Goal: Transaction & Acquisition: Book appointment/travel/reservation

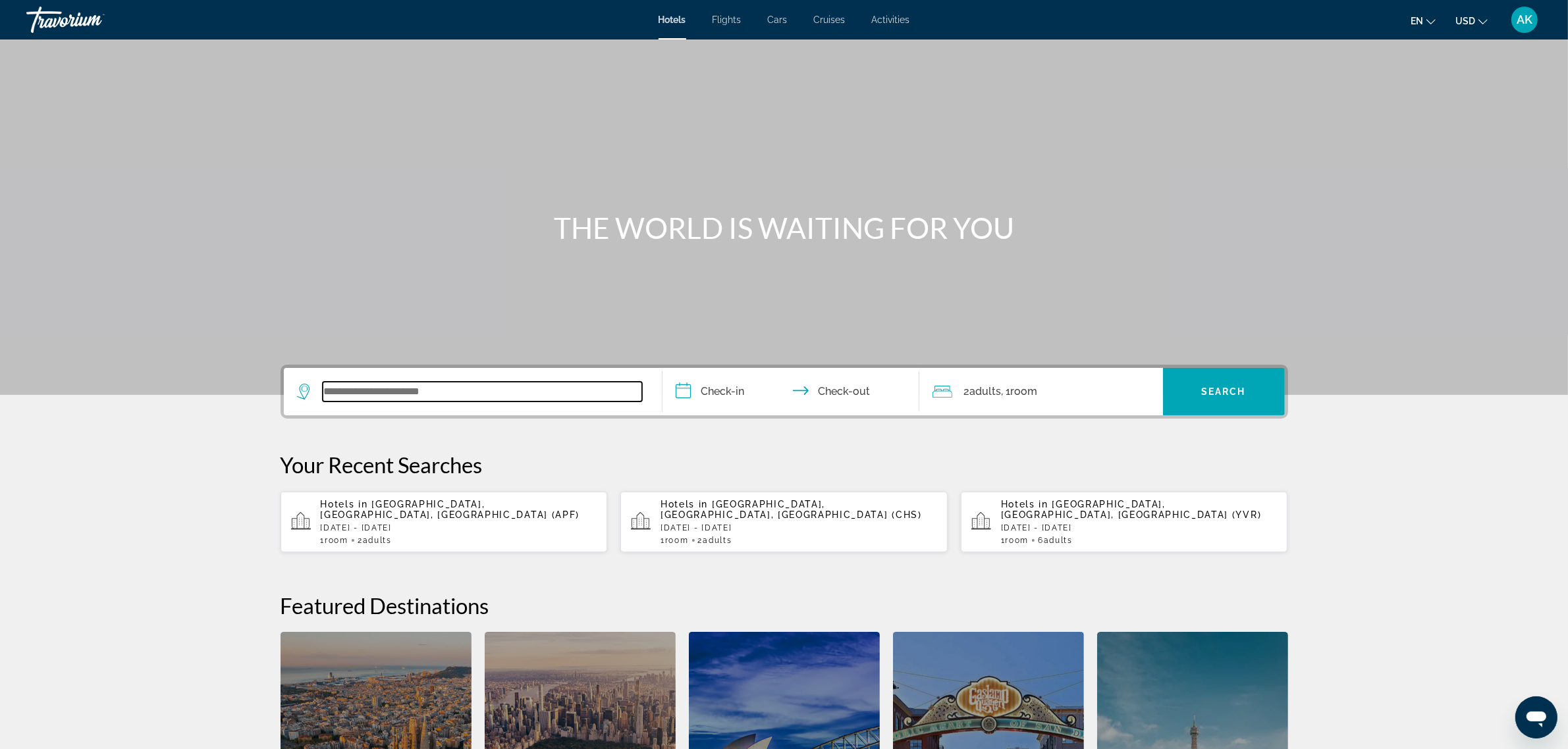
click at [403, 396] on input "Search widget" at bounding box center [482, 391] width 319 height 19
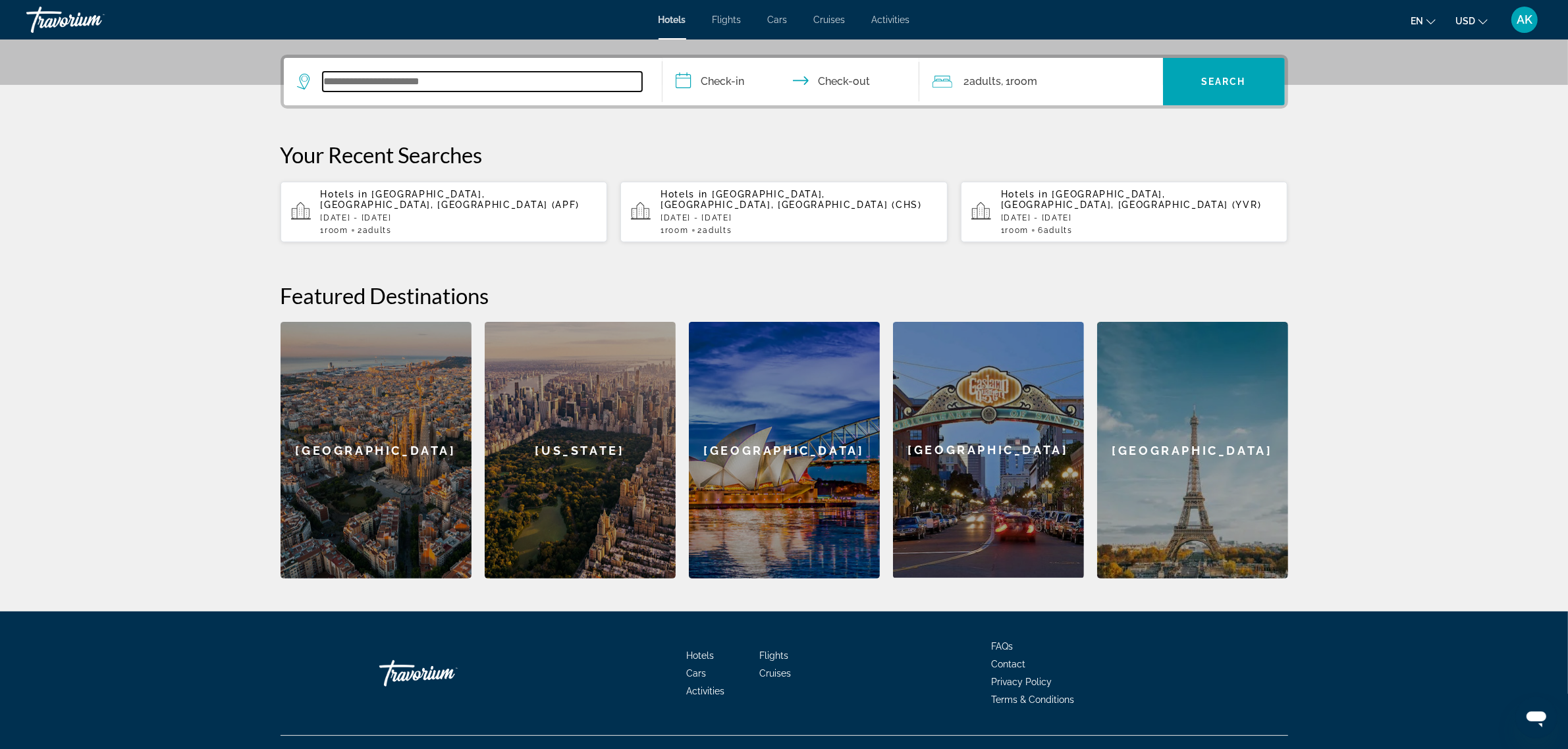
scroll to position [321, 0]
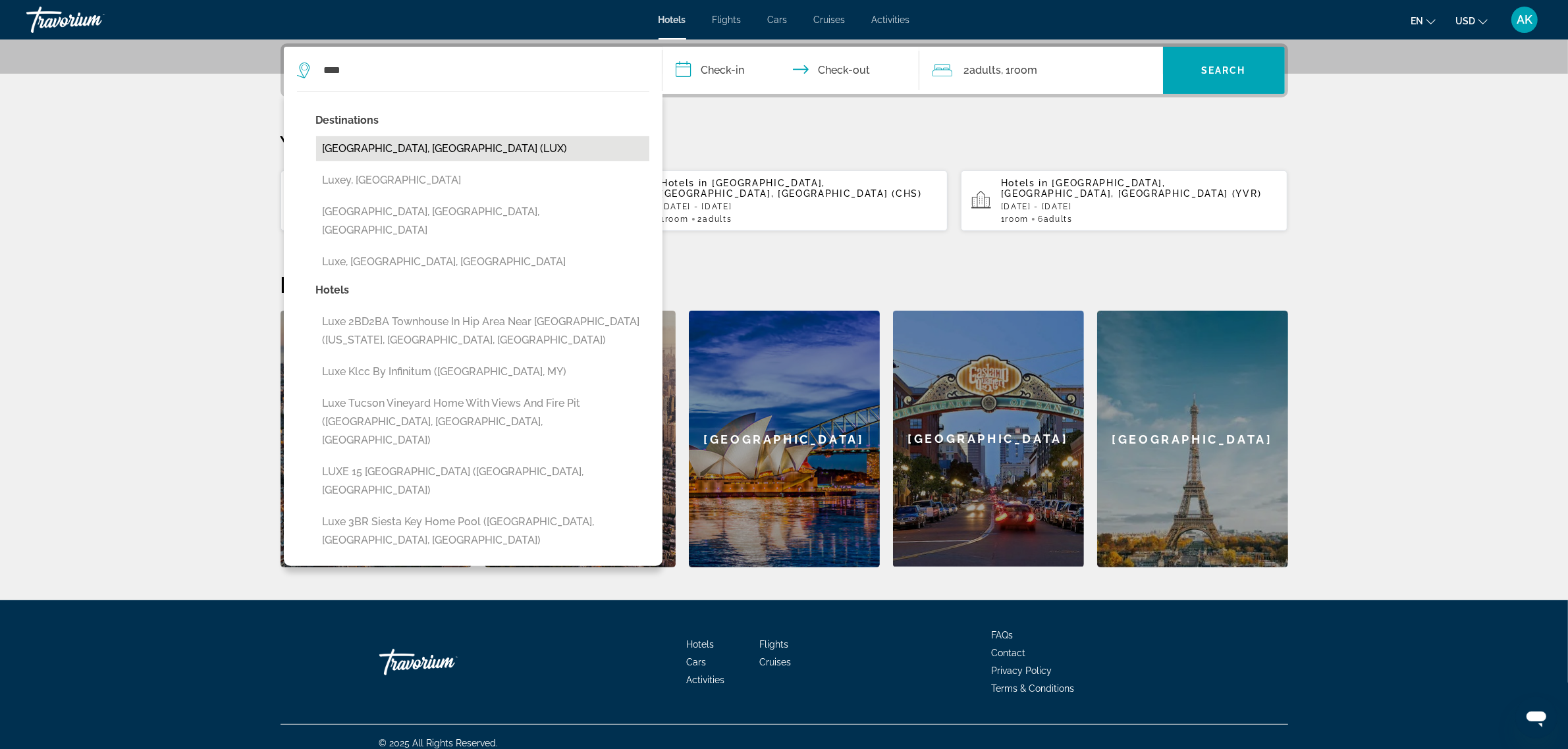
click at [386, 149] on button "[GEOGRAPHIC_DATA], [GEOGRAPHIC_DATA] (LUX)" at bounding box center [483, 148] width 333 height 25
type input "**********"
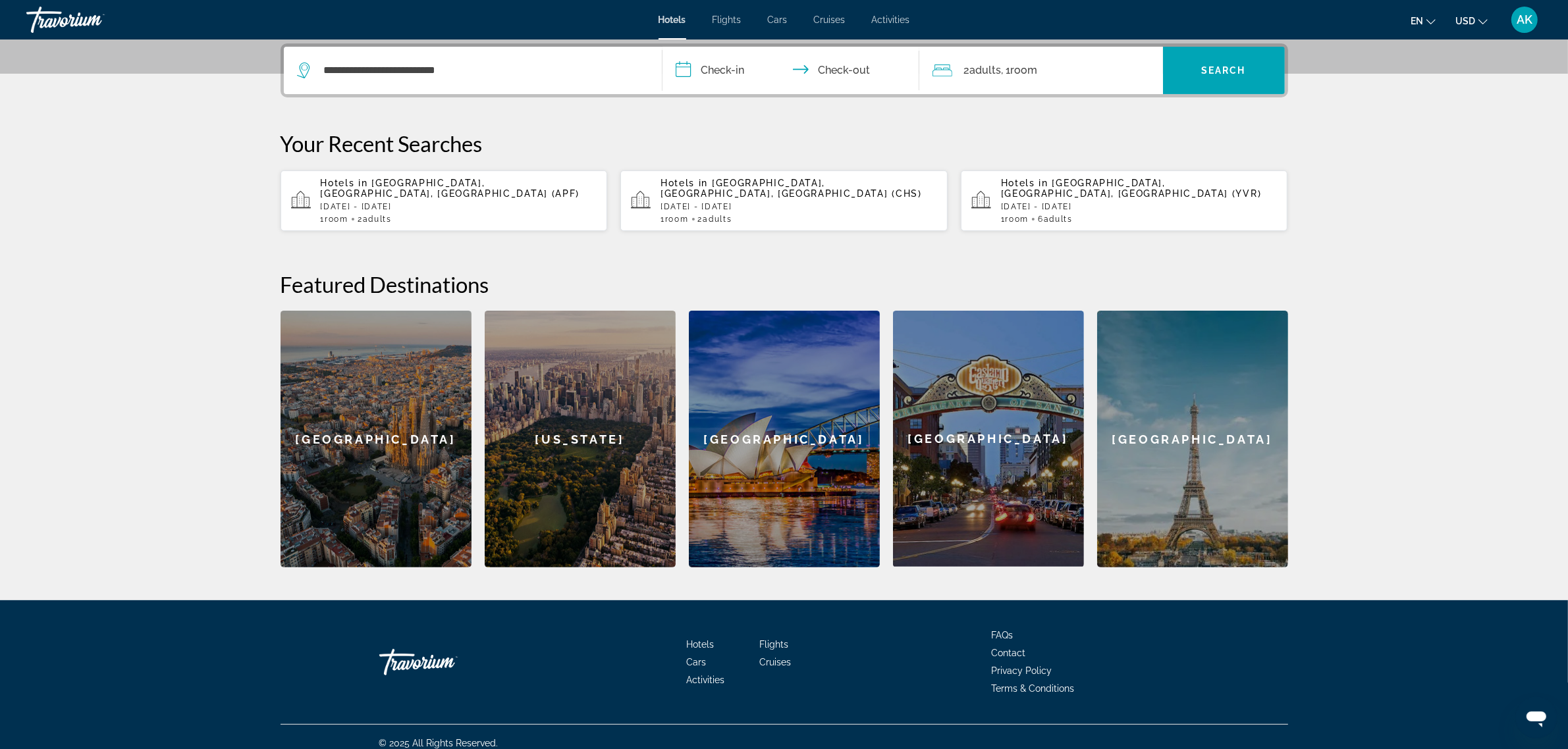
click at [736, 71] on input "**********" at bounding box center [794, 72] width 262 height 51
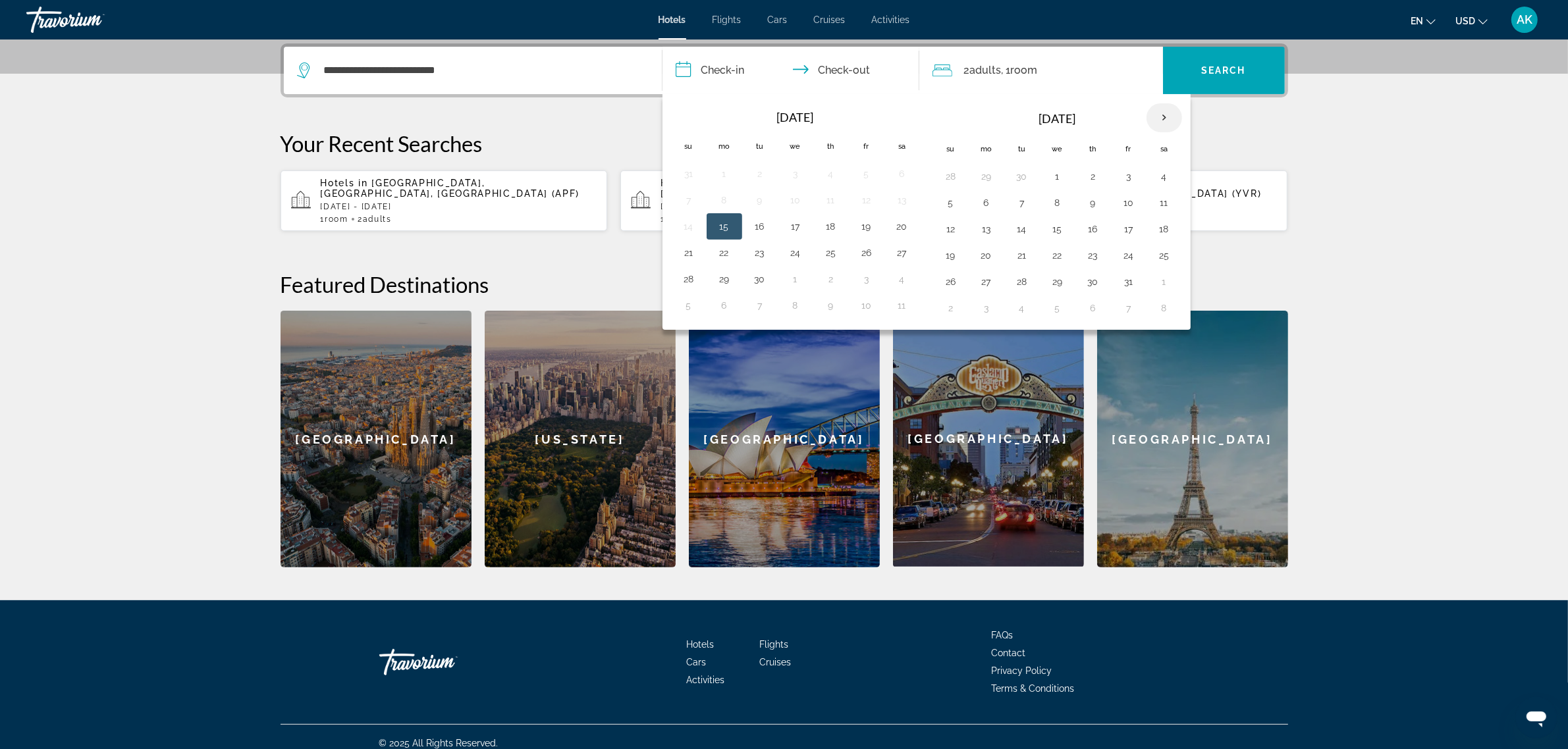
click at [1166, 112] on th "Next month" at bounding box center [1164, 118] width 35 height 29
click at [1165, 257] on button "27" at bounding box center [1164, 256] width 21 height 19
click at [962, 284] on button "28" at bounding box center [950, 282] width 21 height 19
type input "**********"
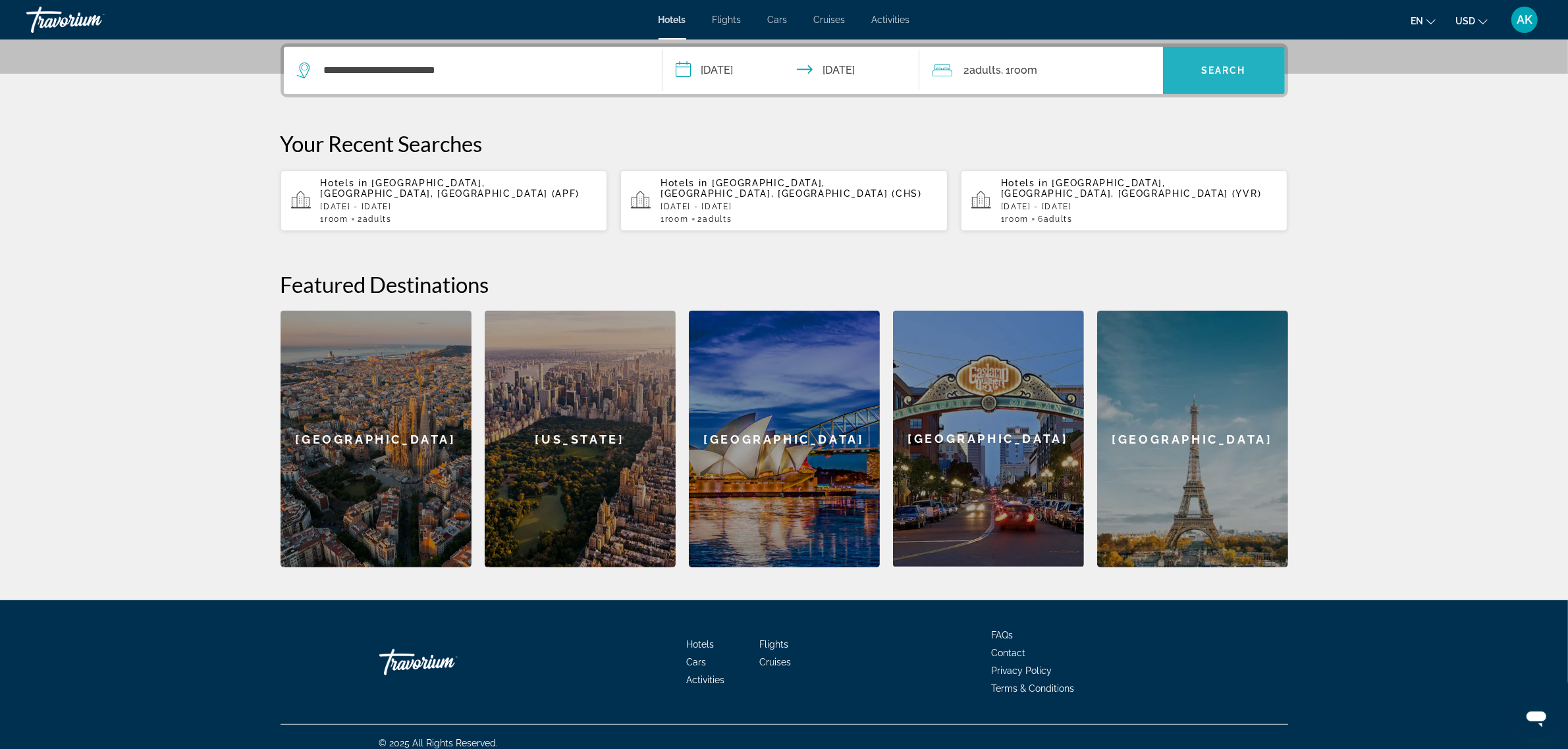
click at [1203, 73] on span "Search" at bounding box center [1224, 71] width 45 height 11
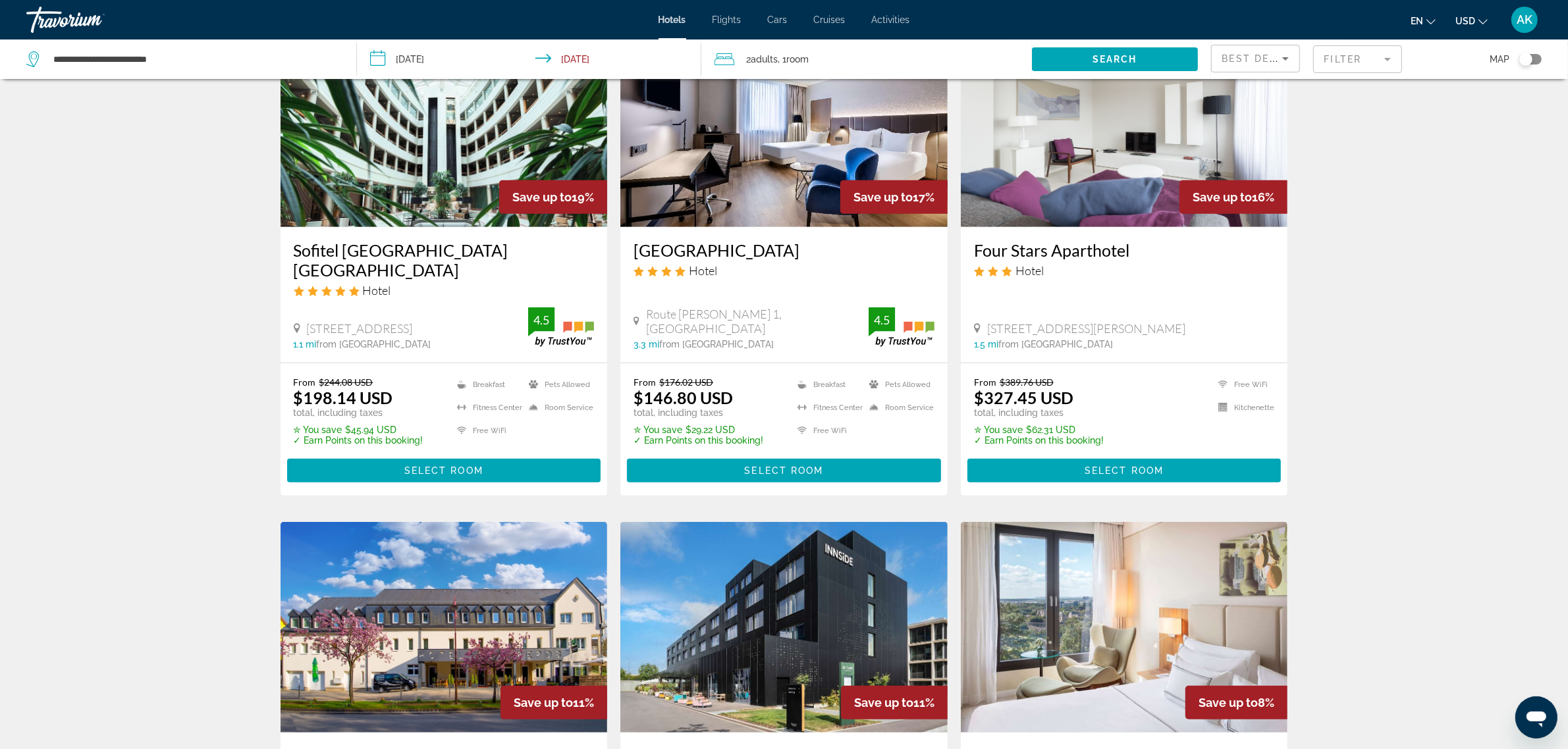
scroll to position [905, 0]
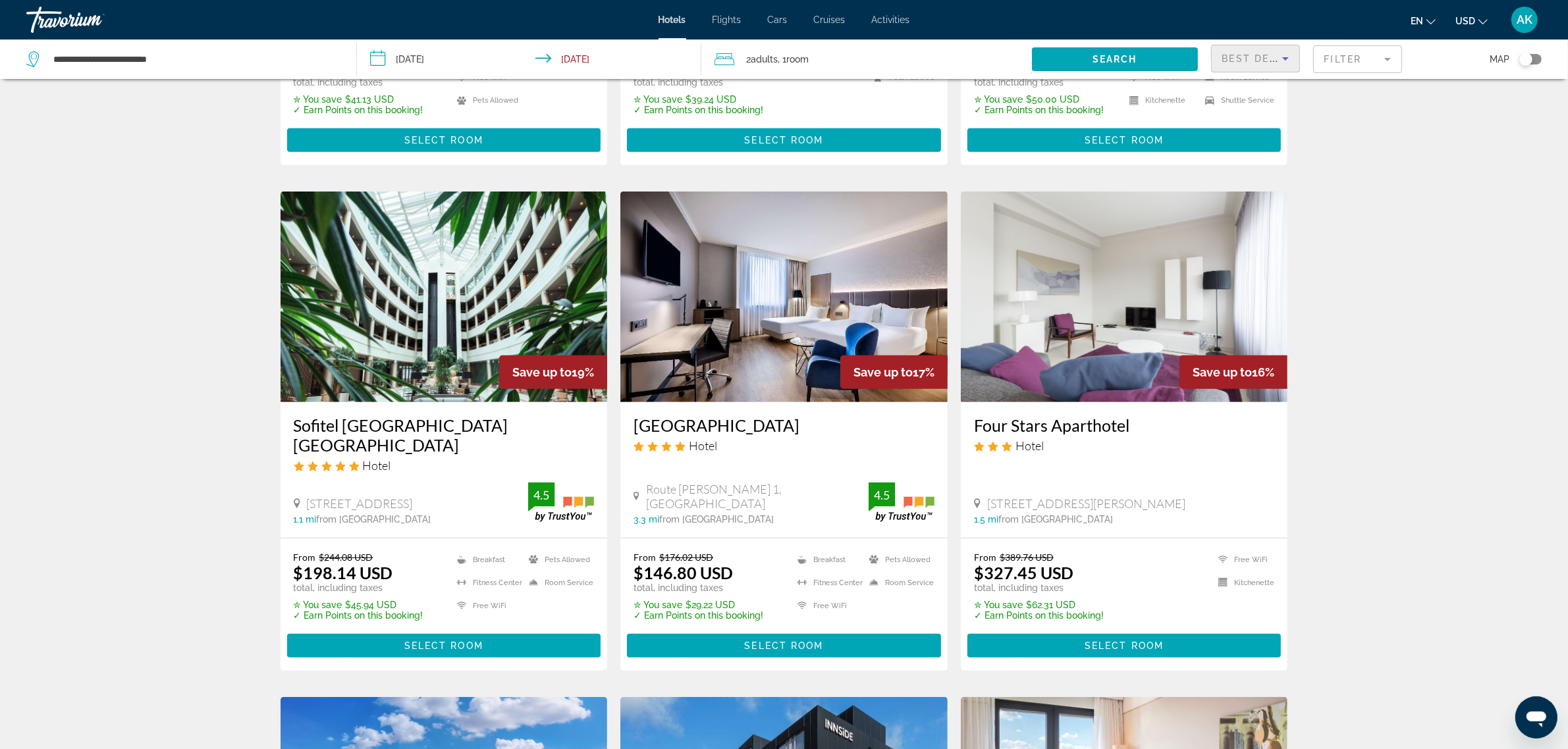
click at [1271, 58] on span "Best Deals" at bounding box center [1256, 58] width 68 height 11
click at [1261, 125] on mat-option "Distance" at bounding box center [1255, 125] width 88 height 32
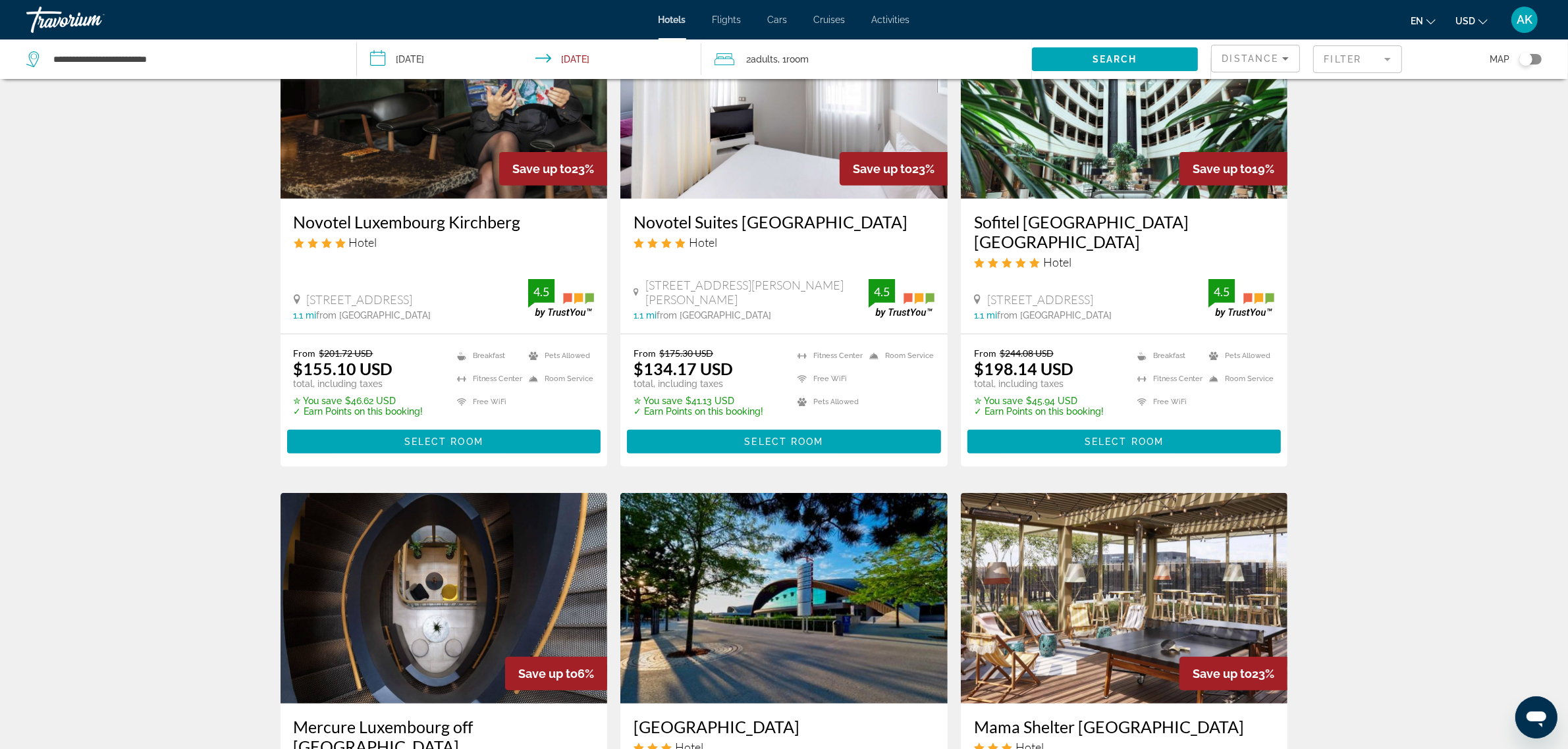
scroll to position [411, 0]
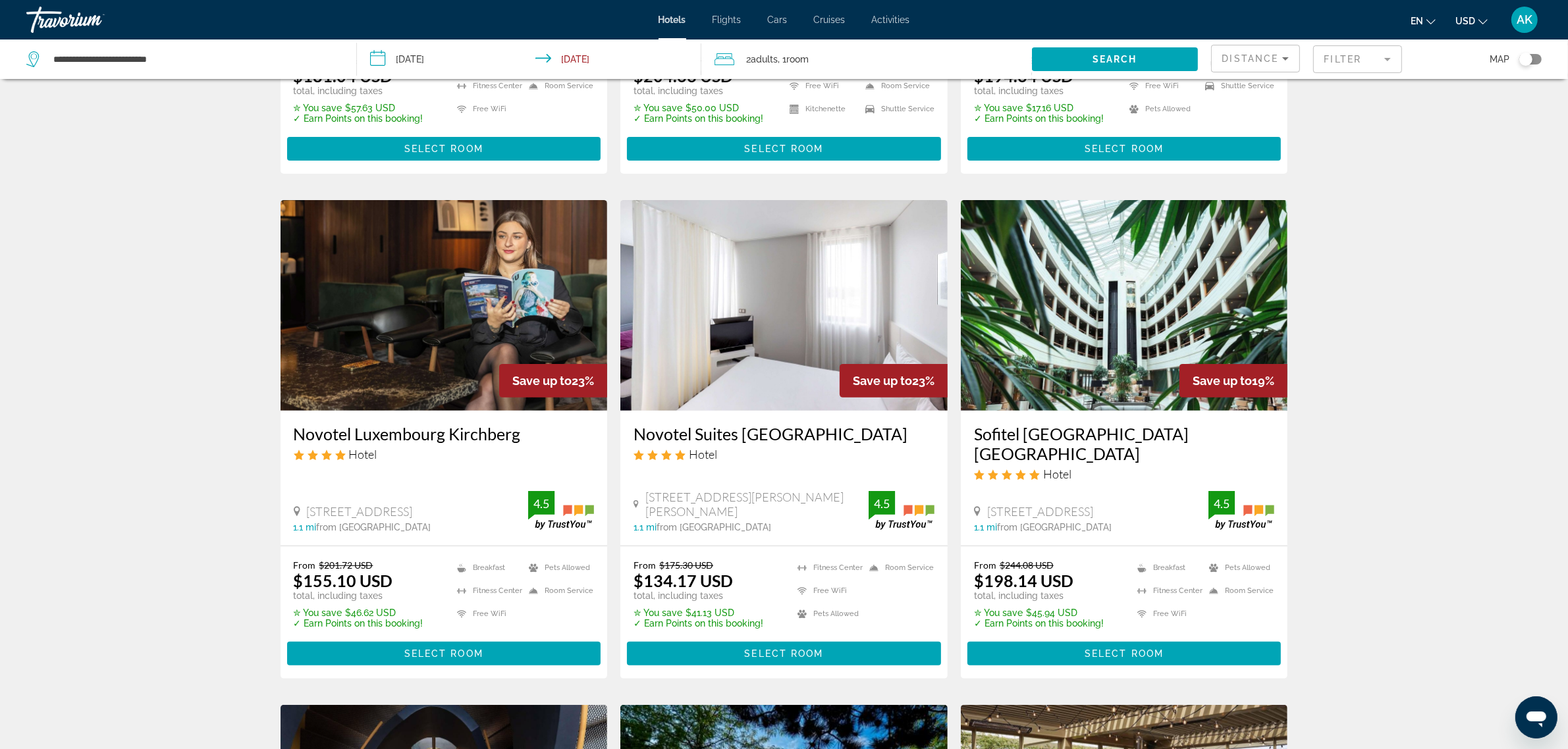
click at [1104, 642] on span "Main content" at bounding box center [1124, 654] width 314 height 32
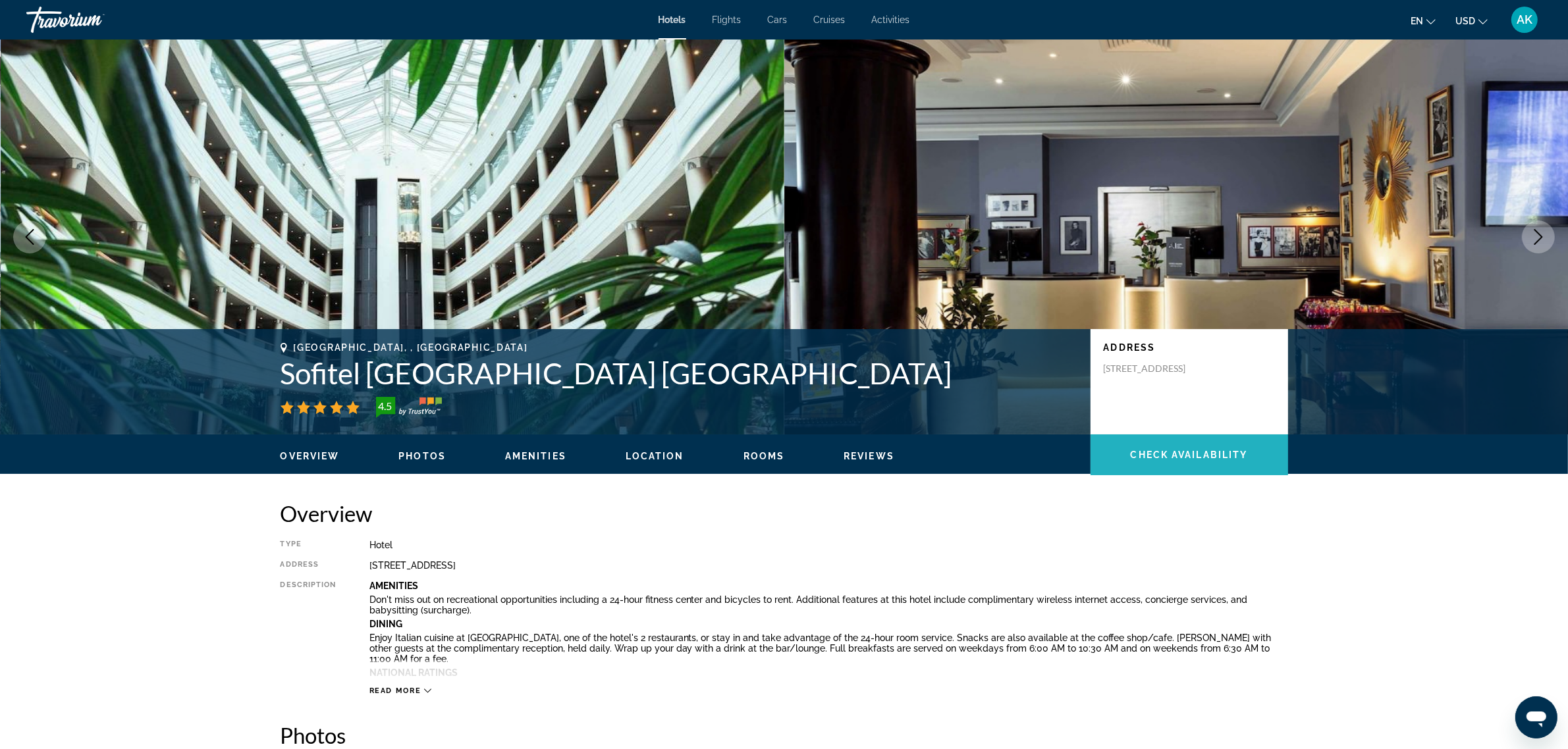
click at [1162, 463] on span "Main content" at bounding box center [1189, 455] width 197 height 32
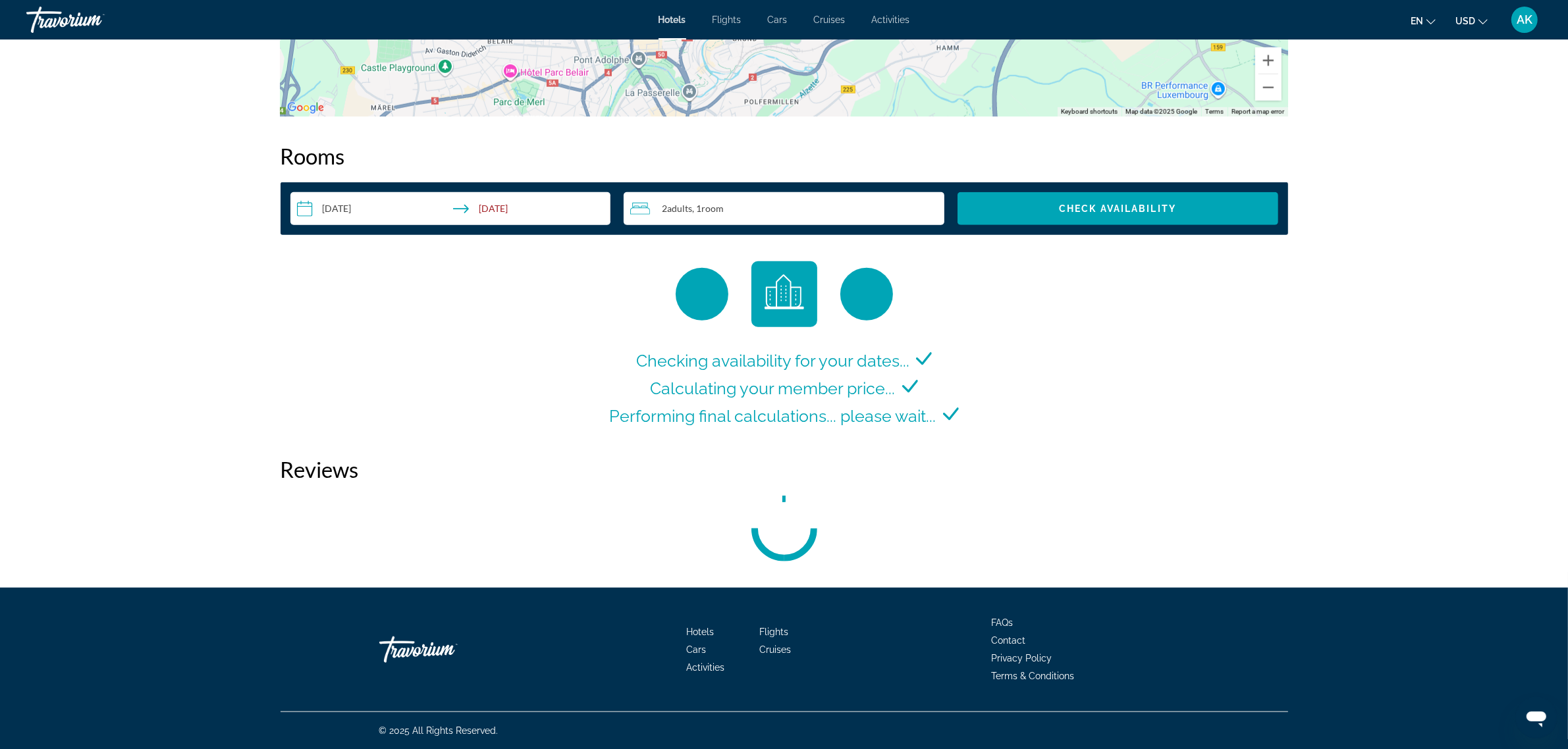
scroll to position [1622, 0]
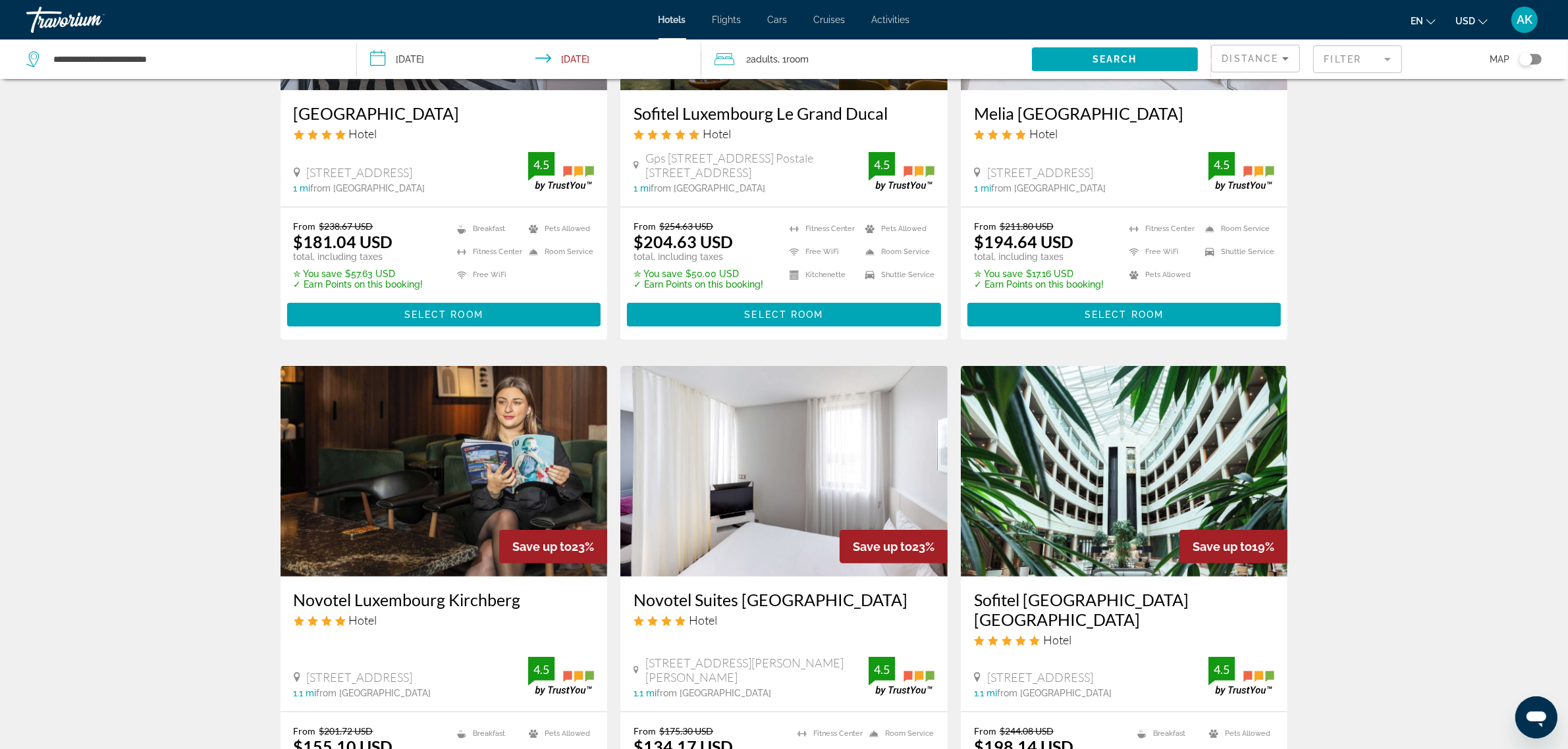
scroll to position [247, 0]
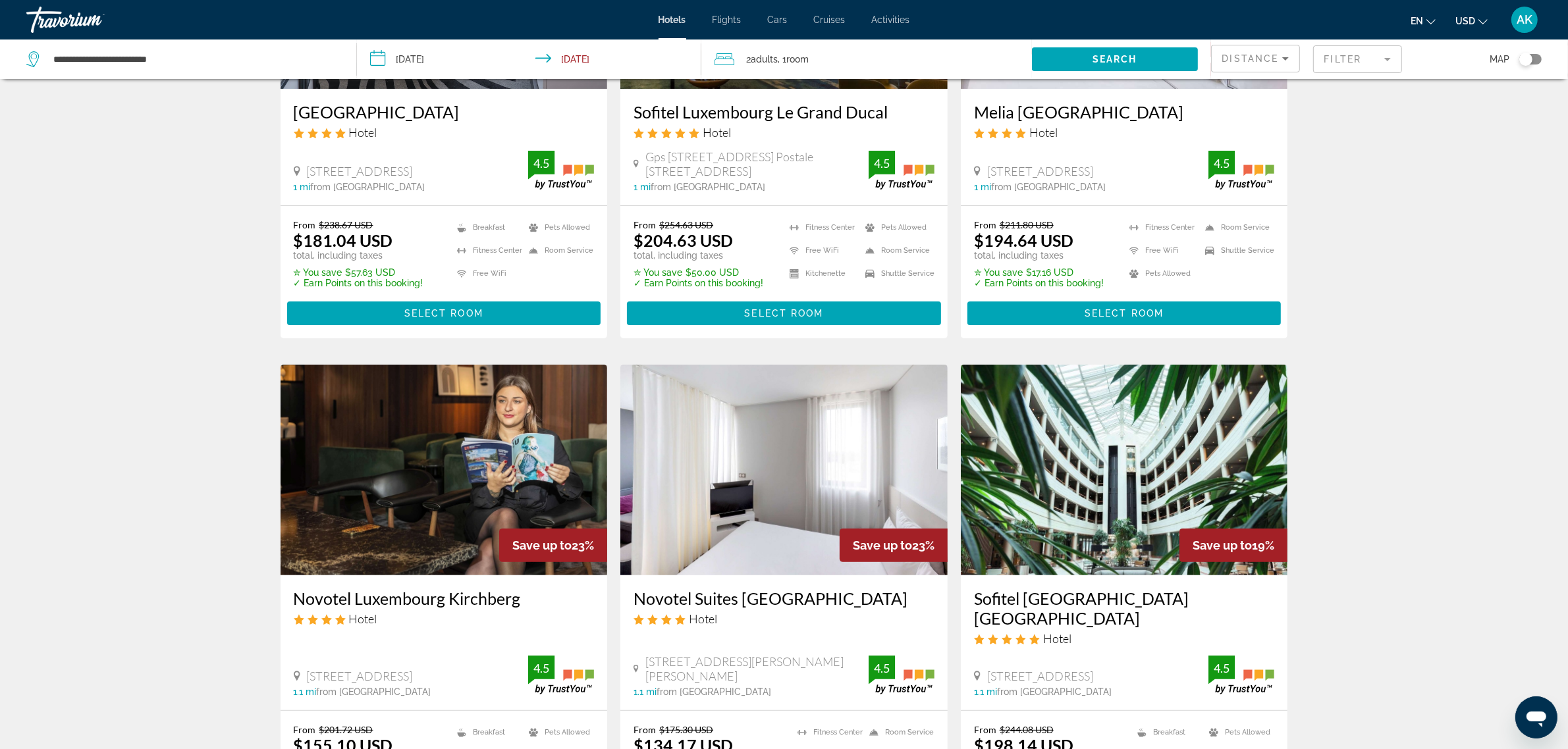
click at [426, 495] on img "Main content" at bounding box center [444, 470] width 327 height 211
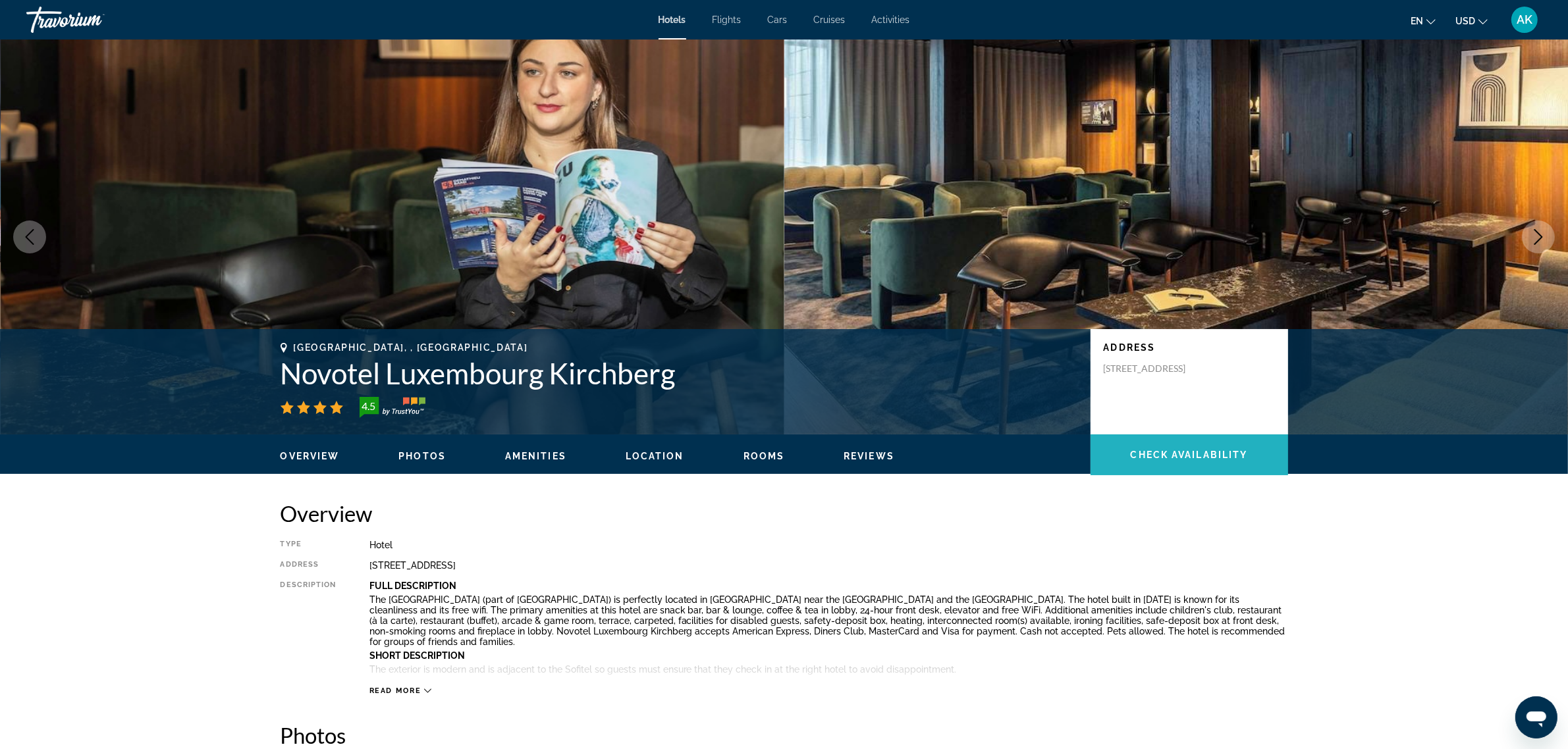
click at [1178, 457] on span "Check Availability" at bounding box center [1189, 454] width 117 height 11
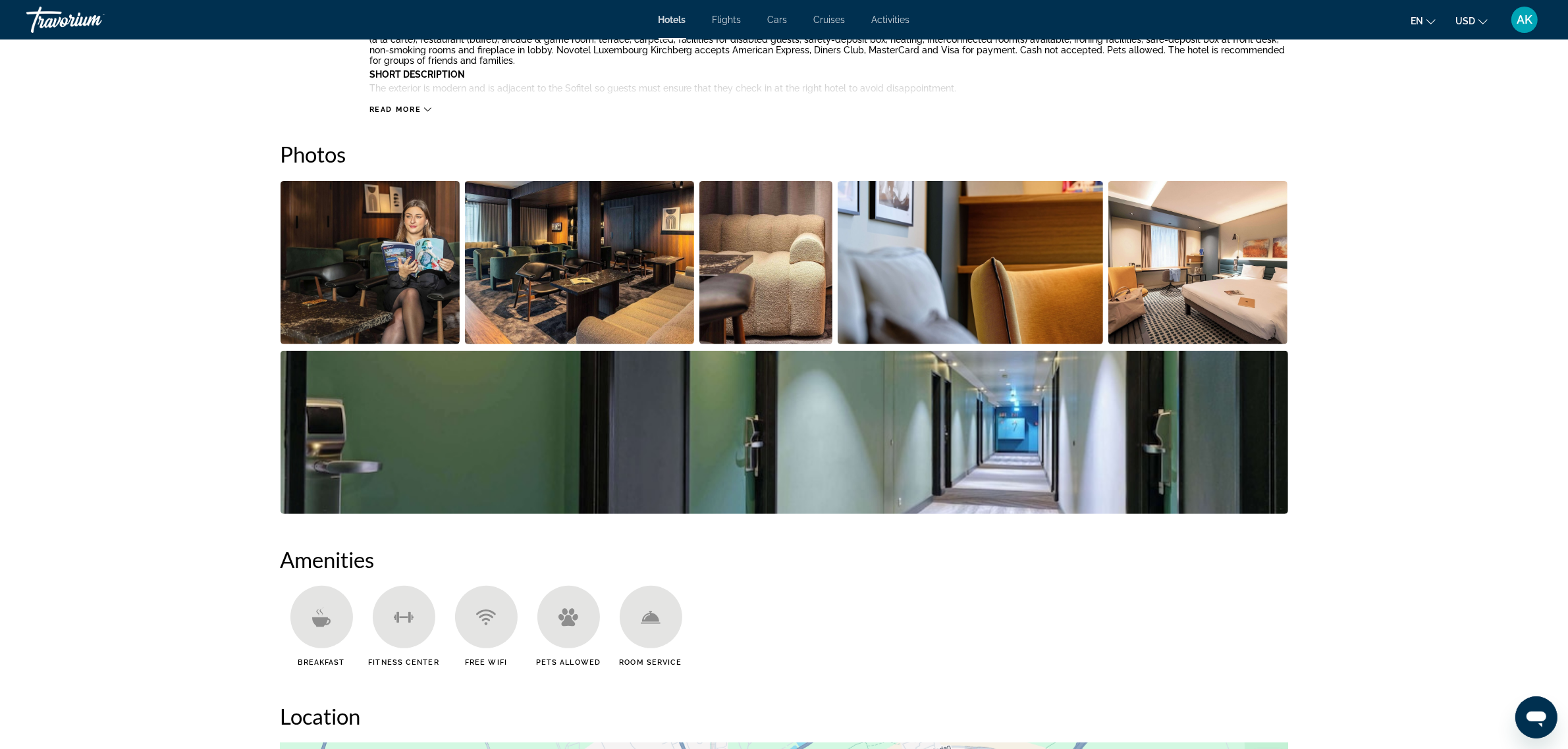
scroll to position [552, 0]
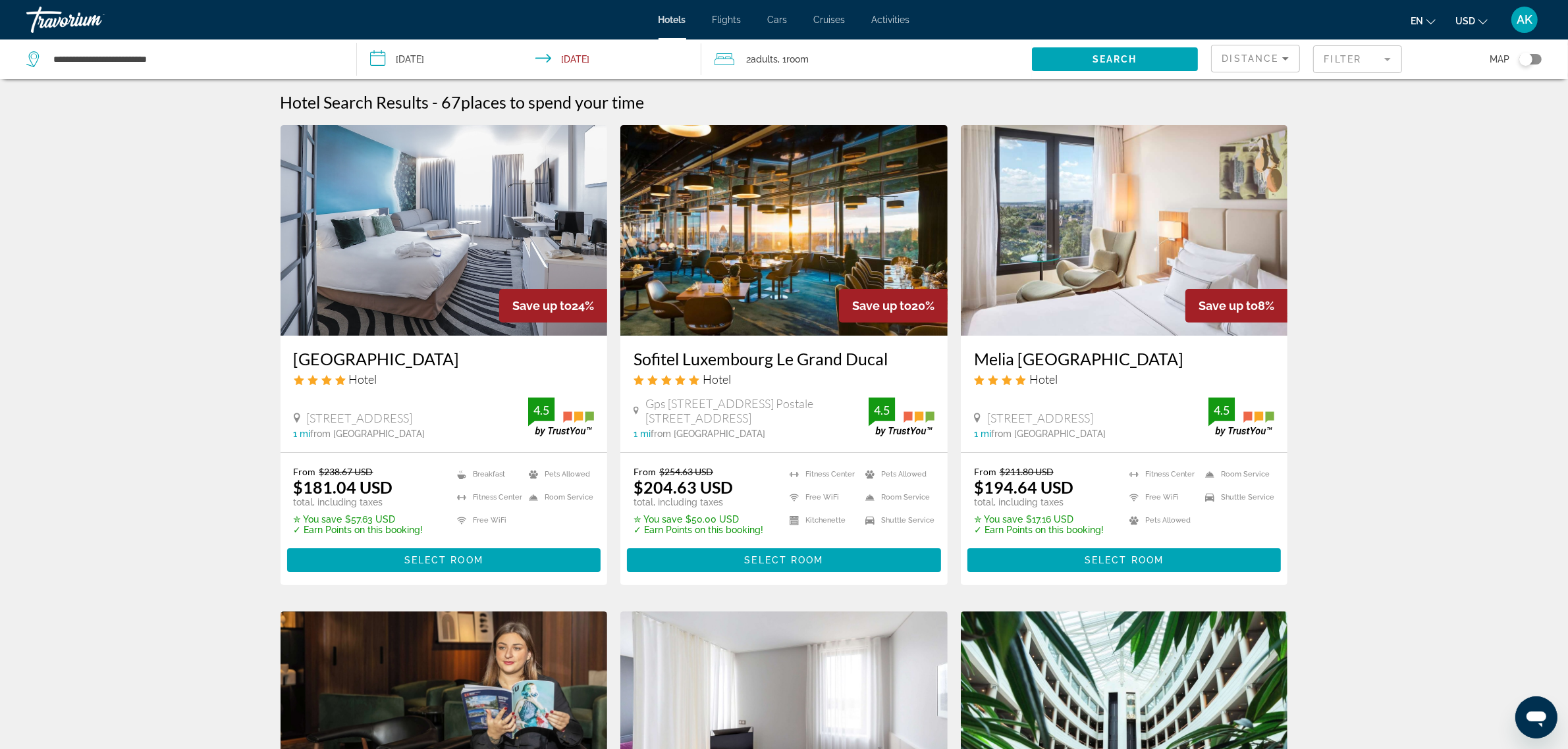
click at [1268, 58] on span "Distance" at bounding box center [1250, 58] width 57 height 11
click at [1251, 160] on span "Lowest Price" at bounding box center [1248, 156] width 53 height 11
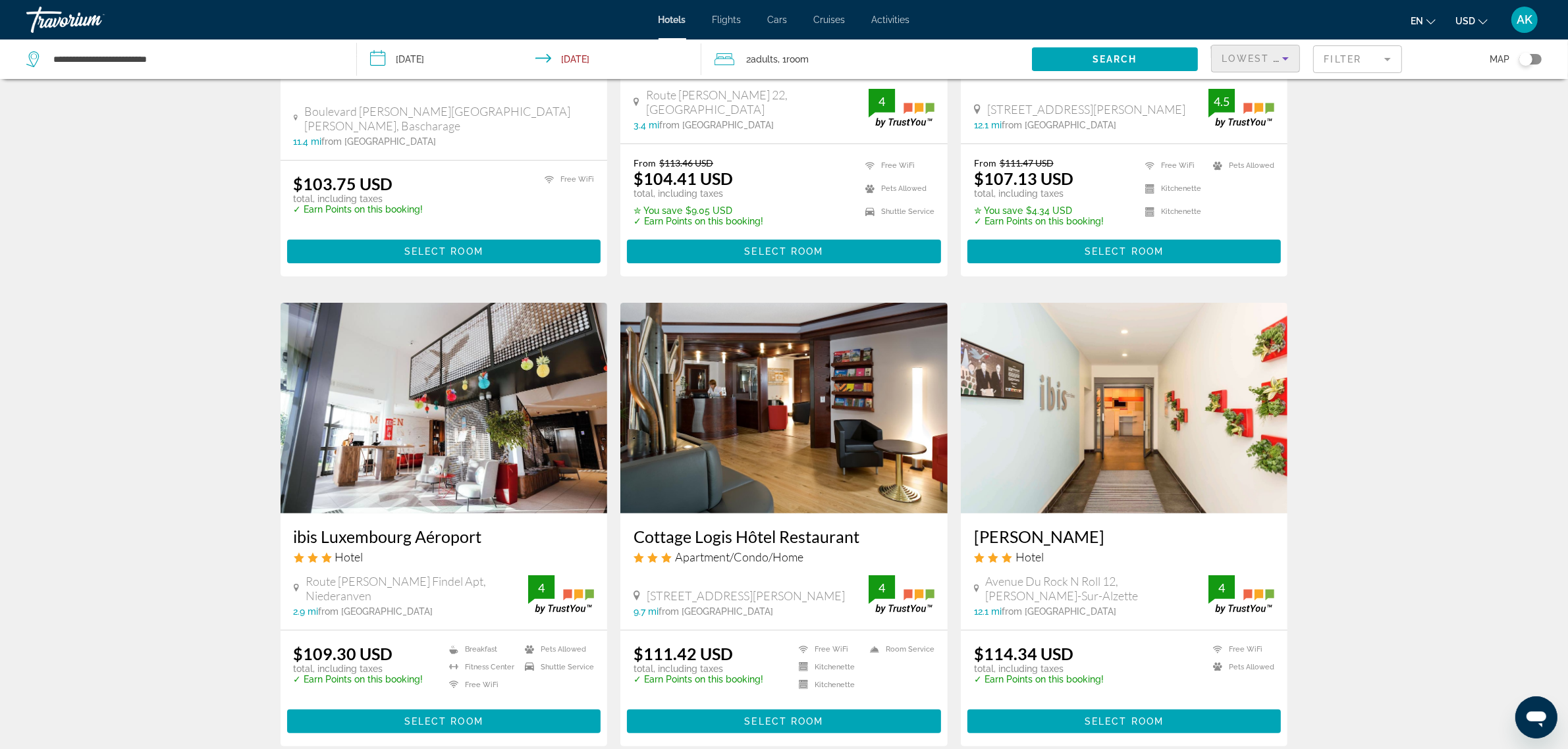
scroll to position [329, 0]
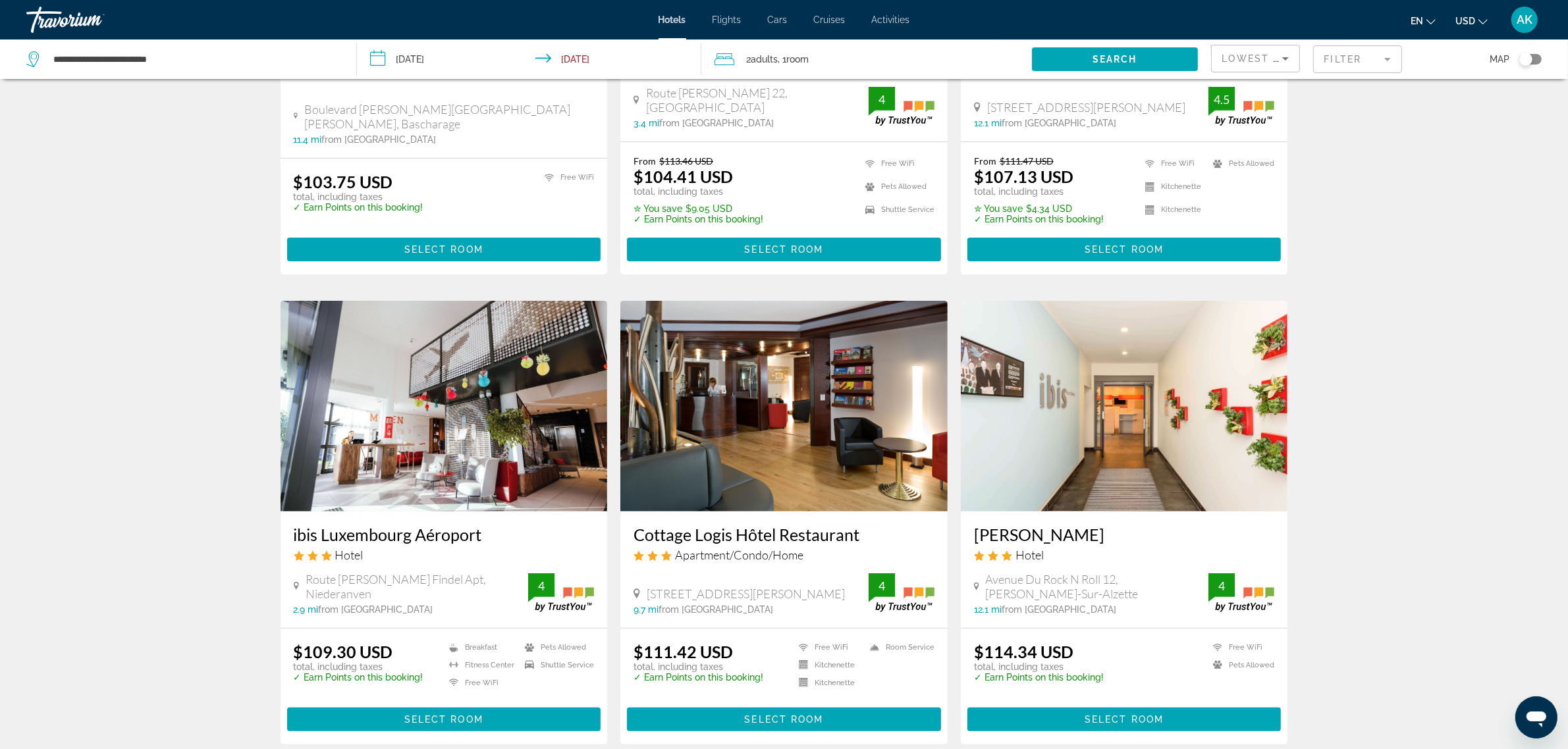
click at [1348, 58] on mat-form-field "Filter" at bounding box center [1357, 59] width 89 height 27
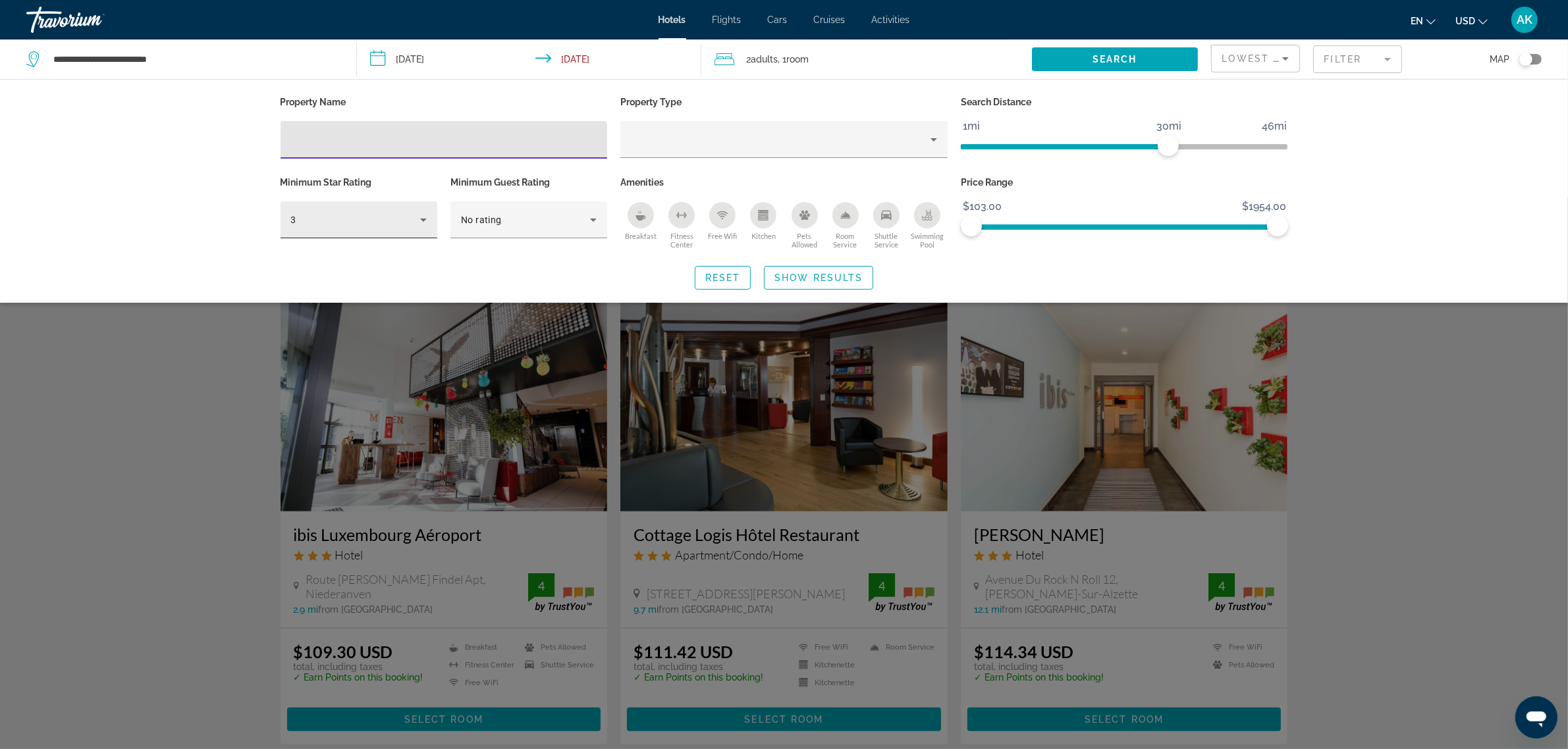
click at [340, 222] on div "3" at bounding box center [355, 220] width 129 height 16
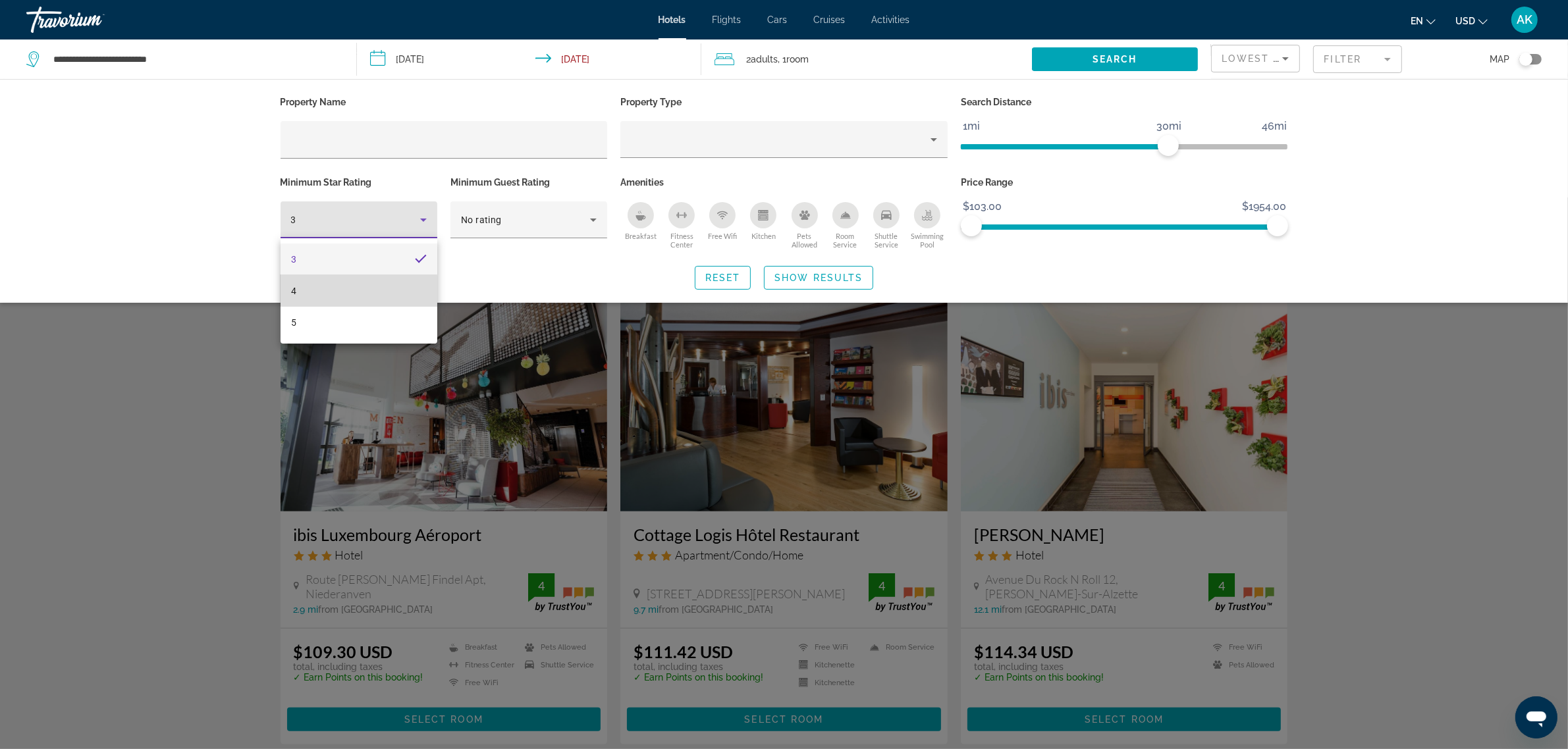
click at [306, 295] on mat-option "4" at bounding box center [359, 291] width 157 height 32
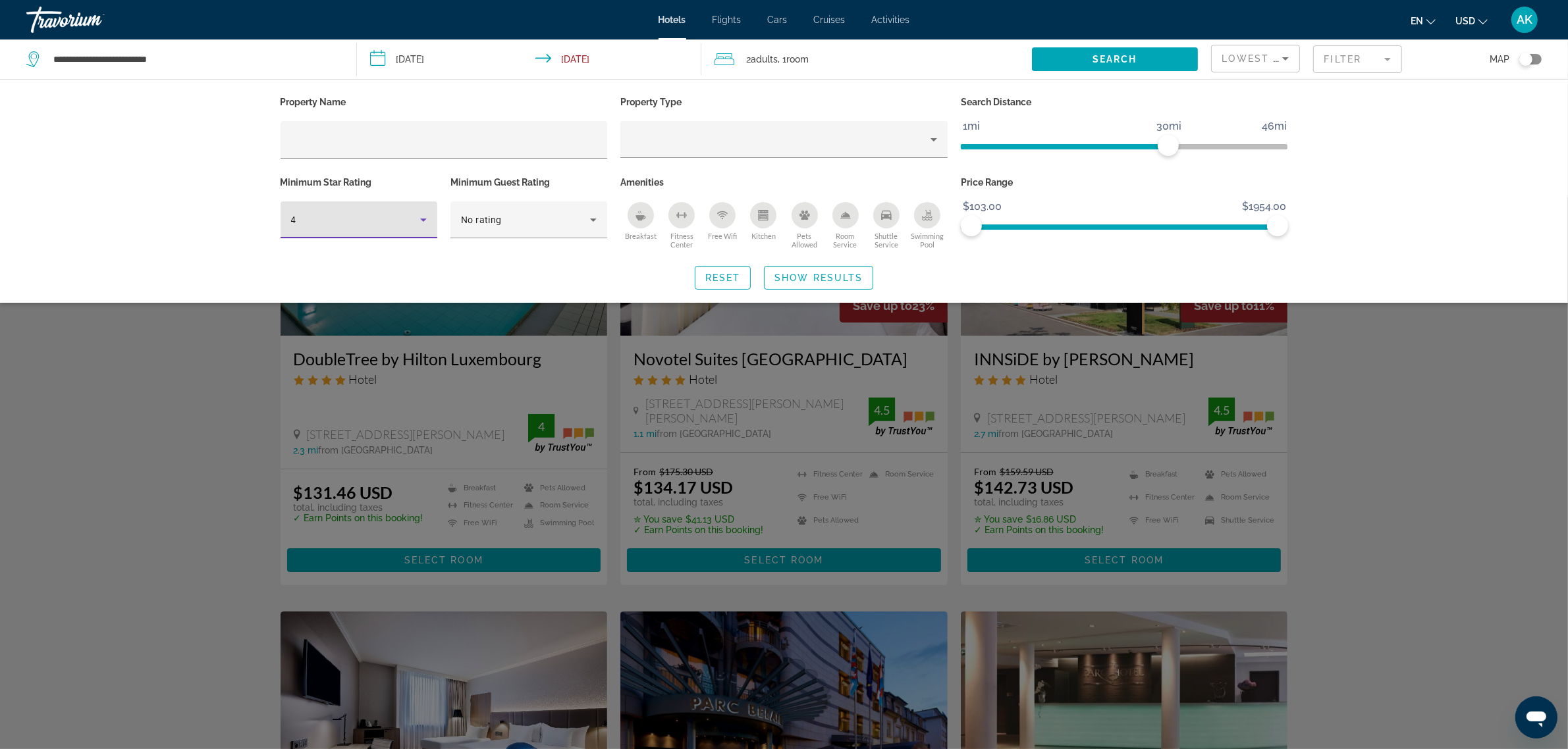
click at [1371, 573] on div "Search widget" at bounding box center [784, 473] width 1568 height 552
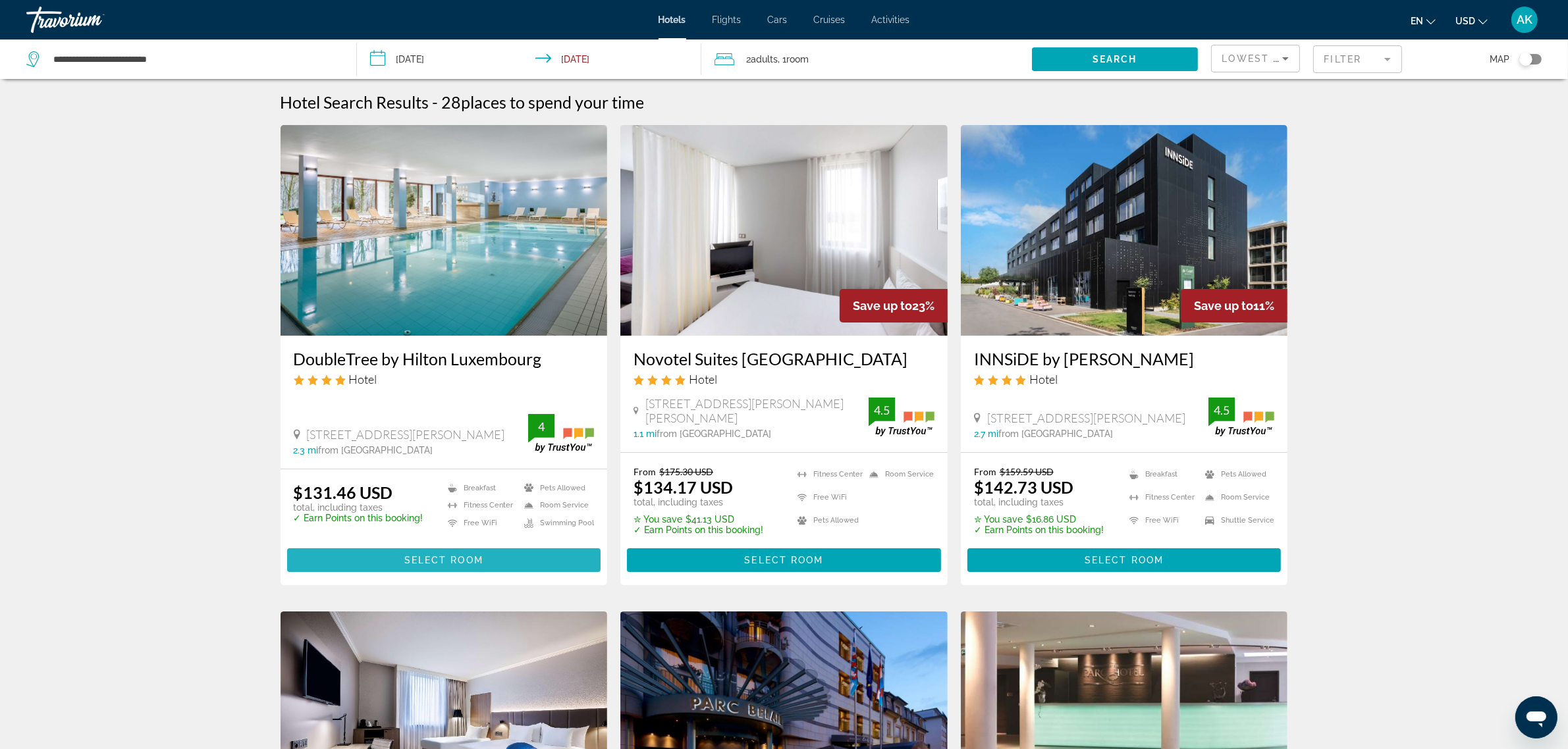
click at [425, 557] on span "Select Room" at bounding box center [444, 560] width 79 height 11
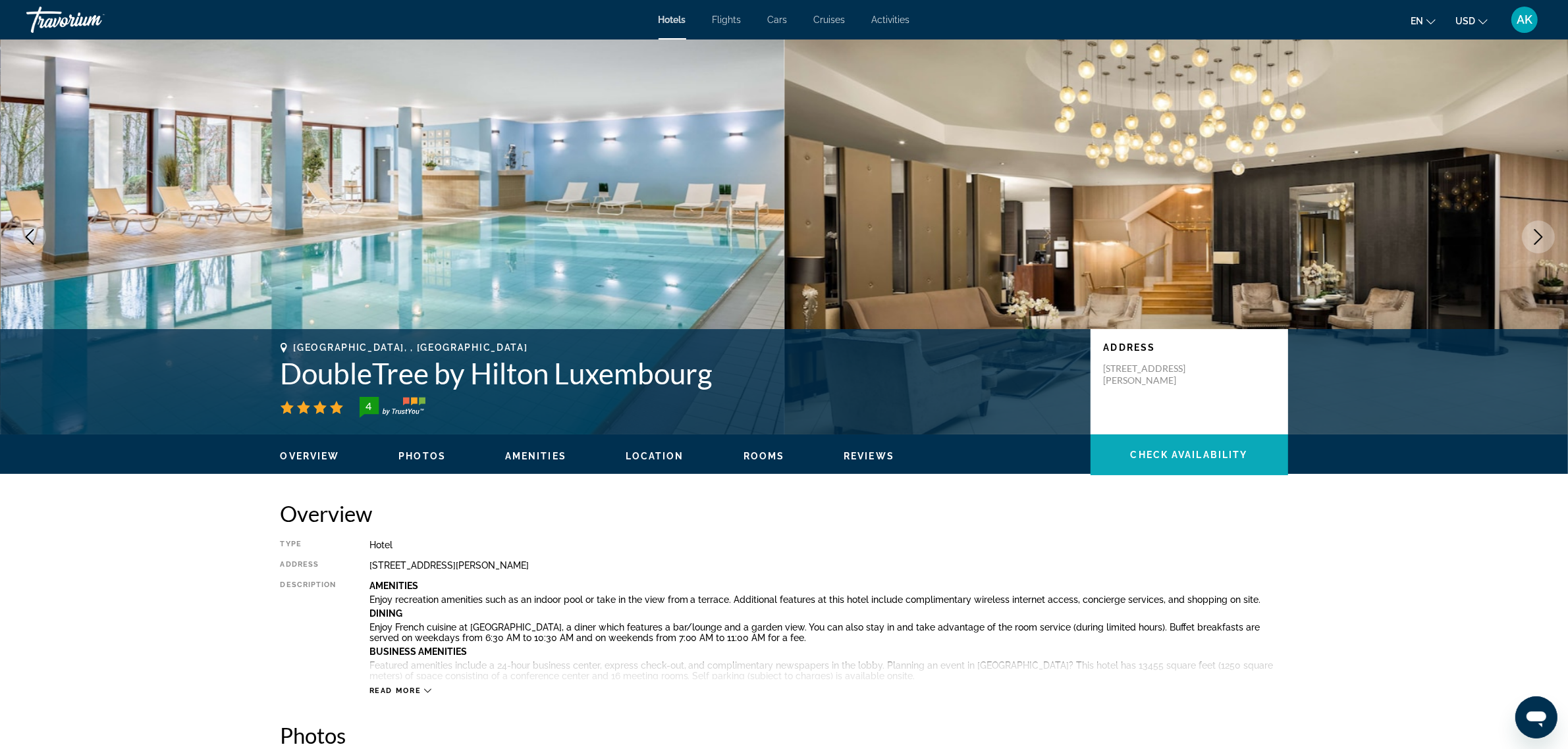
click at [1201, 457] on span "Check Availability" at bounding box center [1189, 454] width 117 height 11
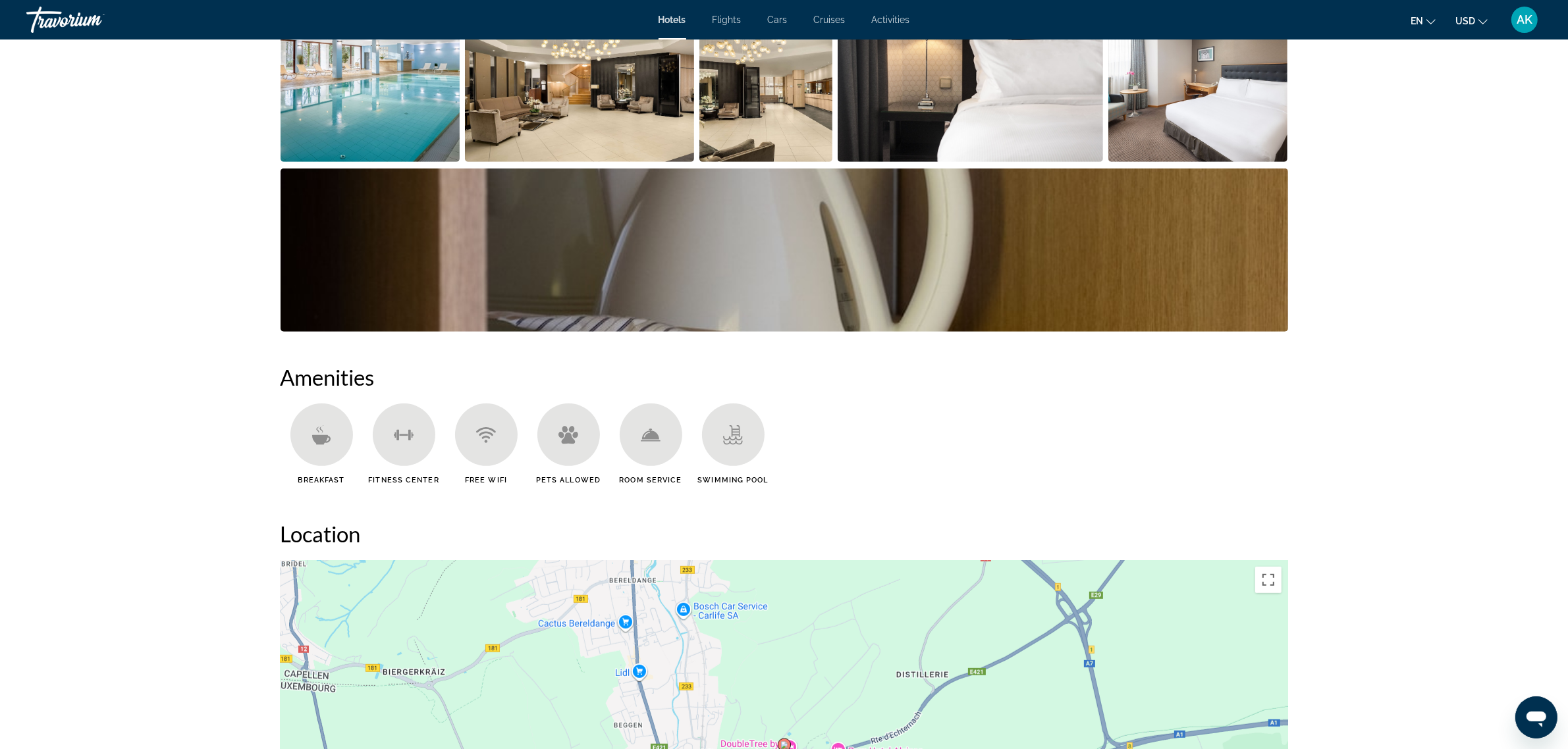
scroll to position [552, 0]
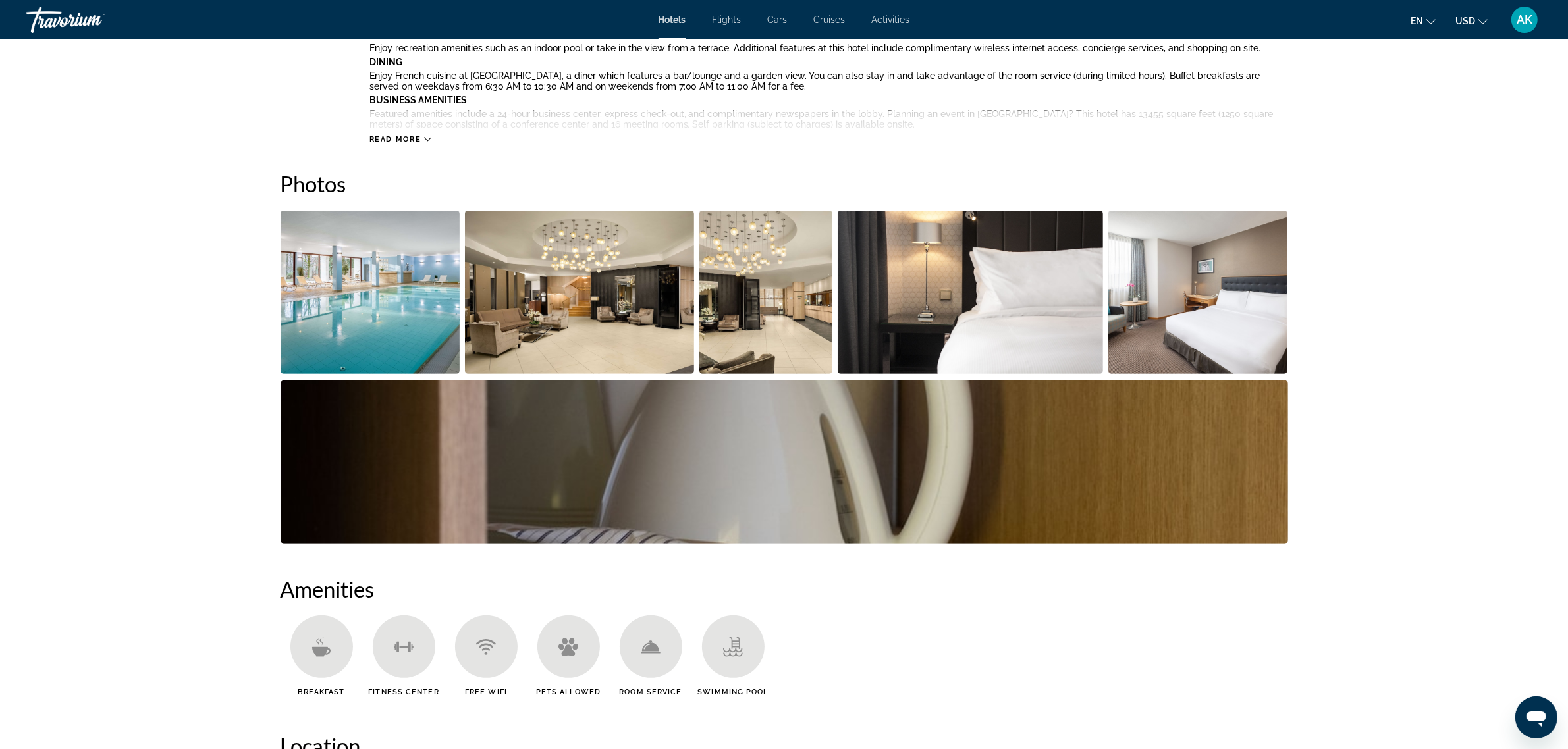
click at [369, 323] on img "Open full-screen image slider" at bounding box center [370, 292] width 180 height 163
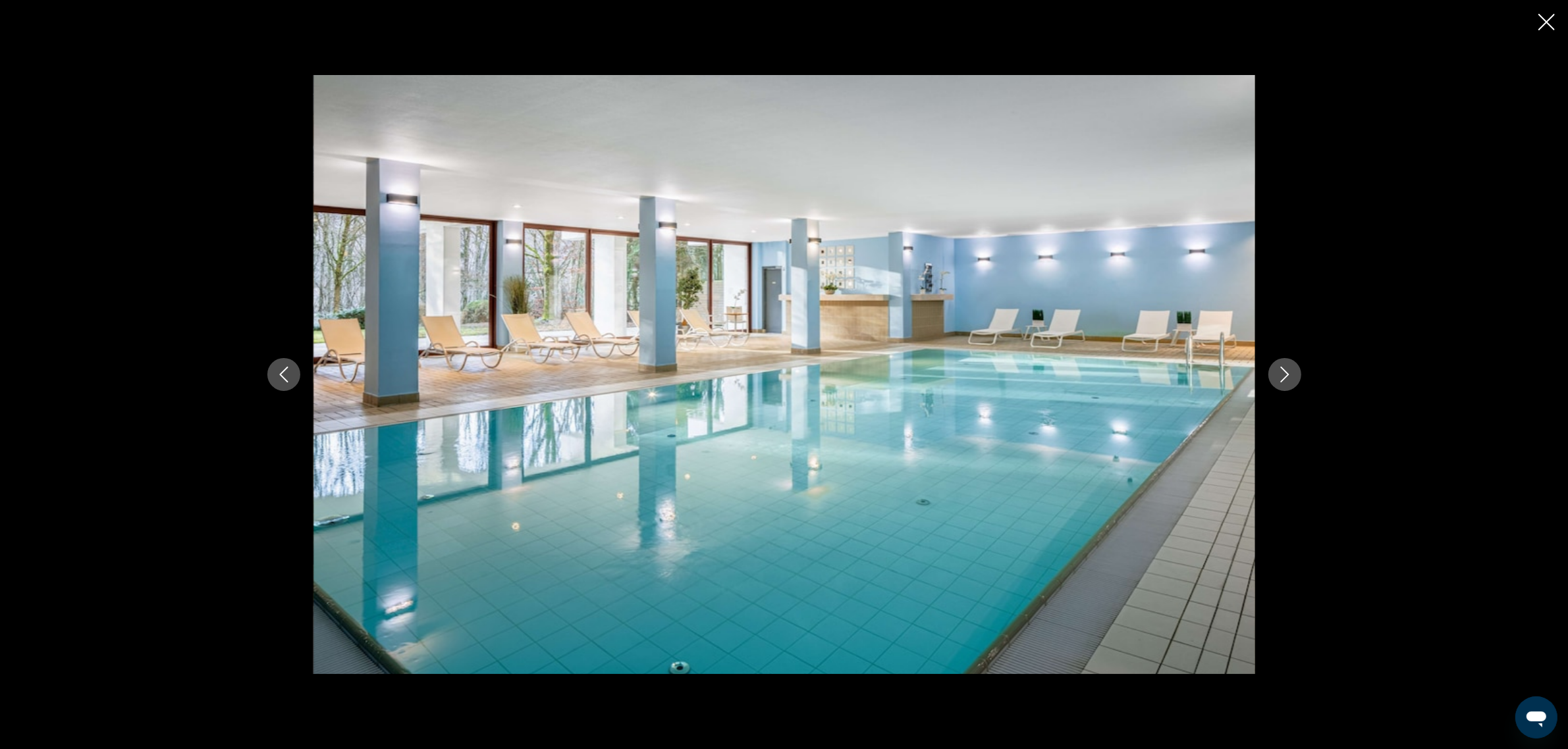
click at [1283, 380] on icon "Next image" at bounding box center [1285, 374] width 16 height 16
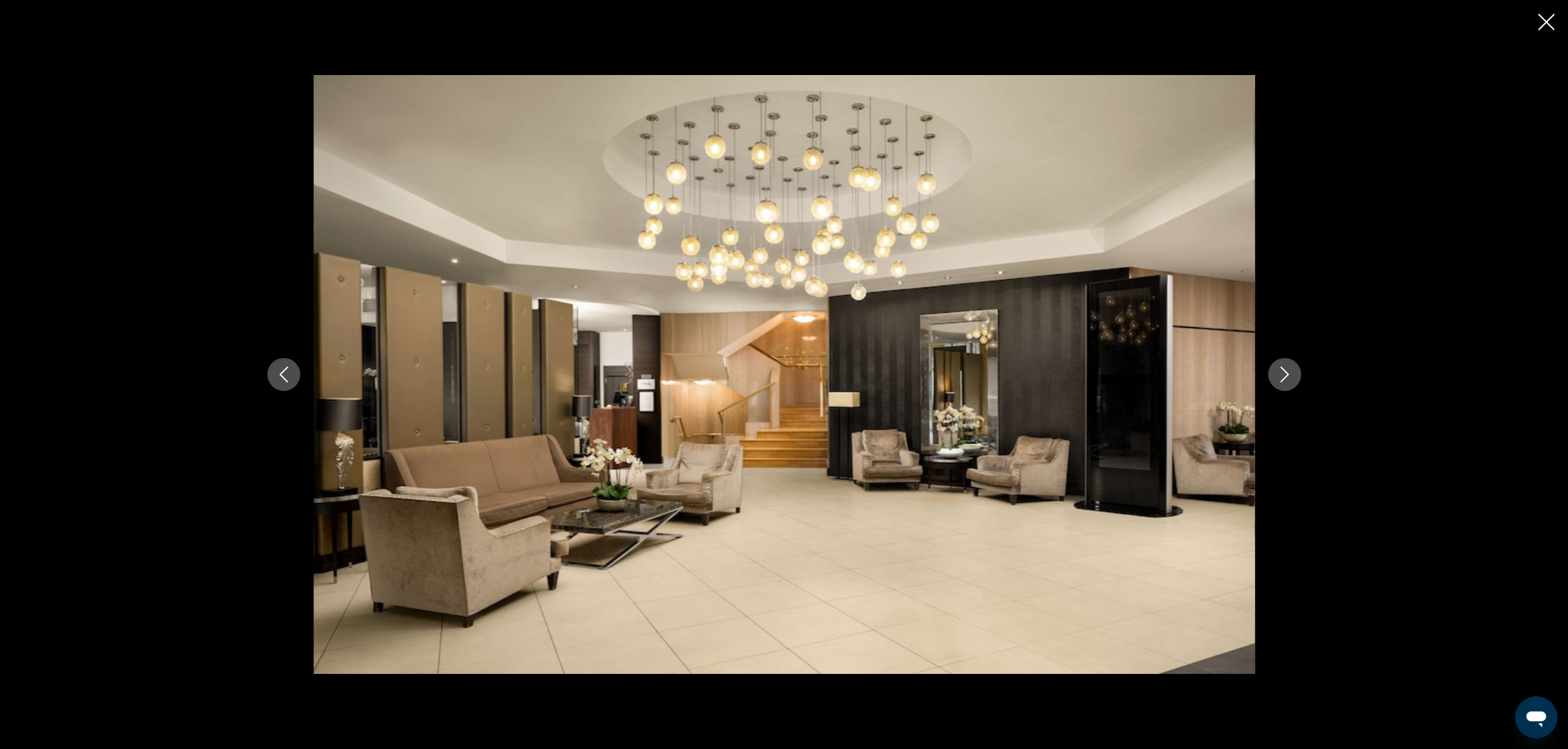
click at [1283, 380] on icon "Next image" at bounding box center [1285, 374] width 16 height 16
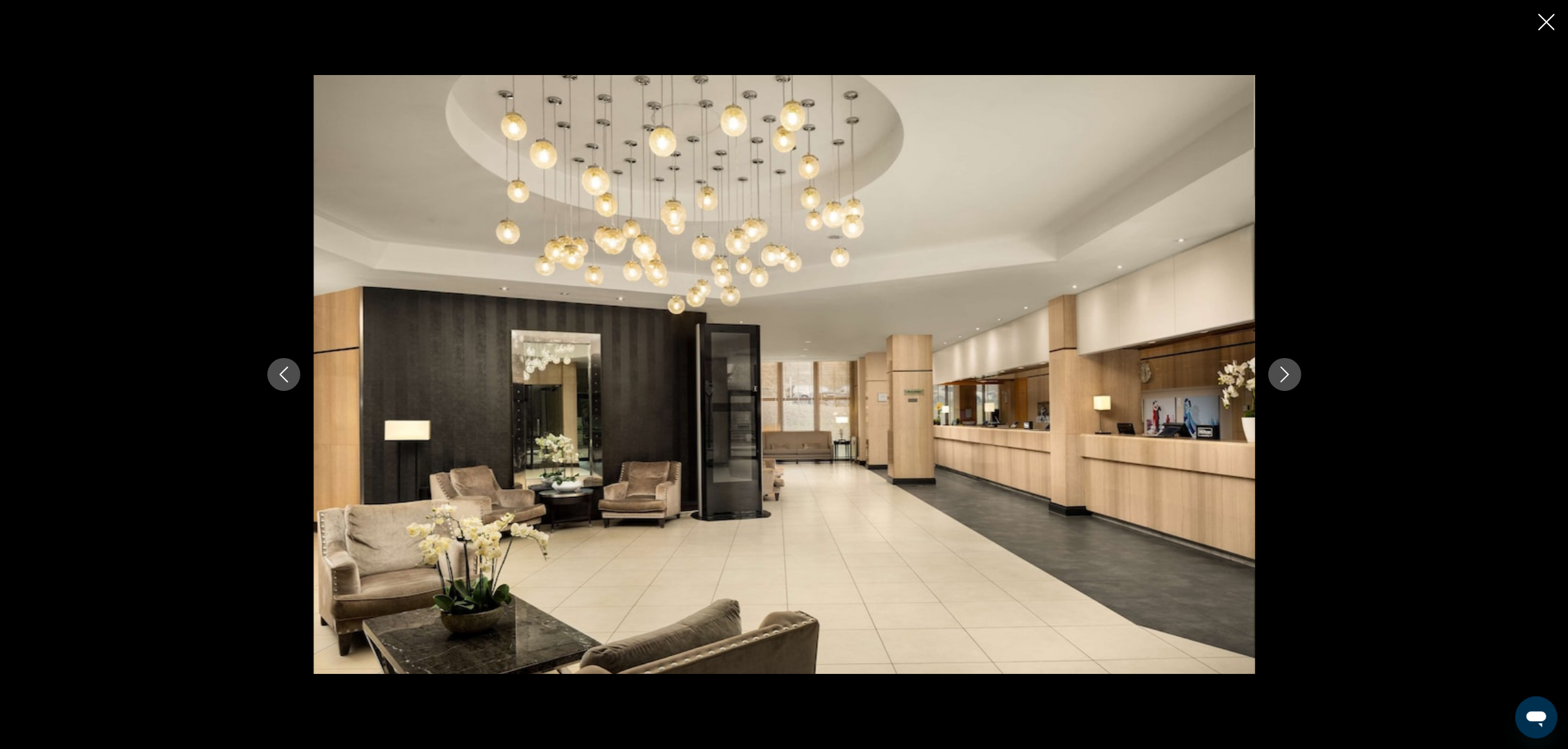
click at [1283, 380] on icon "Next image" at bounding box center [1285, 374] width 16 height 16
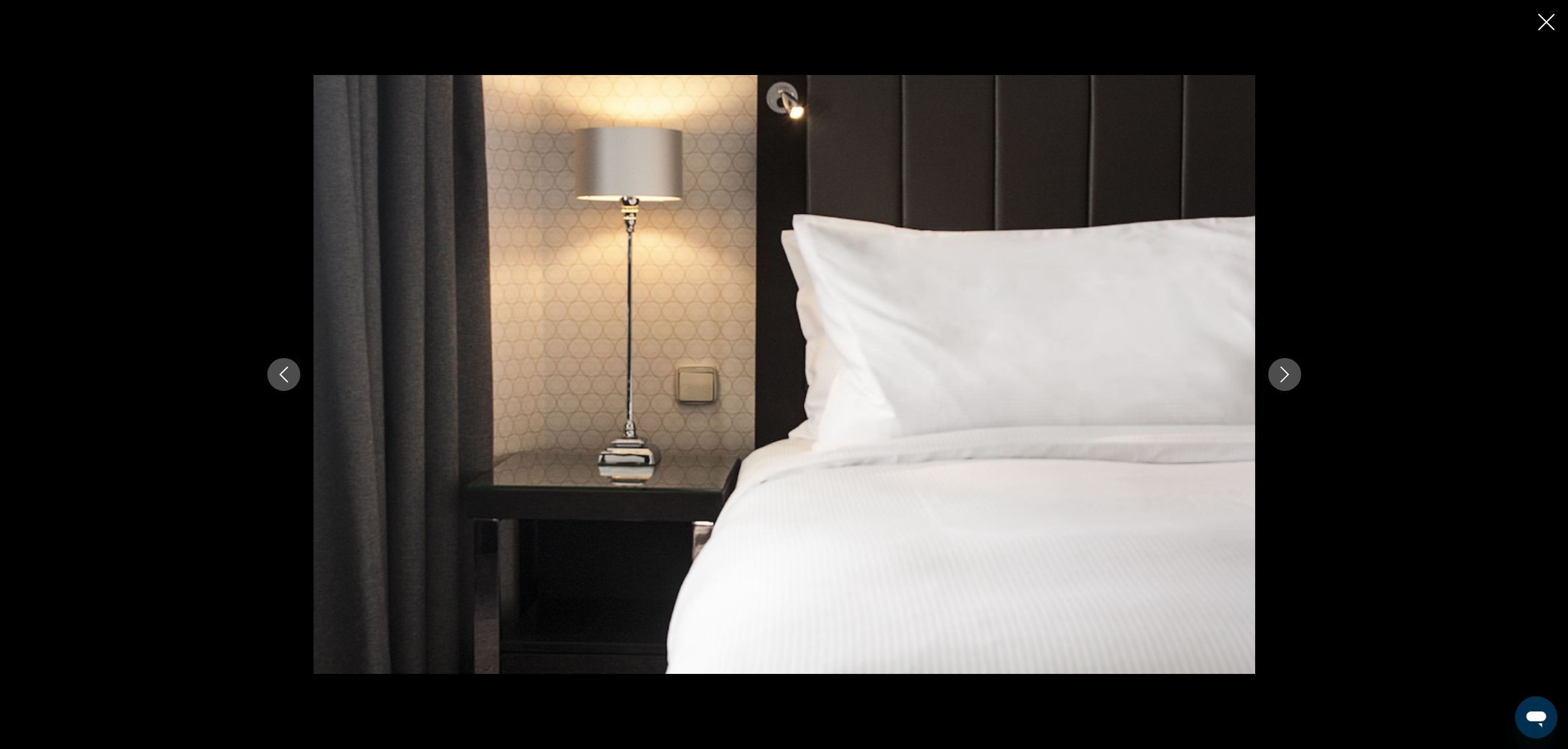
click at [1283, 380] on icon "Next image" at bounding box center [1285, 374] width 16 height 16
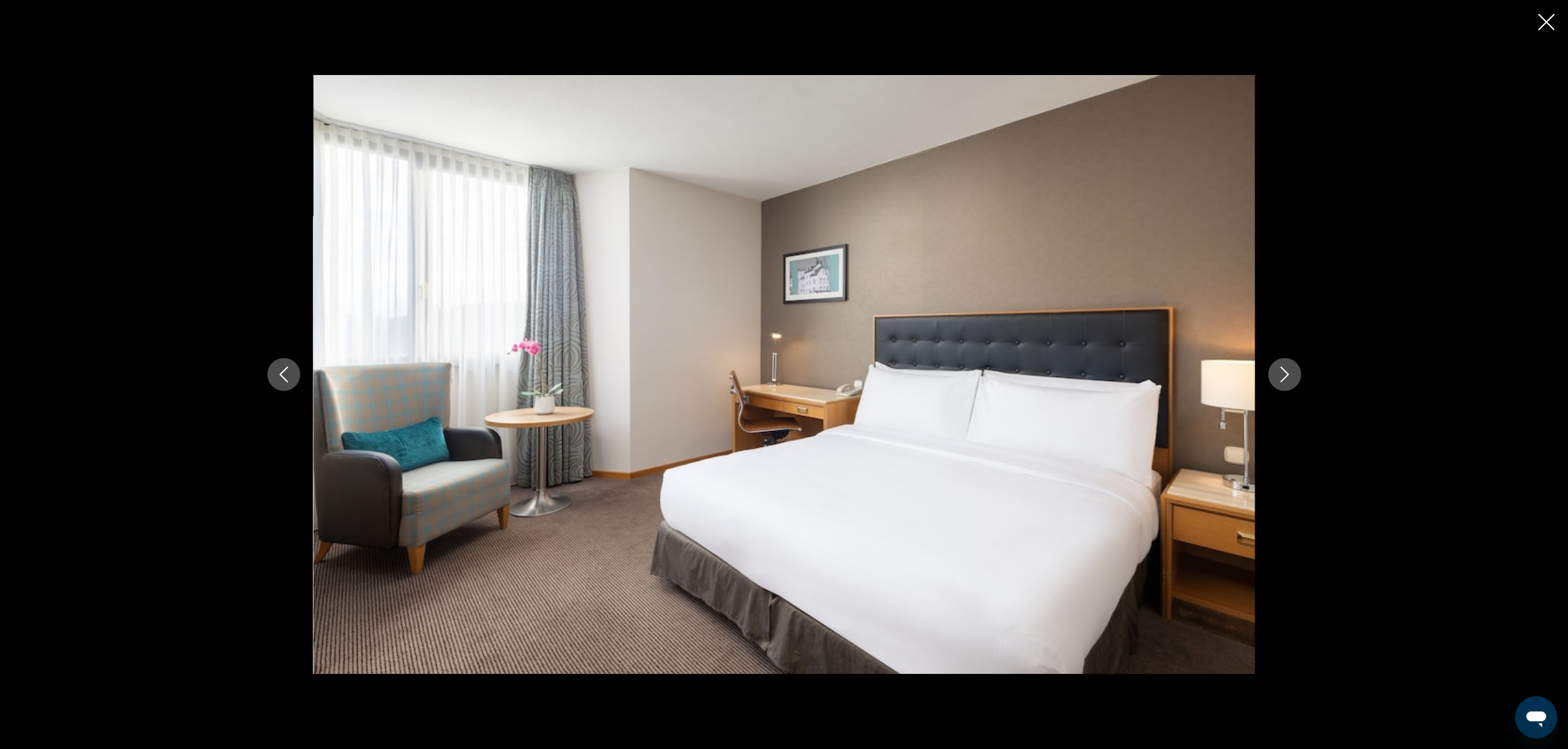
click at [1285, 380] on icon "Next image" at bounding box center [1285, 374] width 16 height 16
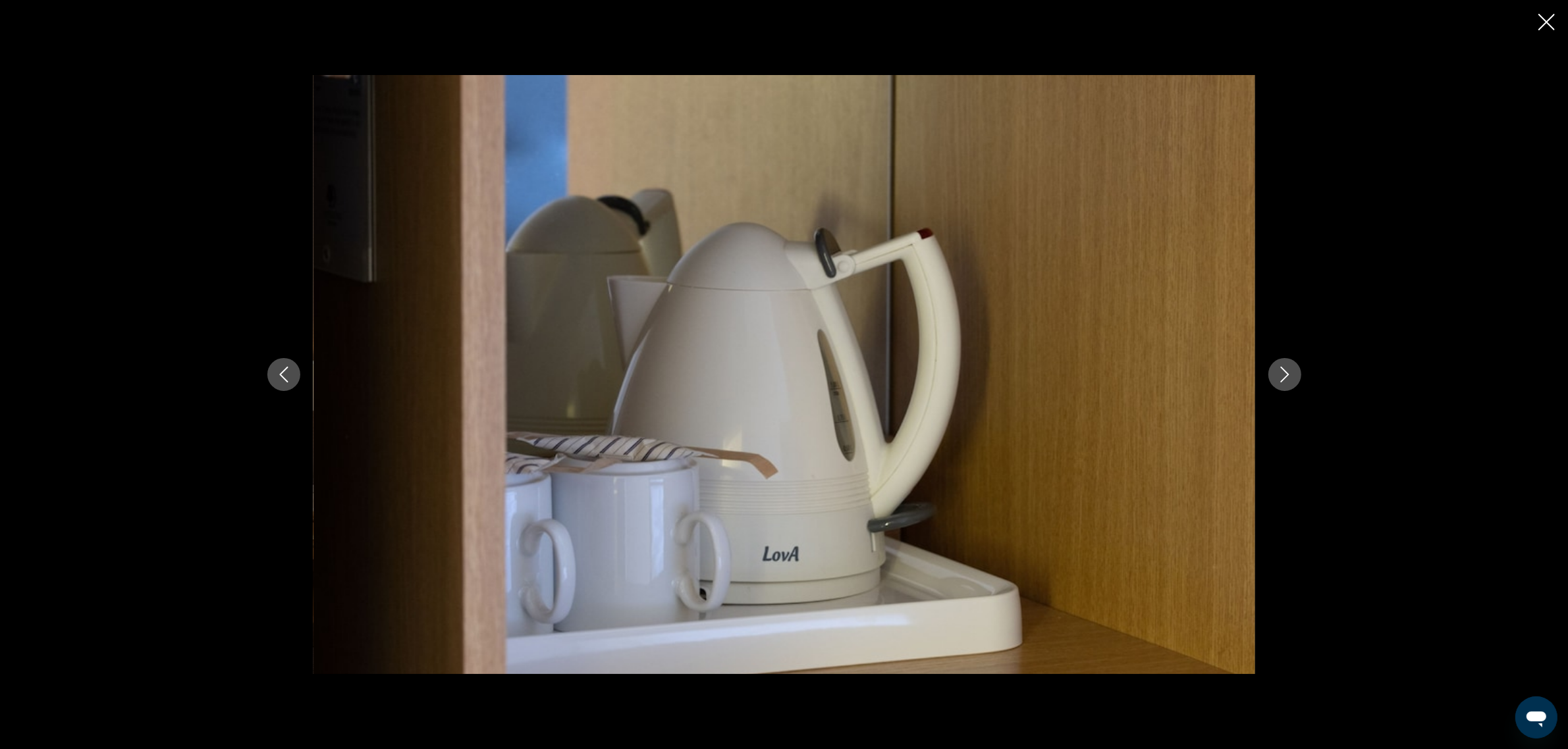
click at [1285, 379] on icon "Next image" at bounding box center [1284, 374] width 9 height 16
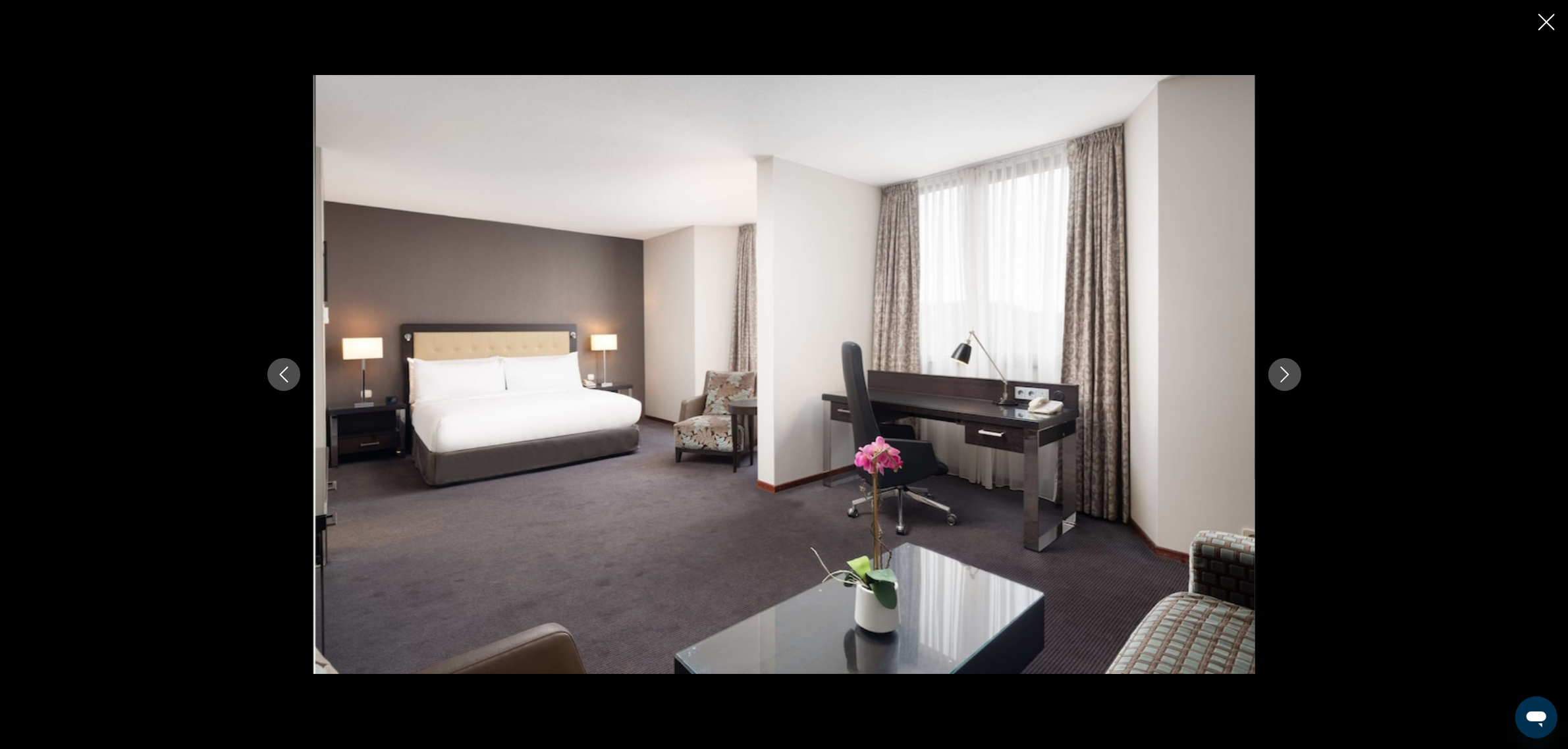
click at [1286, 376] on icon "Next image" at bounding box center [1284, 374] width 9 height 16
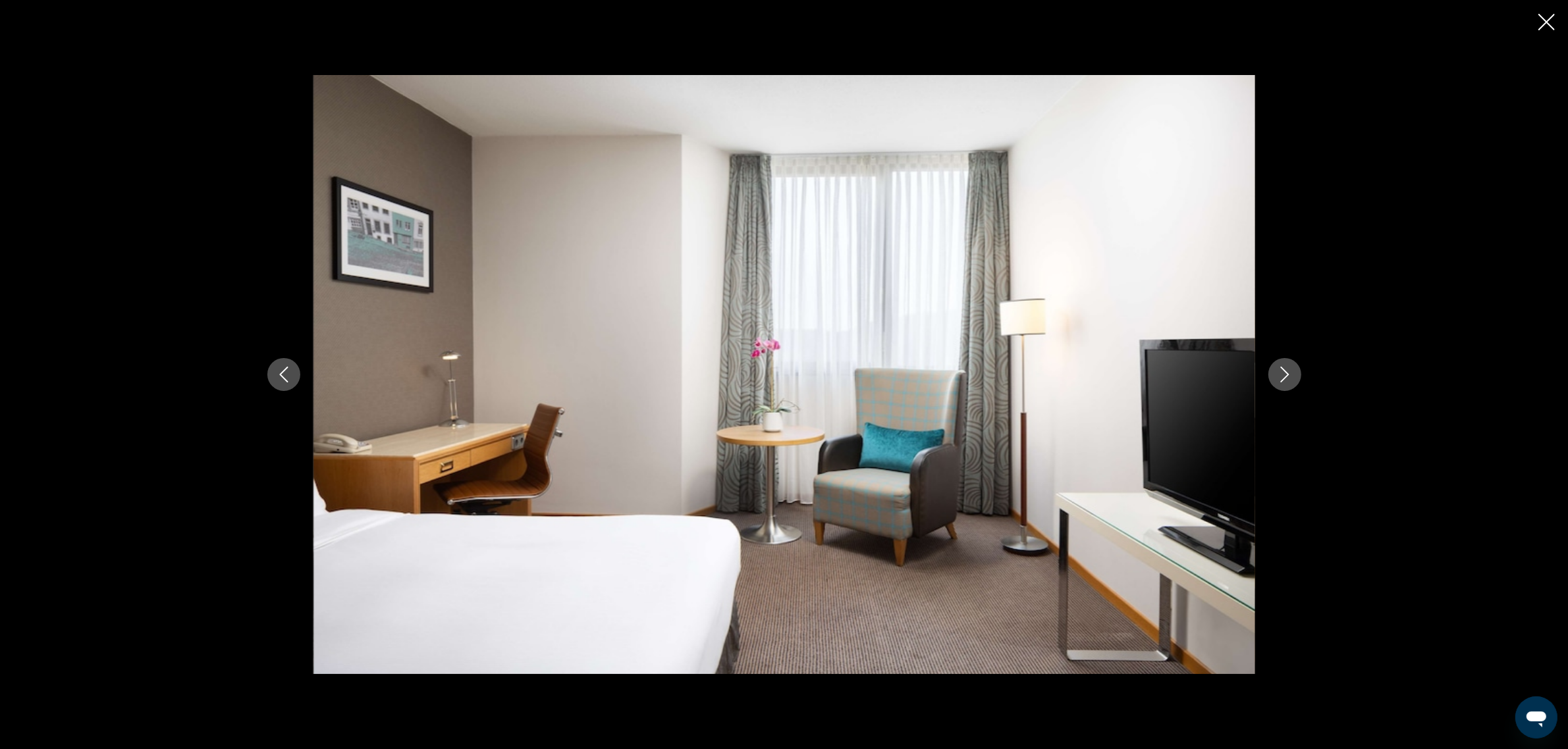
click at [1286, 376] on icon "Next image" at bounding box center [1284, 374] width 9 height 16
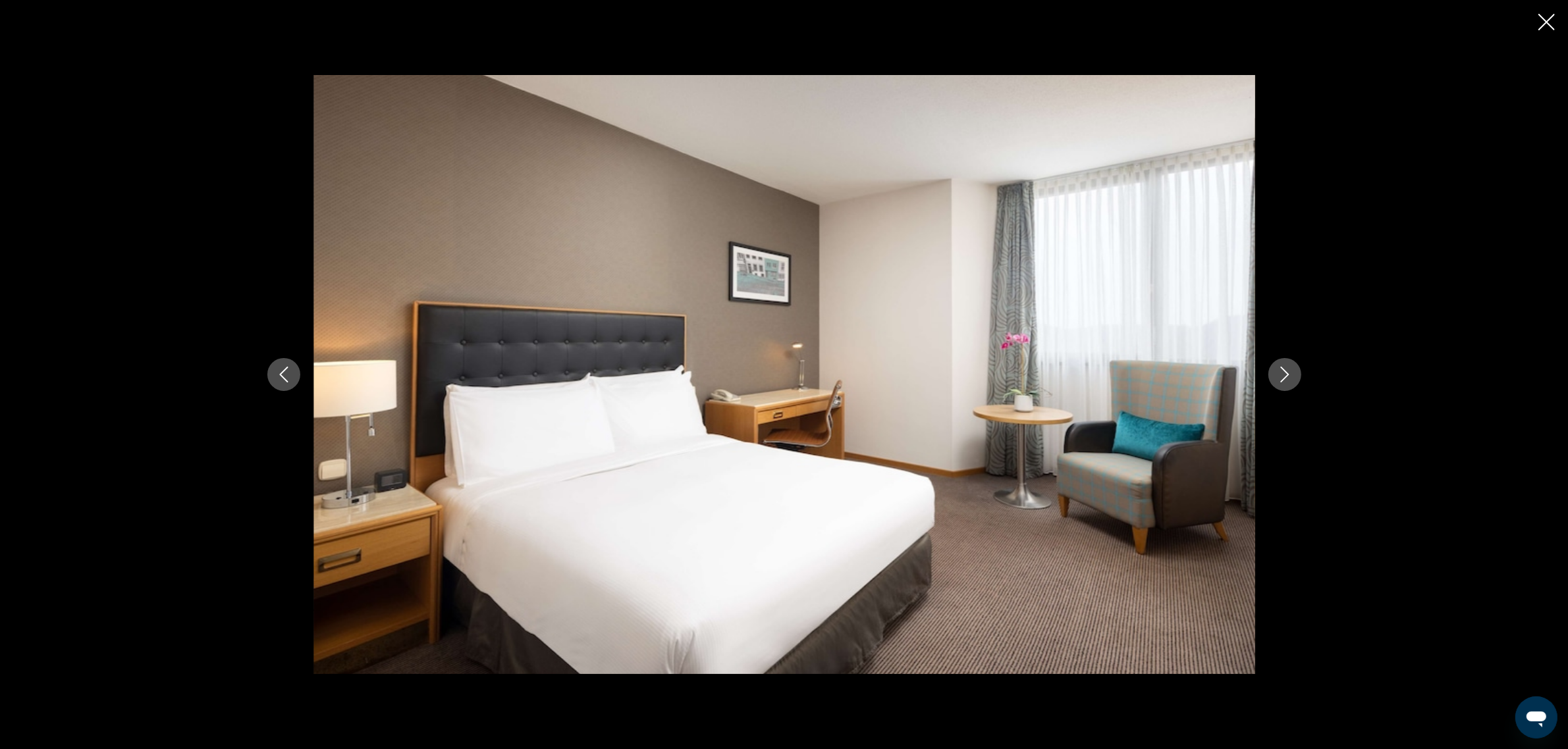
click at [1286, 376] on icon "Next image" at bounding box center [1284, 374] width 9 height 16
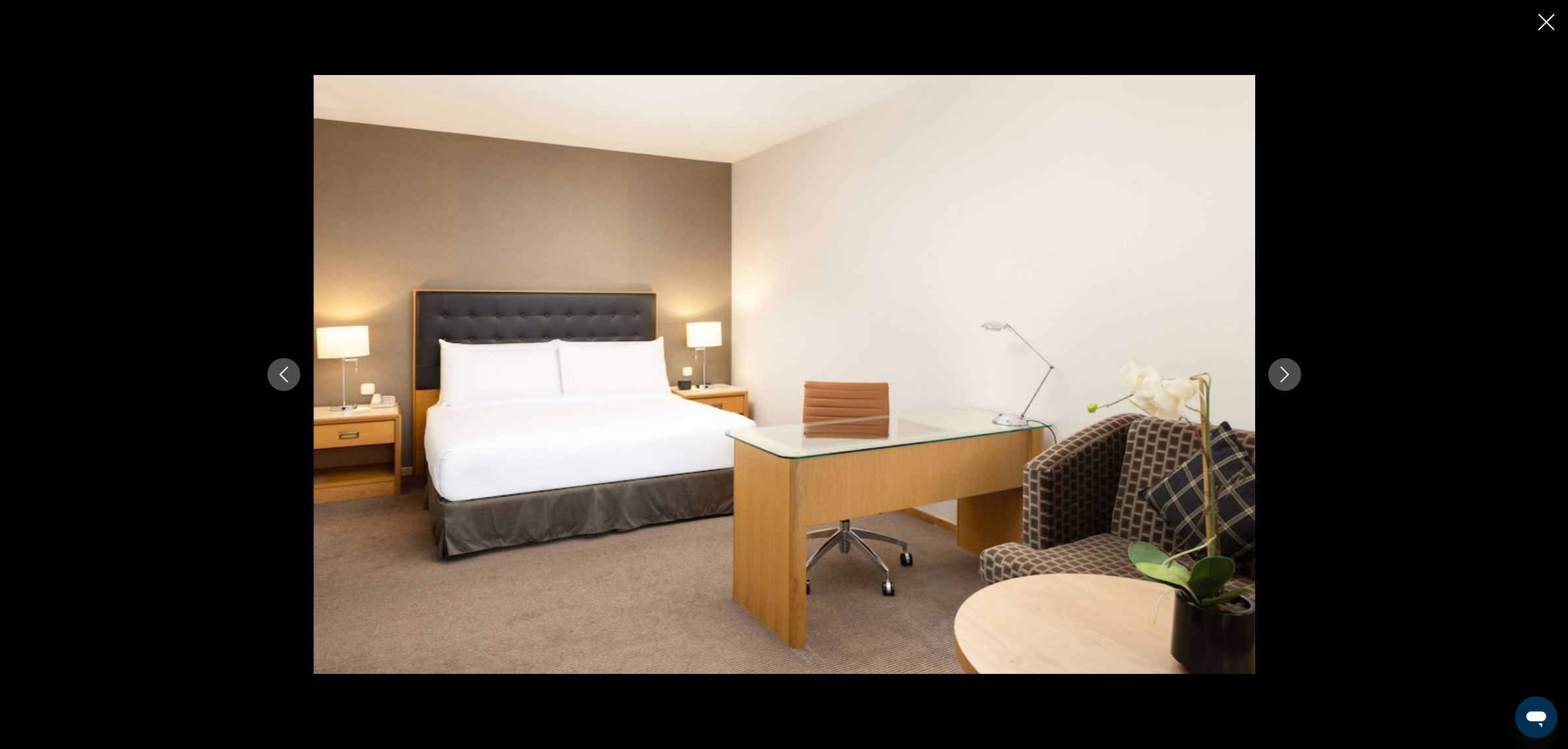
click at [1536, 25] on div "prev next" at bounding box center [784, 374] width 1568 height 749
click at [1544, 28] on icon "Close slideshow" at bounding box center [1546, 22] width 17 height 17
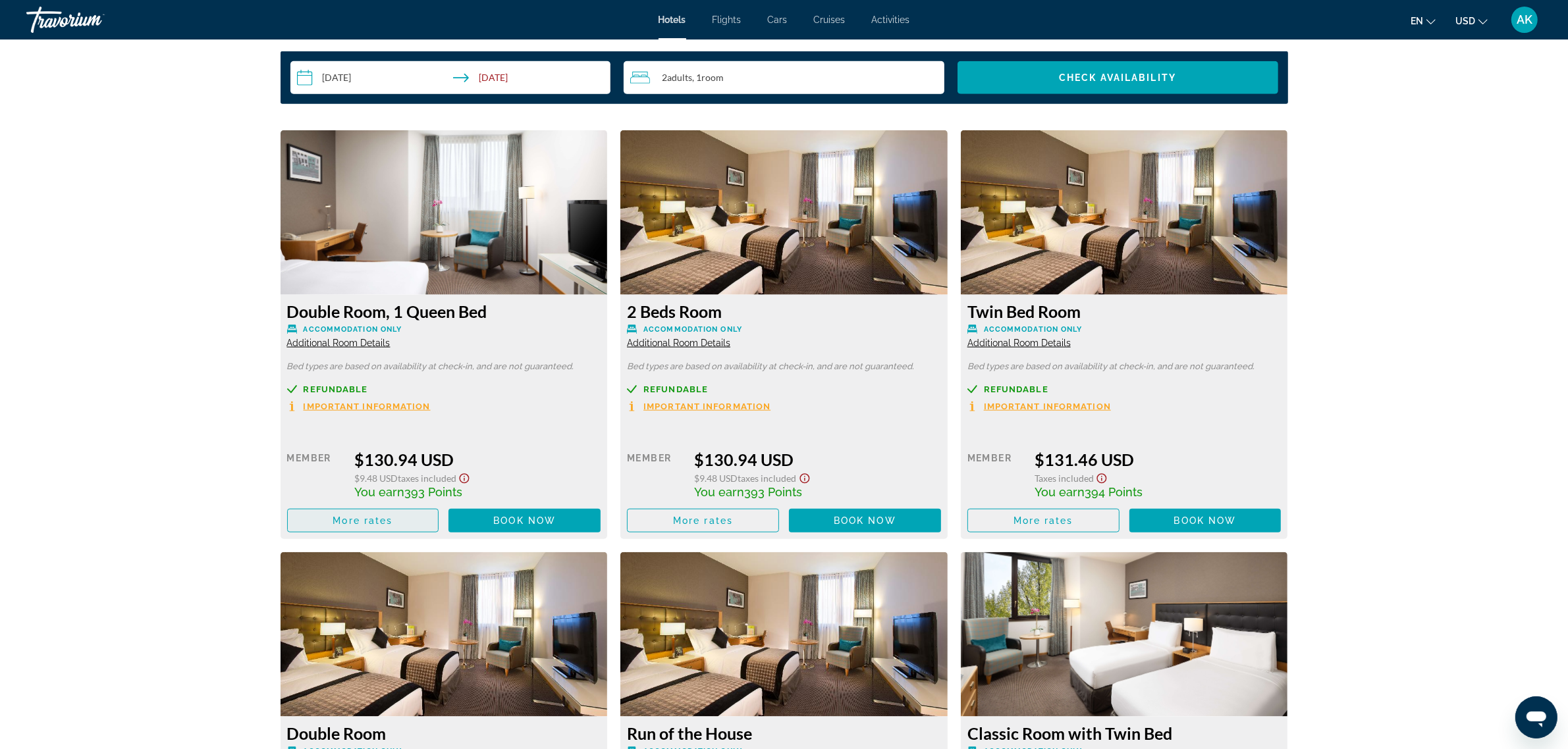
scroll to position [1704, 0]
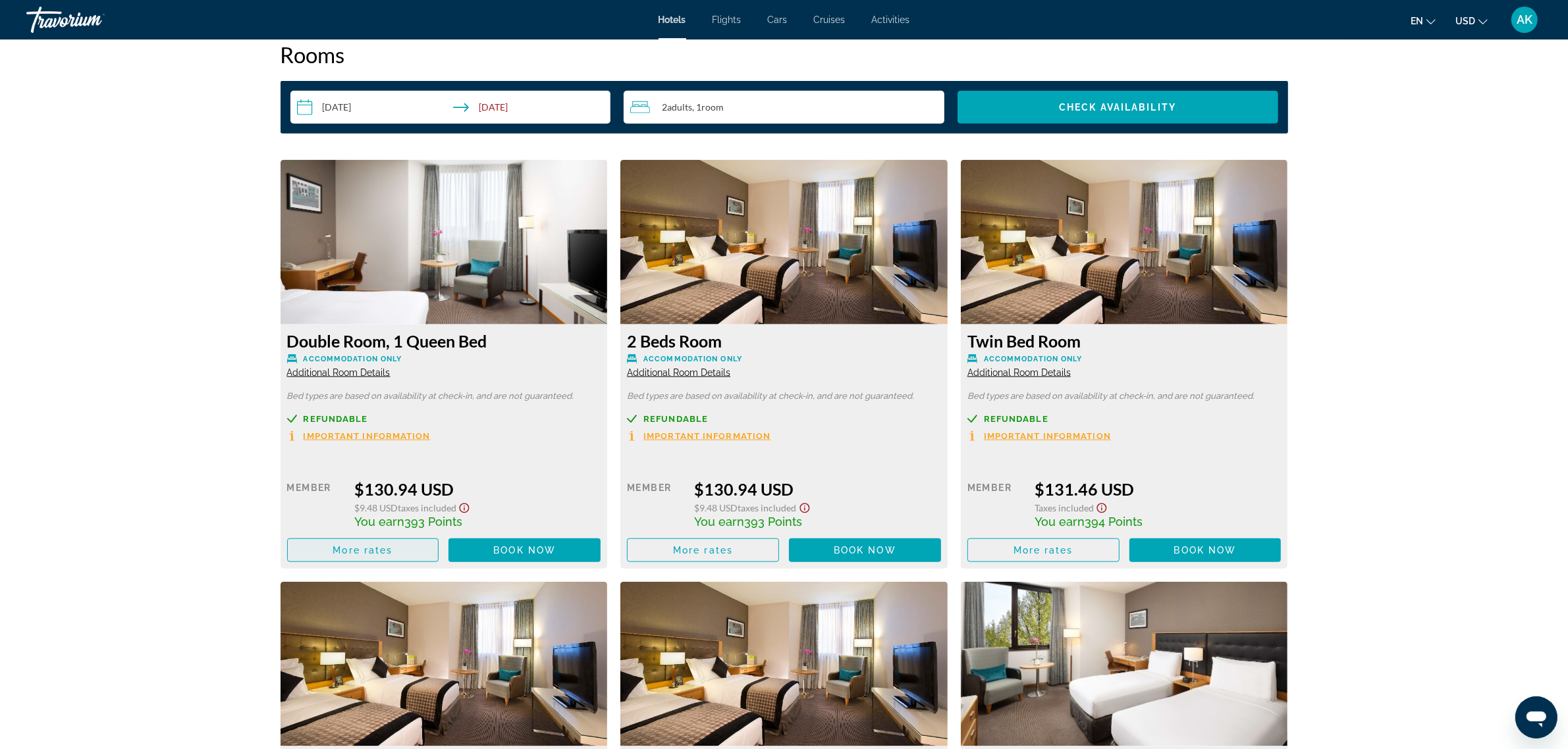
click at [354, 553] on span "More rates" at bounding box center [362, 550] width 60 height 11
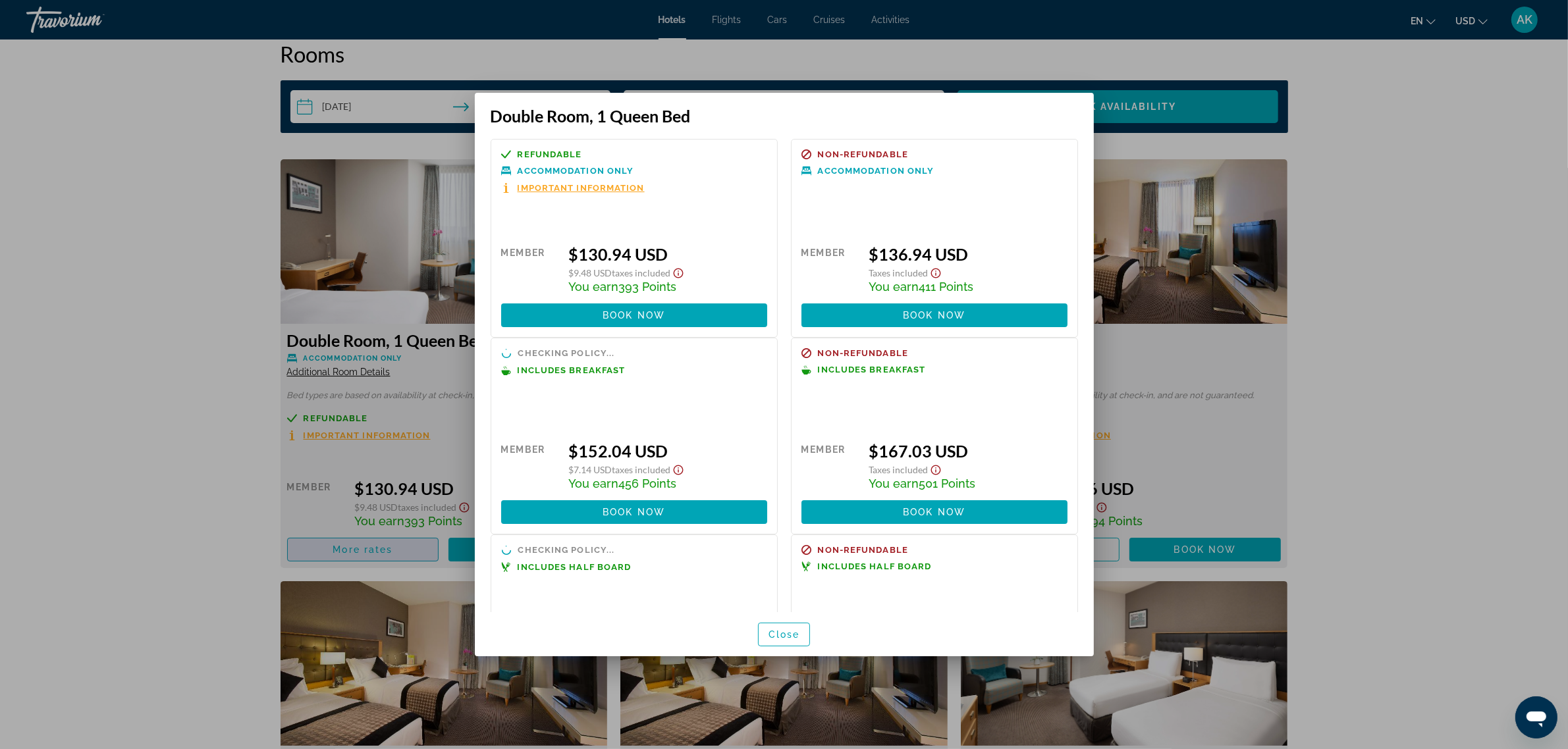
scroll to position [0, 0]
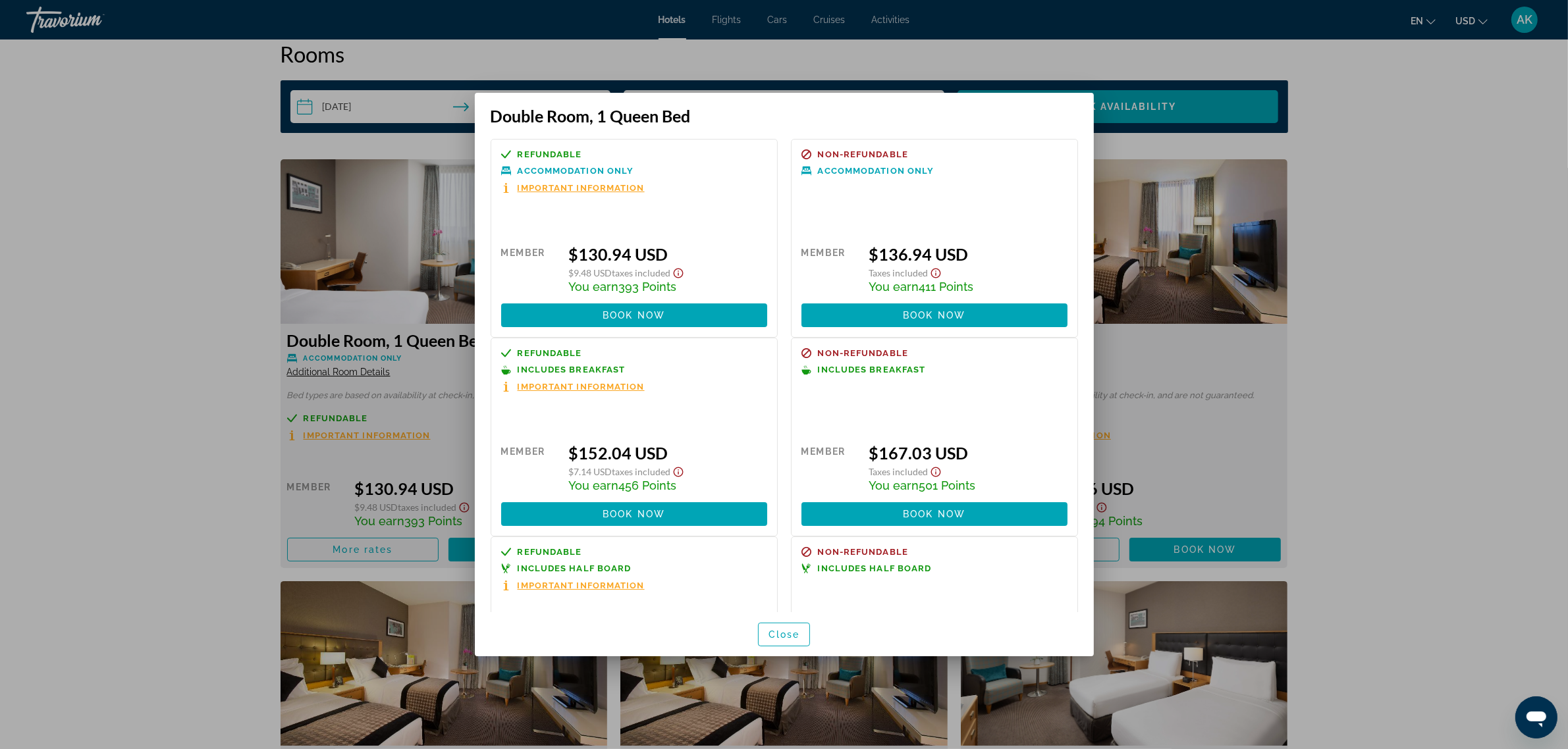
click at [1497, 346] on div at bounding box center [784, 374] width 1568 height 749
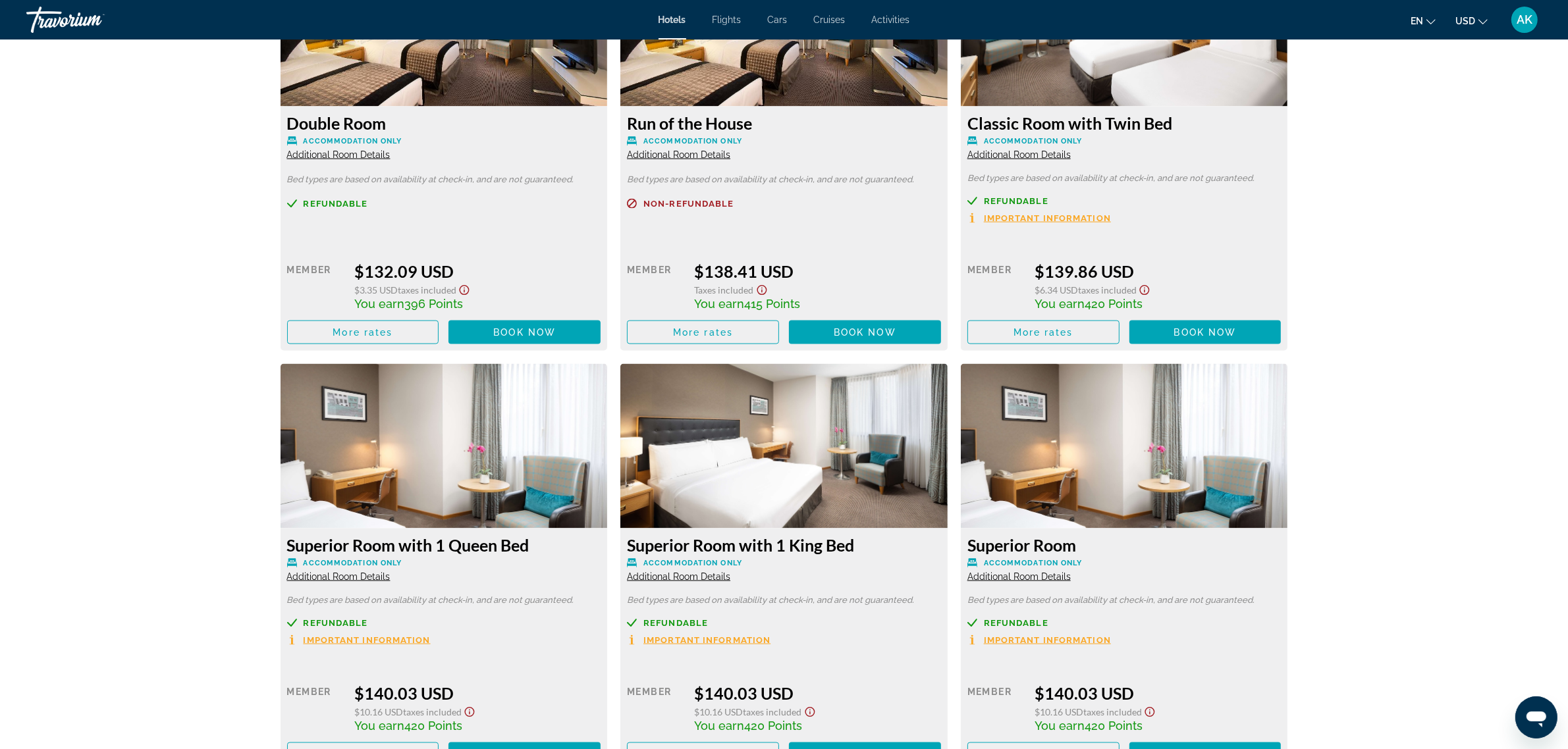
scroll to position [2527, 0]
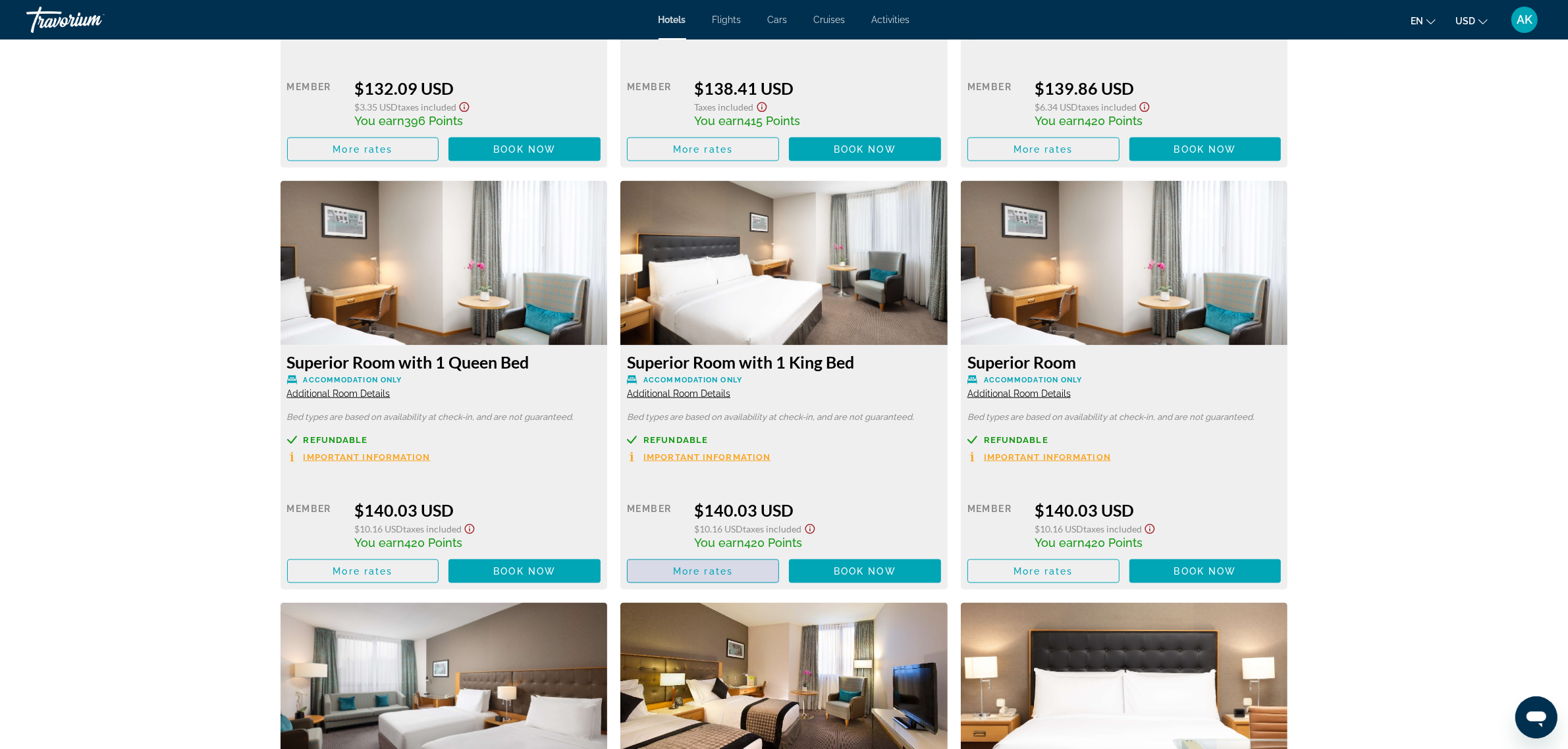
click at [692, 568] on span "More rates" at bounding box center [702, 571] width 60 height 11
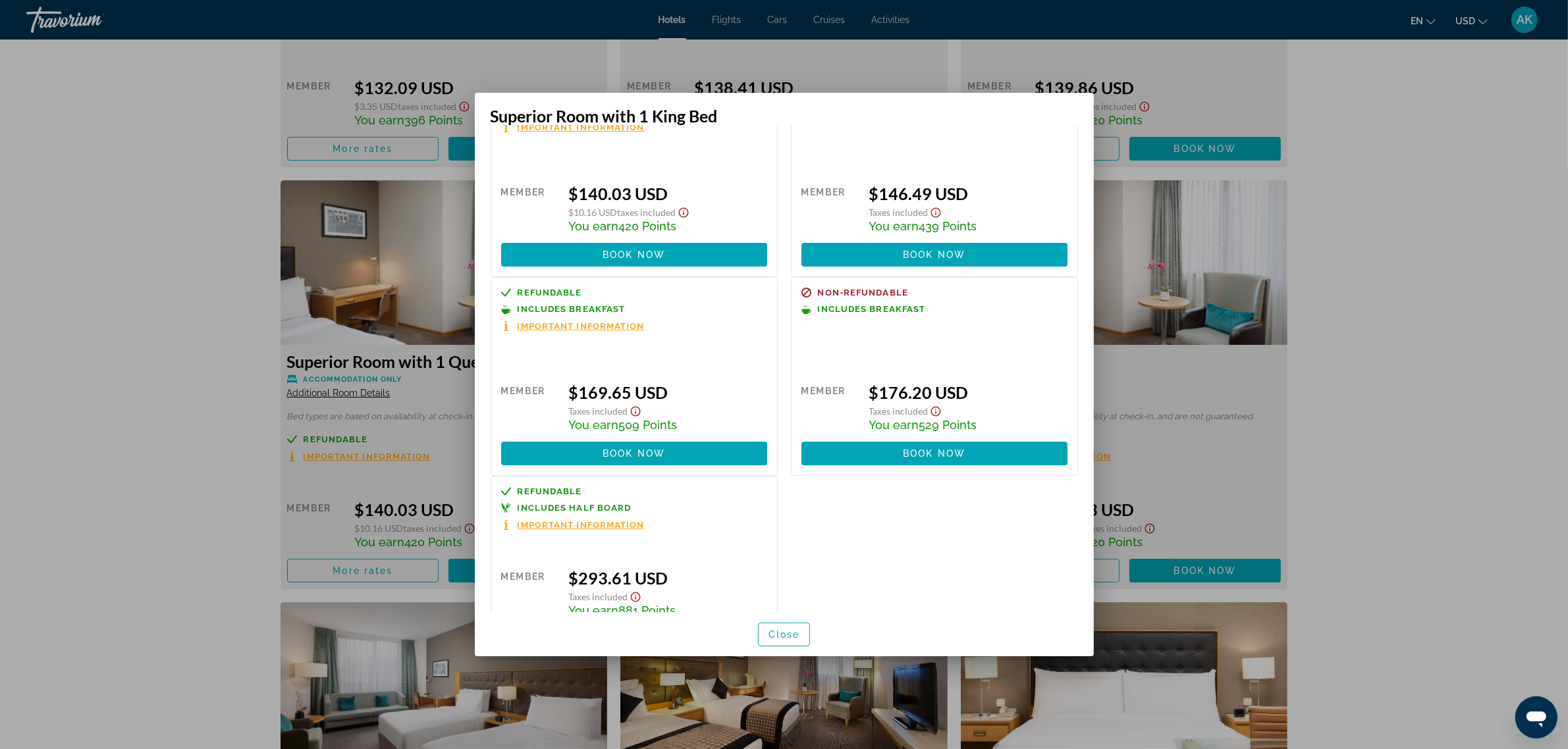
scroll to position [124, 0]
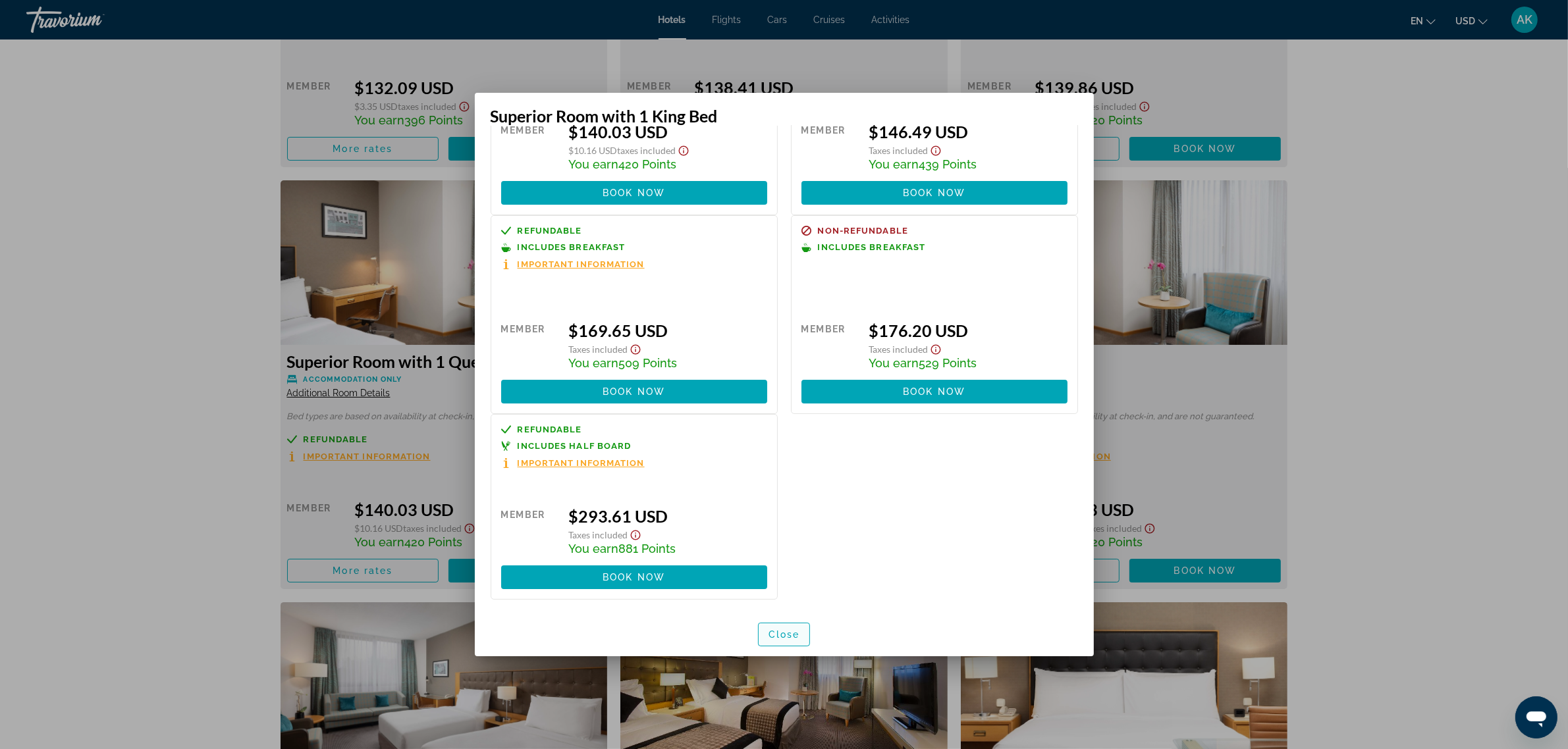
click at [779, 627] on span "button" at bounding box center [784, 634] width 51 height 32
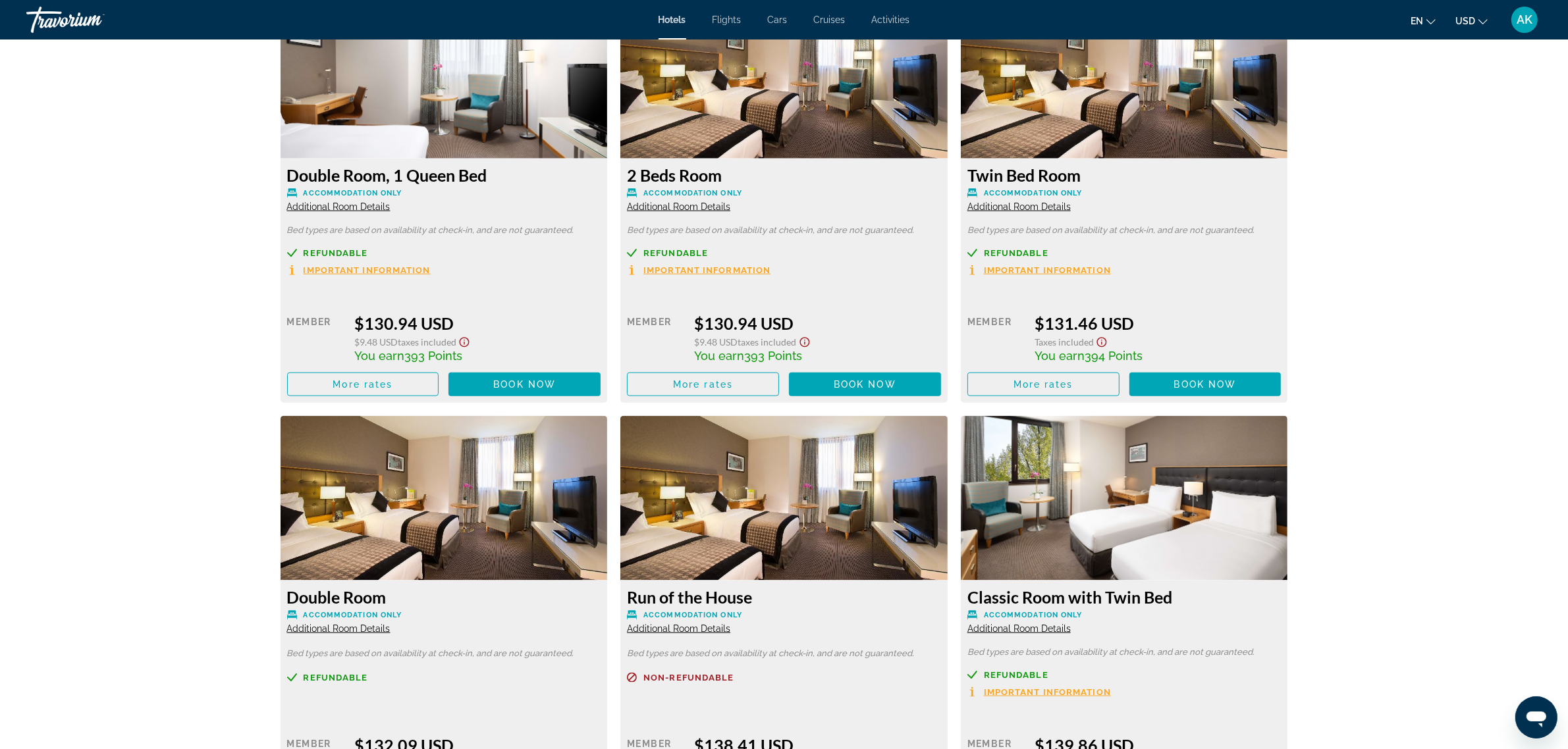
scroll to position [1869, 0]
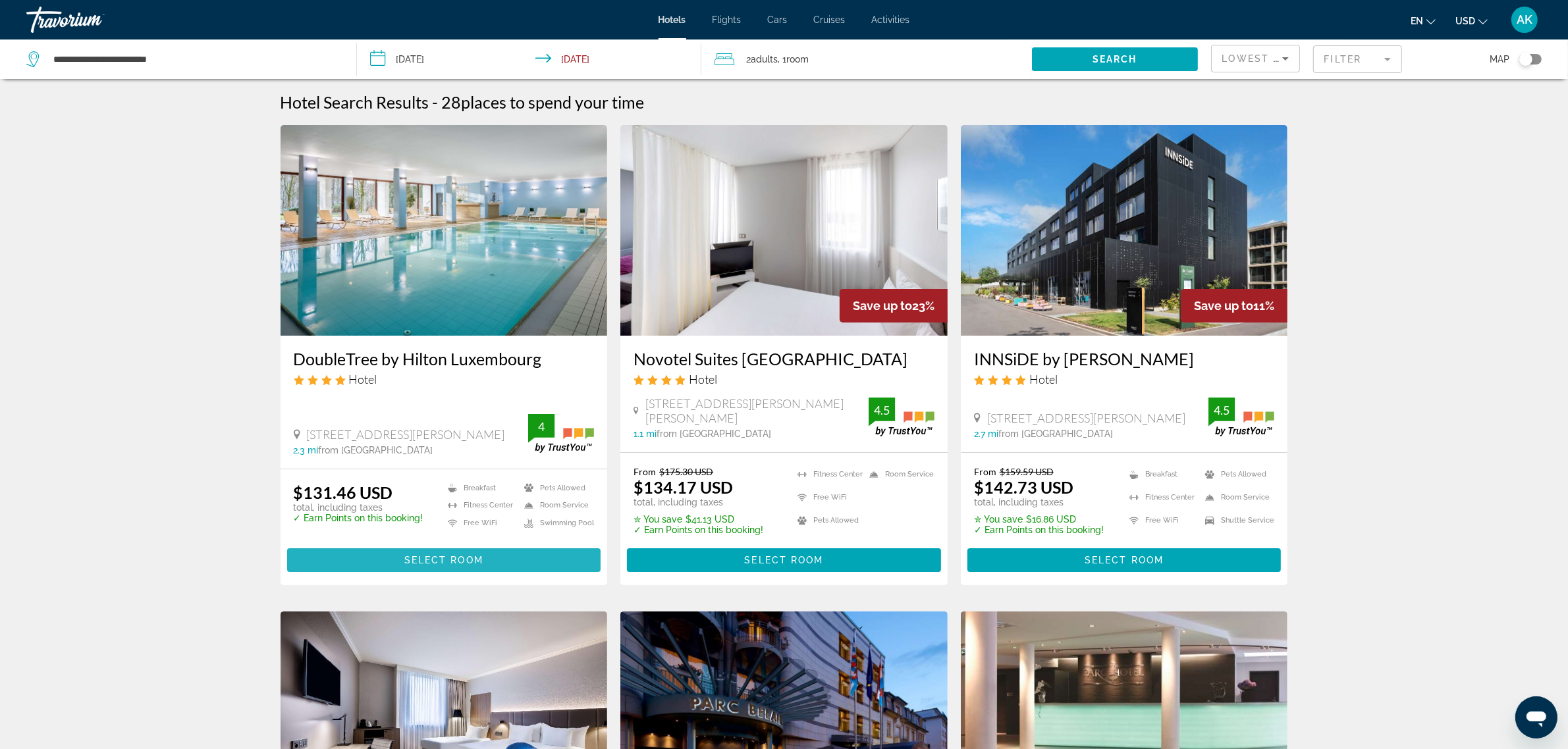
click at [474, 557] on span "Select Room" at bounding box center [444, 560] width 79 height 11
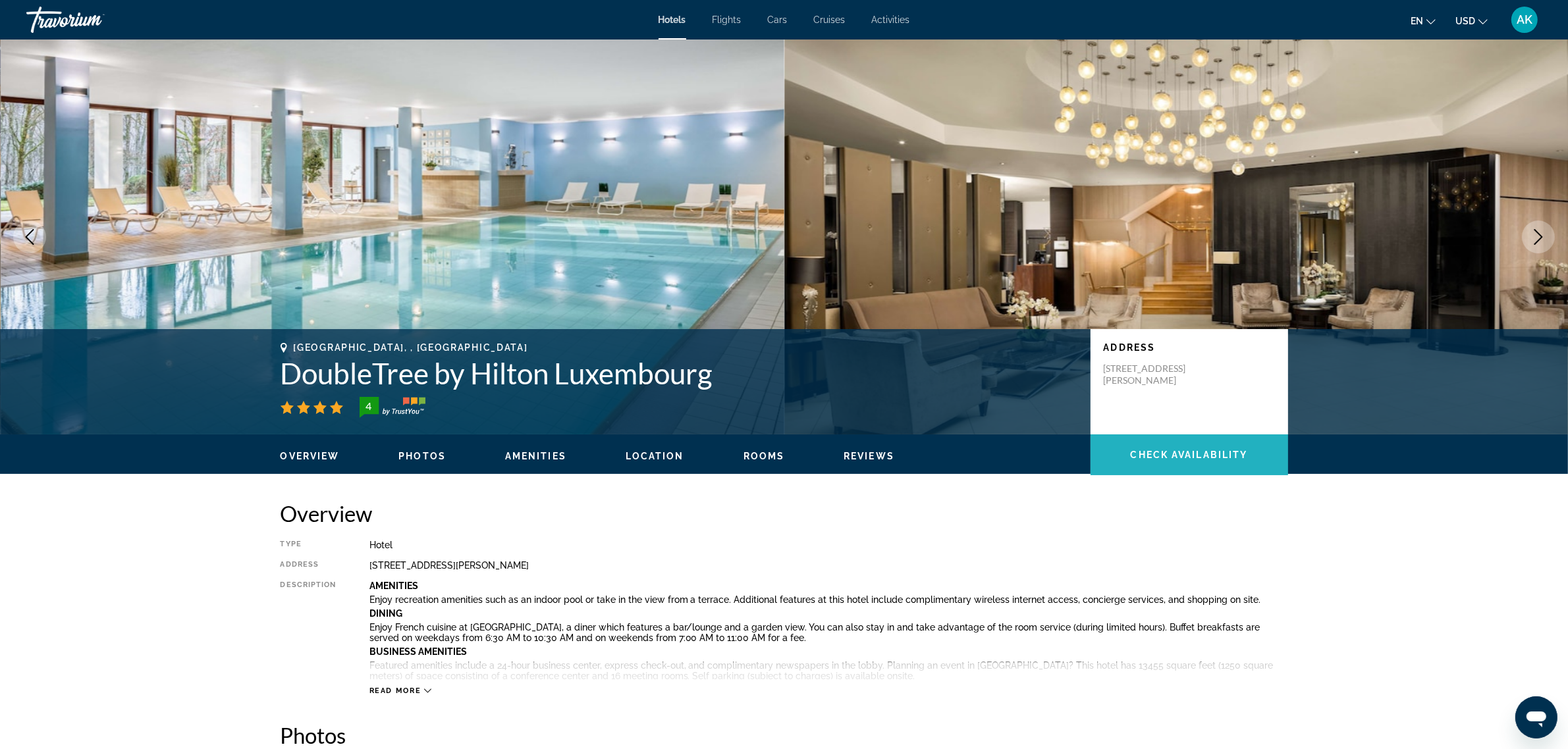
click at [1193, 457] on span "Check Availability" at bounding box center [1189, 454] width 117 height 11
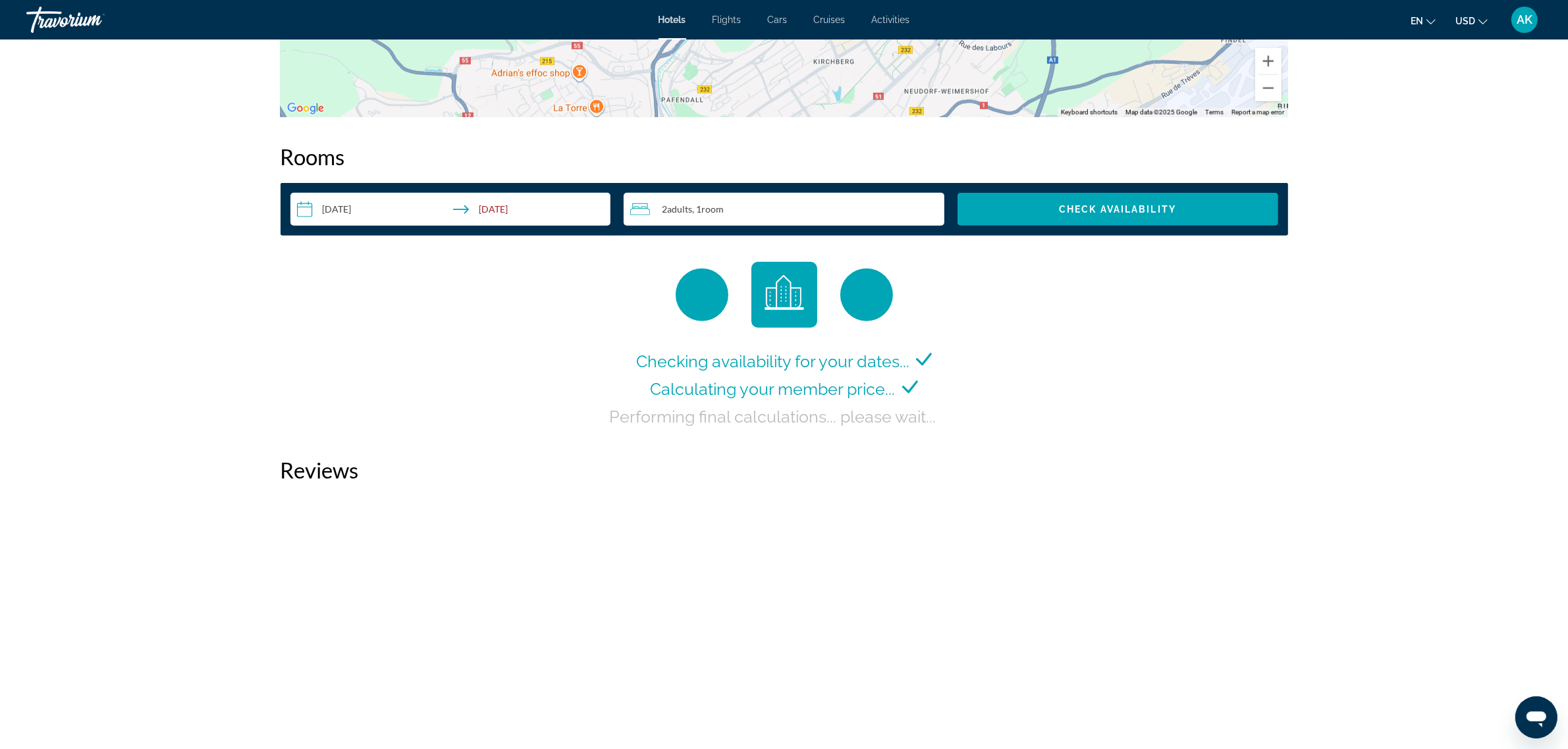
scroll to position [1622, 0]
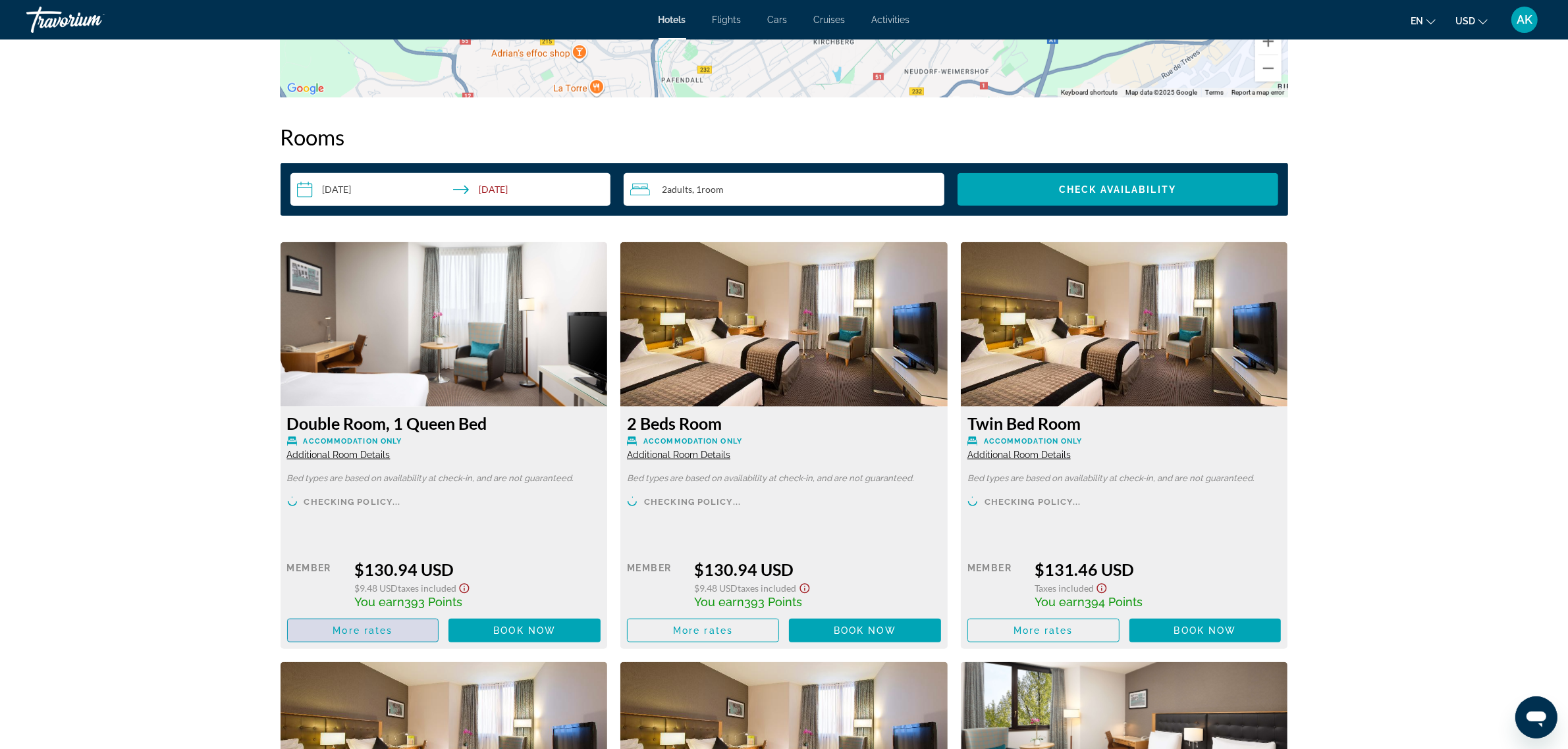
click at [359, 633] on span "More rates" at bounding box center [362, 630] width 60 height 11
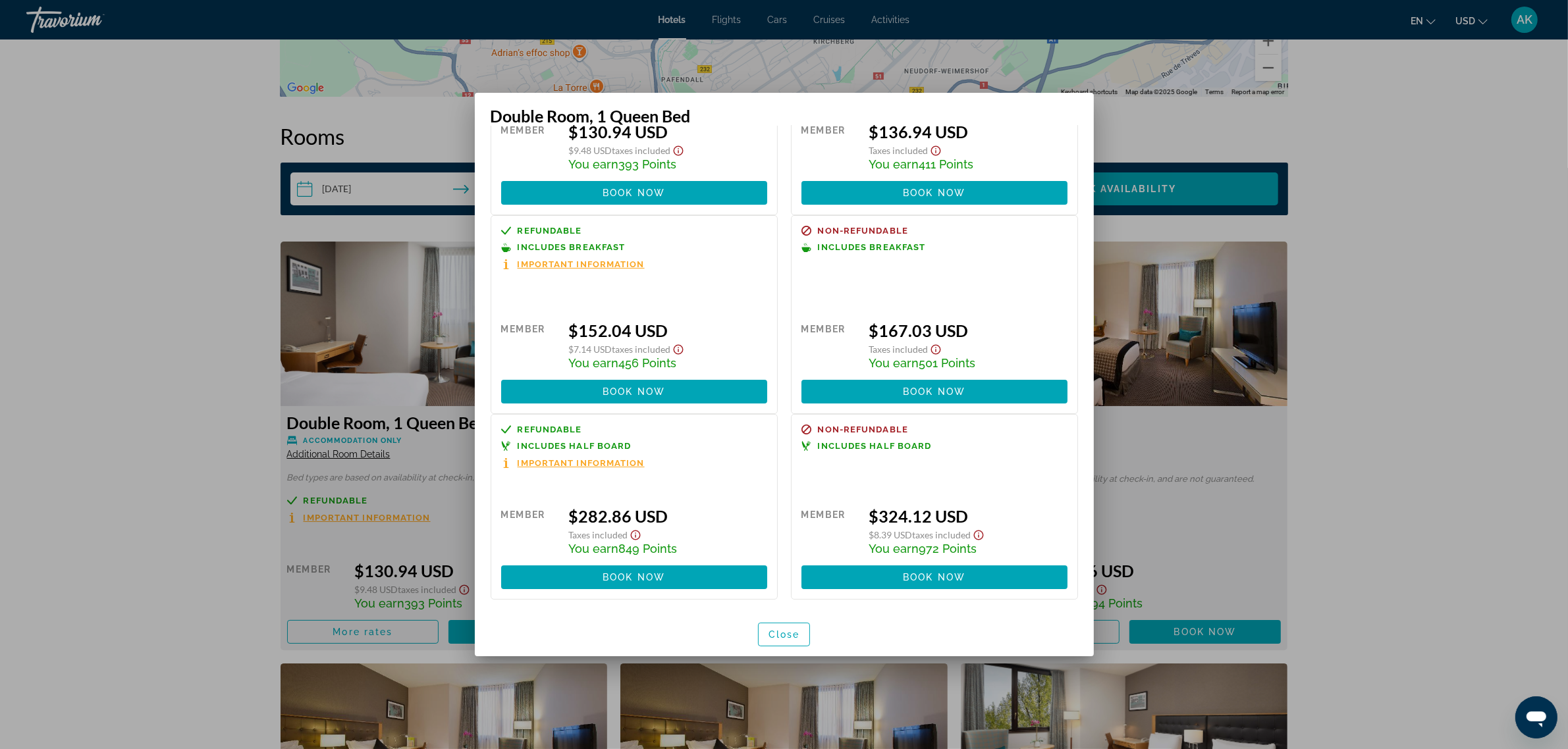
scroll to position [0, 0]
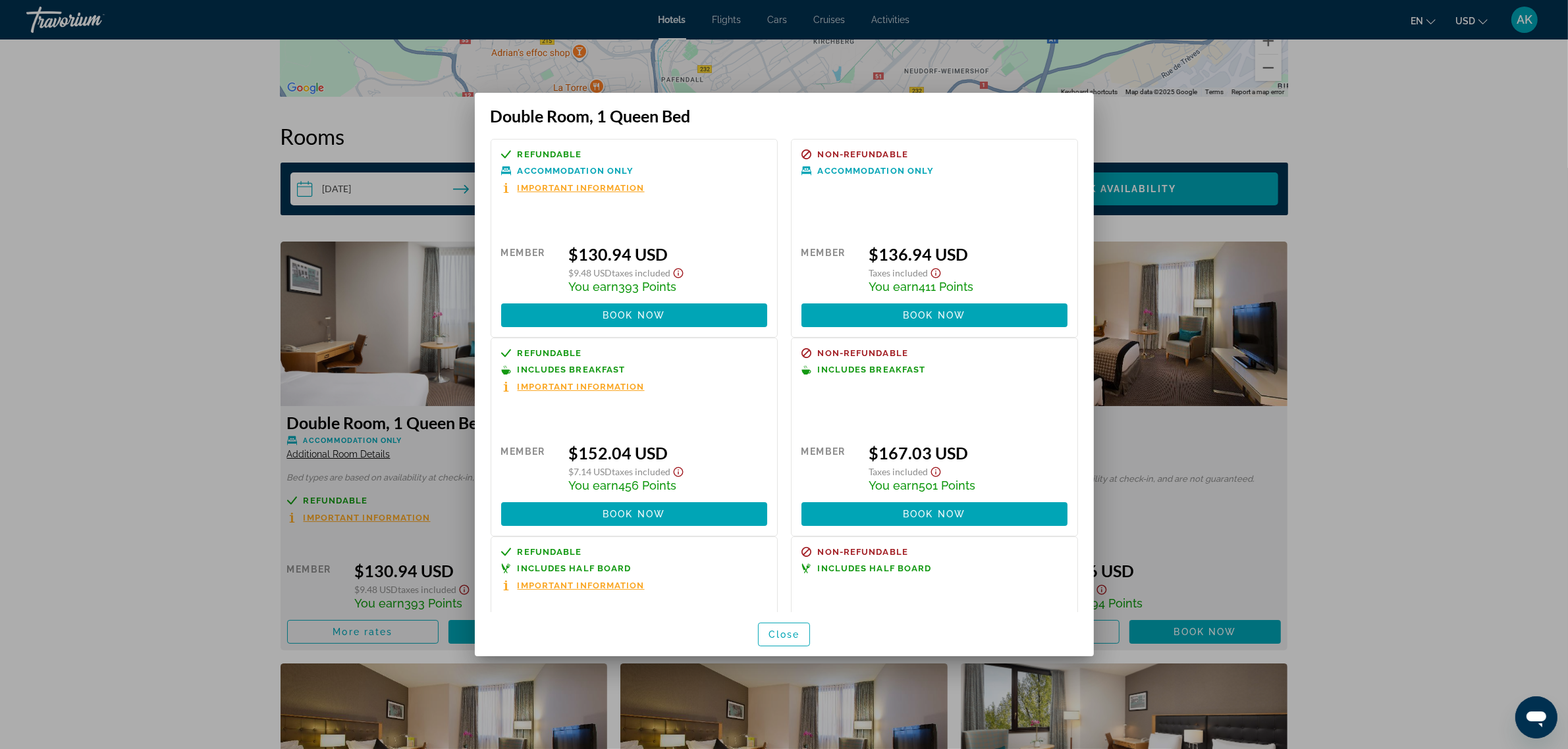
click at [1516, 290] on div at bounding box center [784, 374] width 1568 height 749
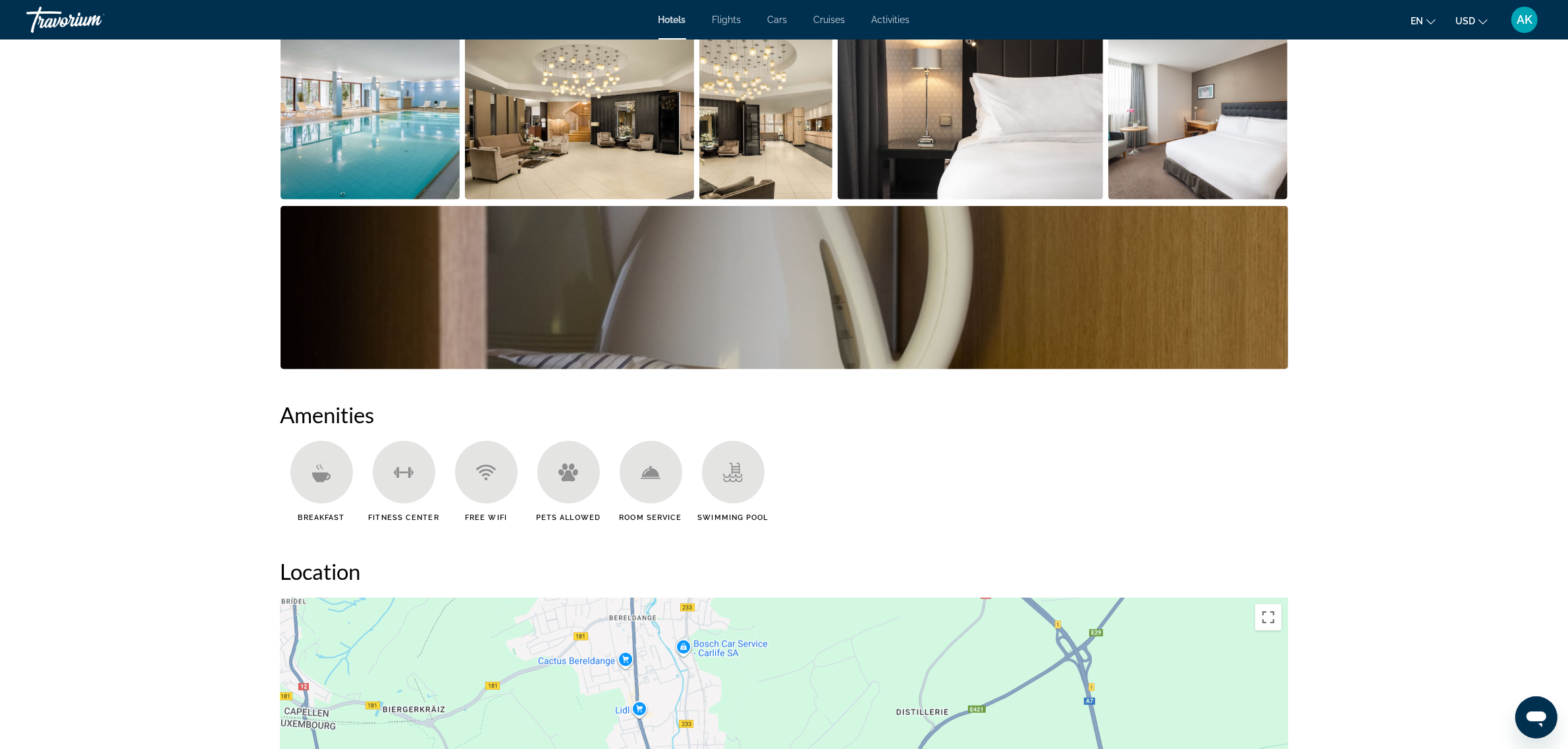
scroll to position [634, 0]
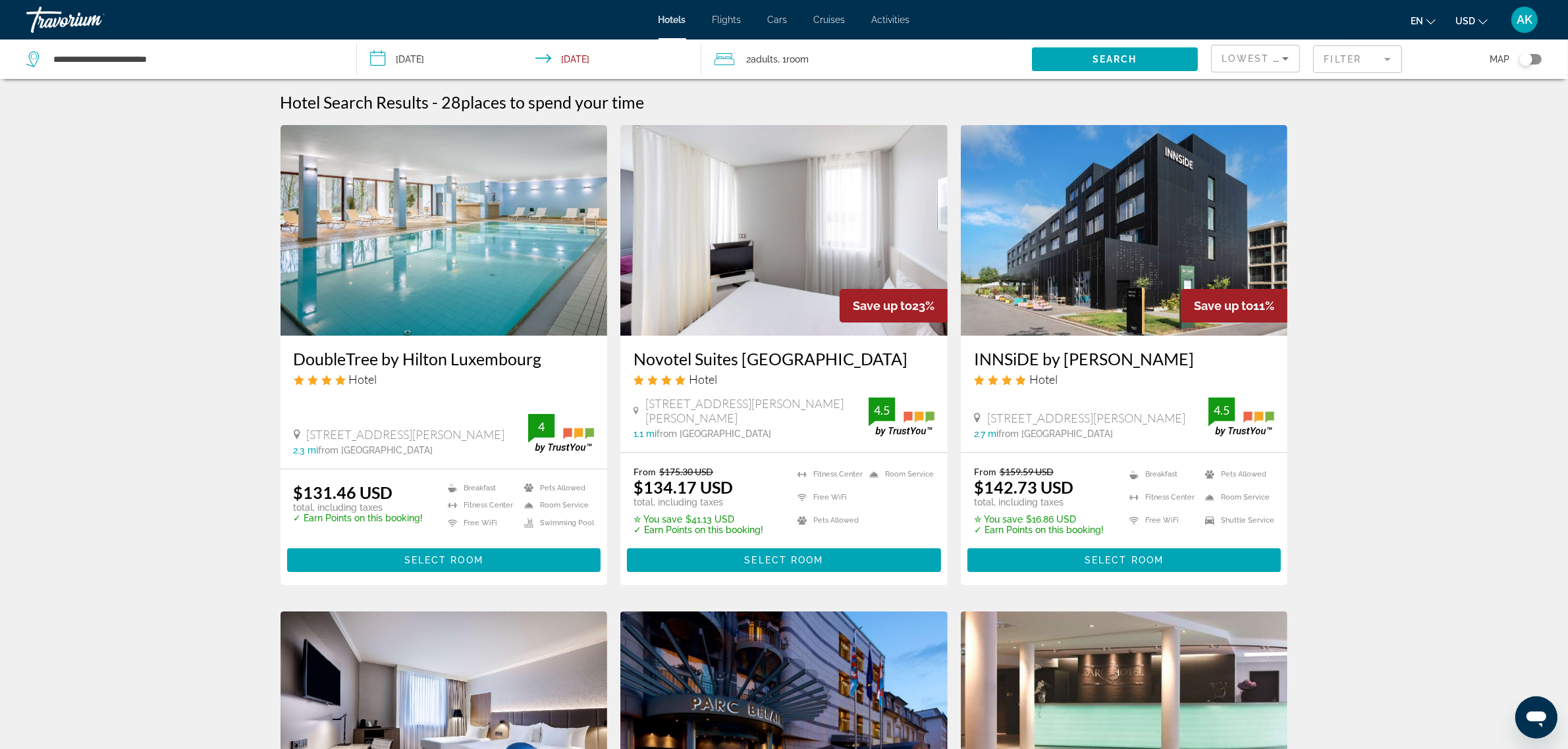
click at [1467, 18] on span "USD" at bounding box center [1464, 21] width 19 height 11
click at [1381, 58] on mat-form-field "Filter" at bounding box center [1357, 59] width 89 height 27
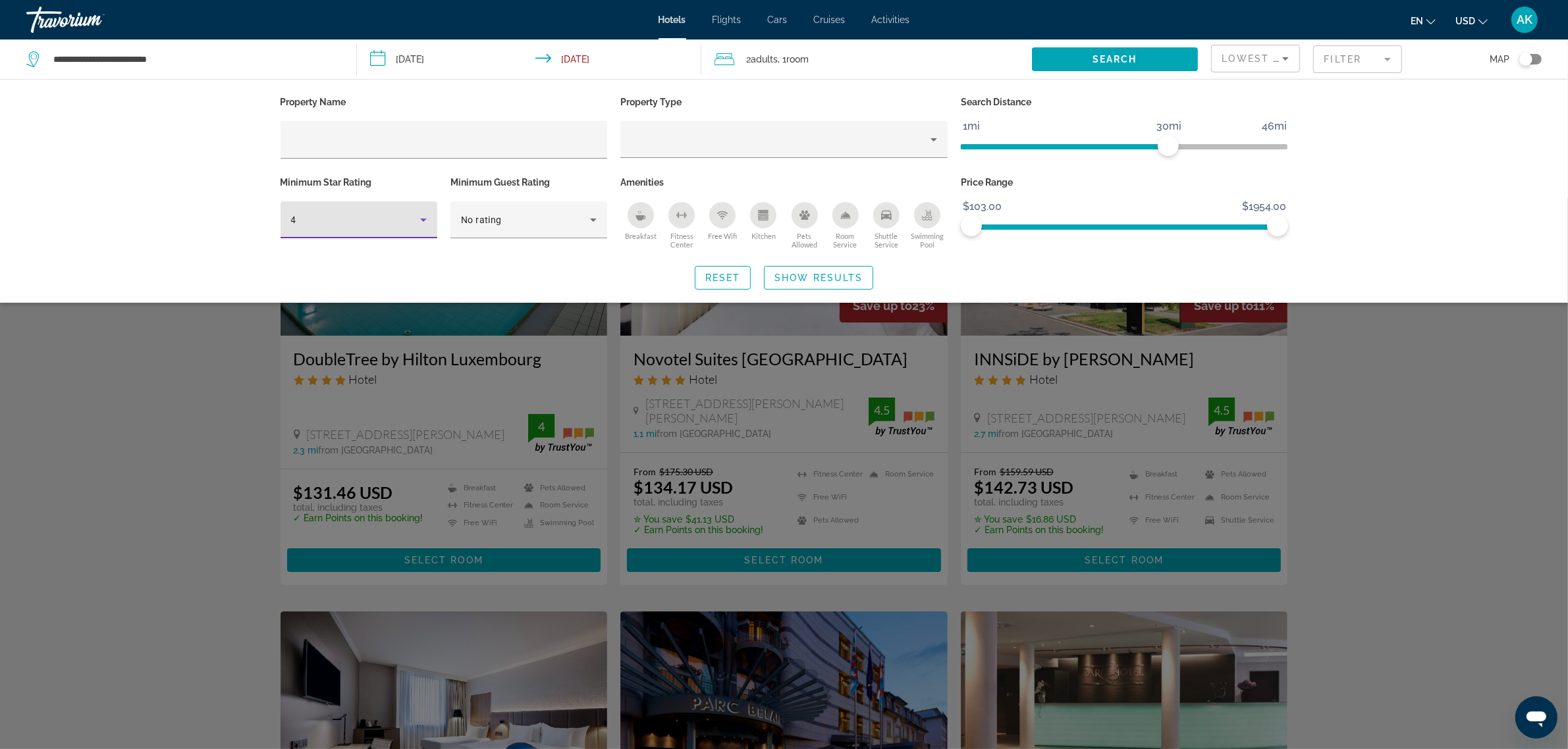
click at [408, 214] on div "4" at bounding box center [355, 220] width 129 height 16
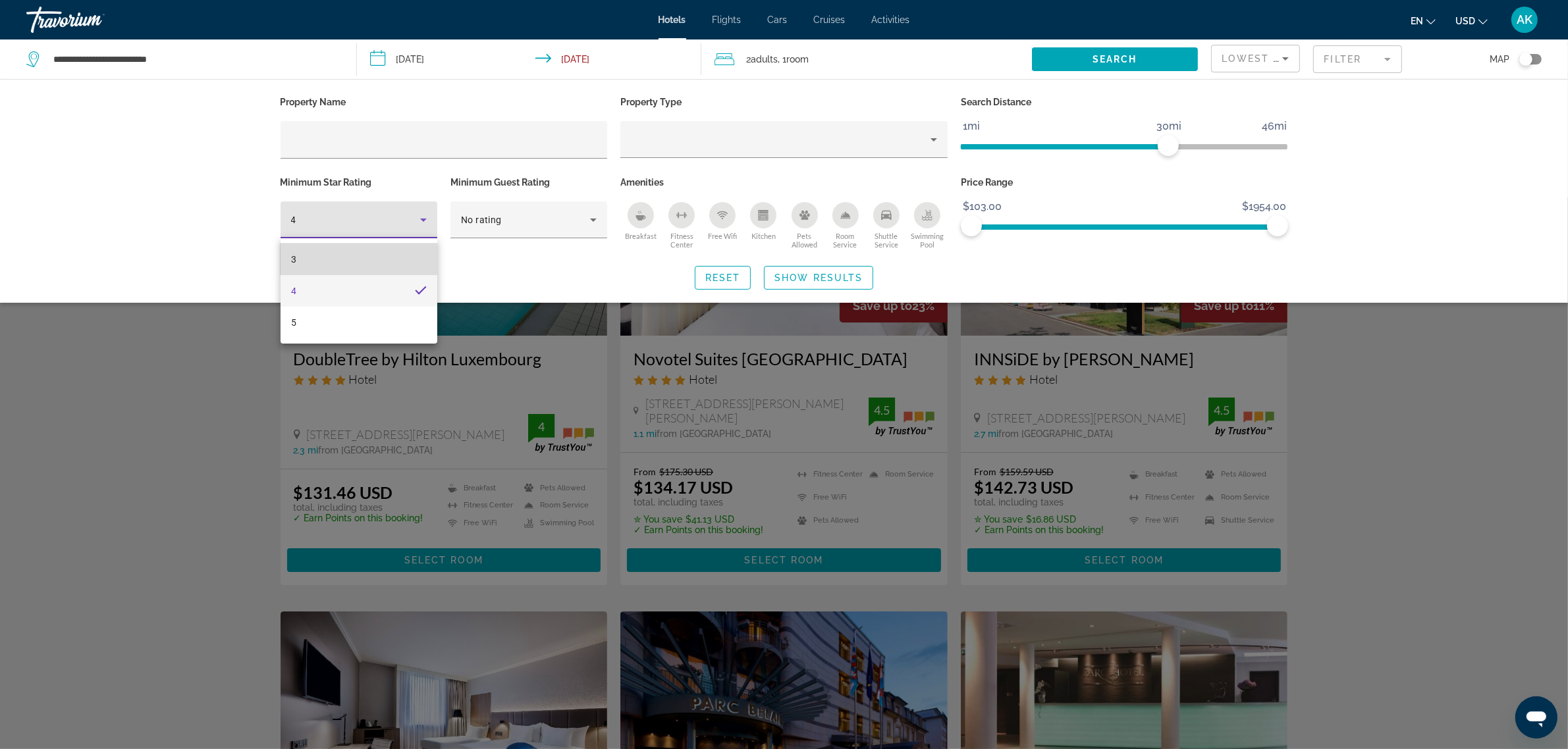
click at [298, 251] on mat-option "3" at bounding box center [359, 259] width 157 height 32
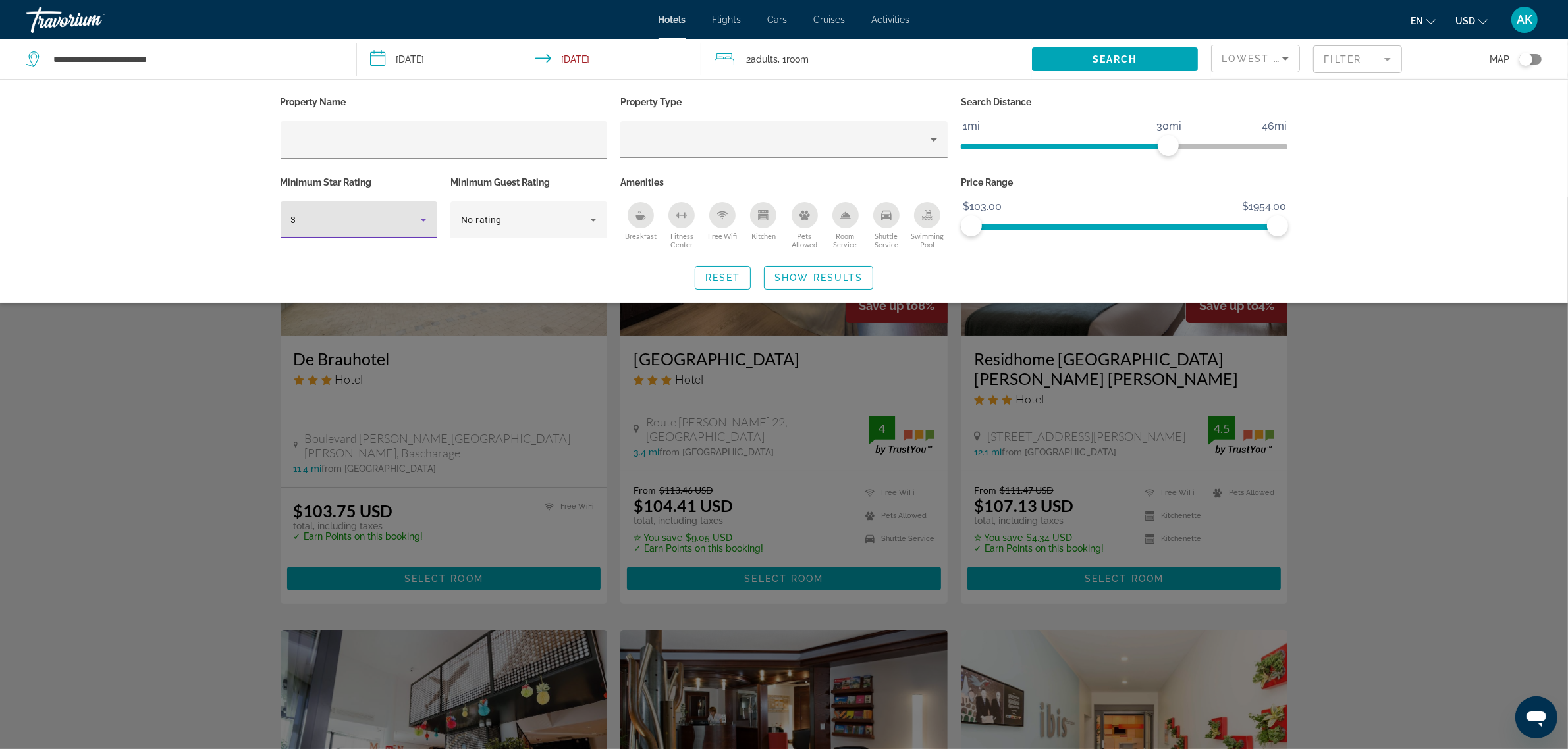
click at [1478, 439] on div "Search widget" at bounding box center [784, 473] width 1568 height 552
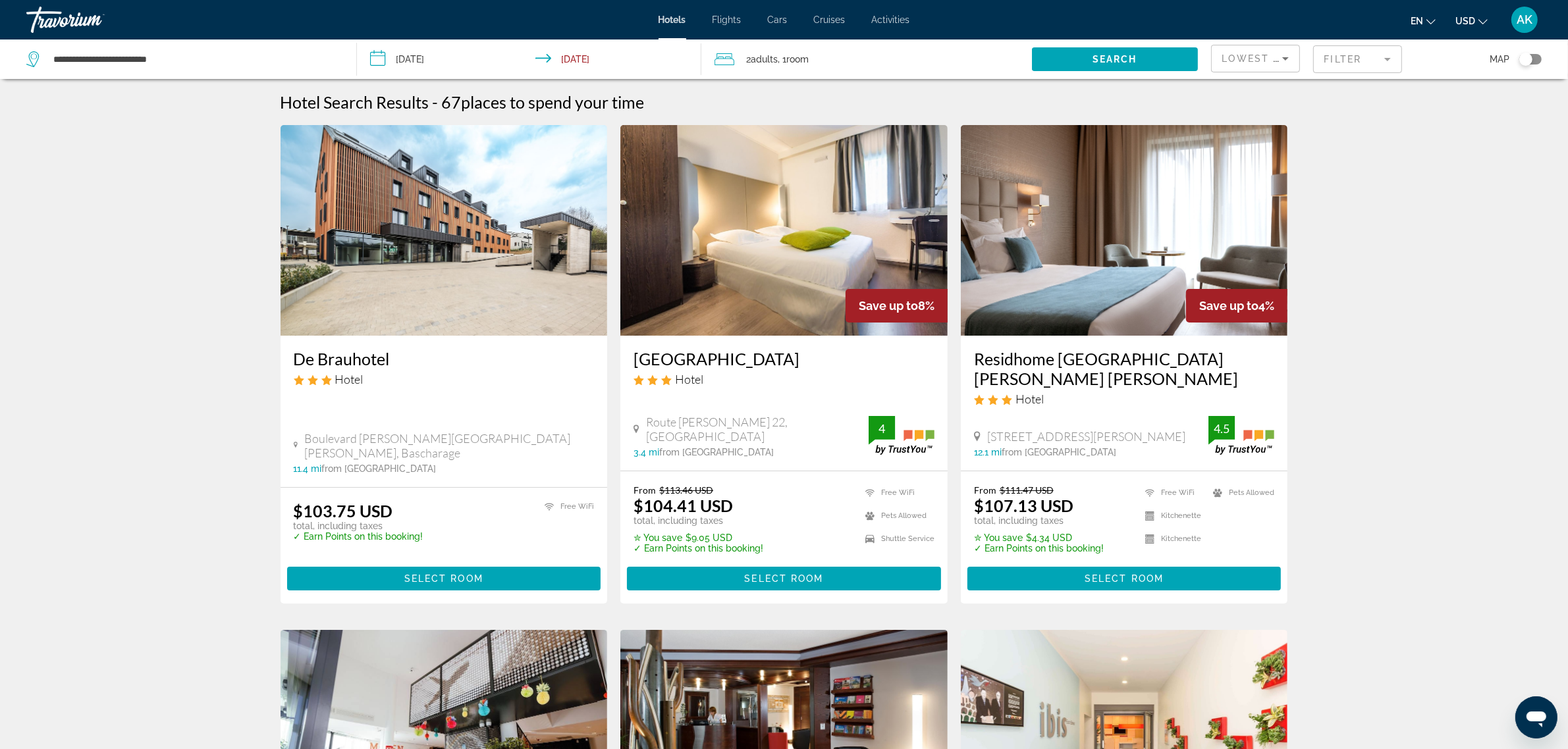
click at [1365, 54] on mat-form-field "Filter" at bounding box center [1357, 59] width 89 height 27
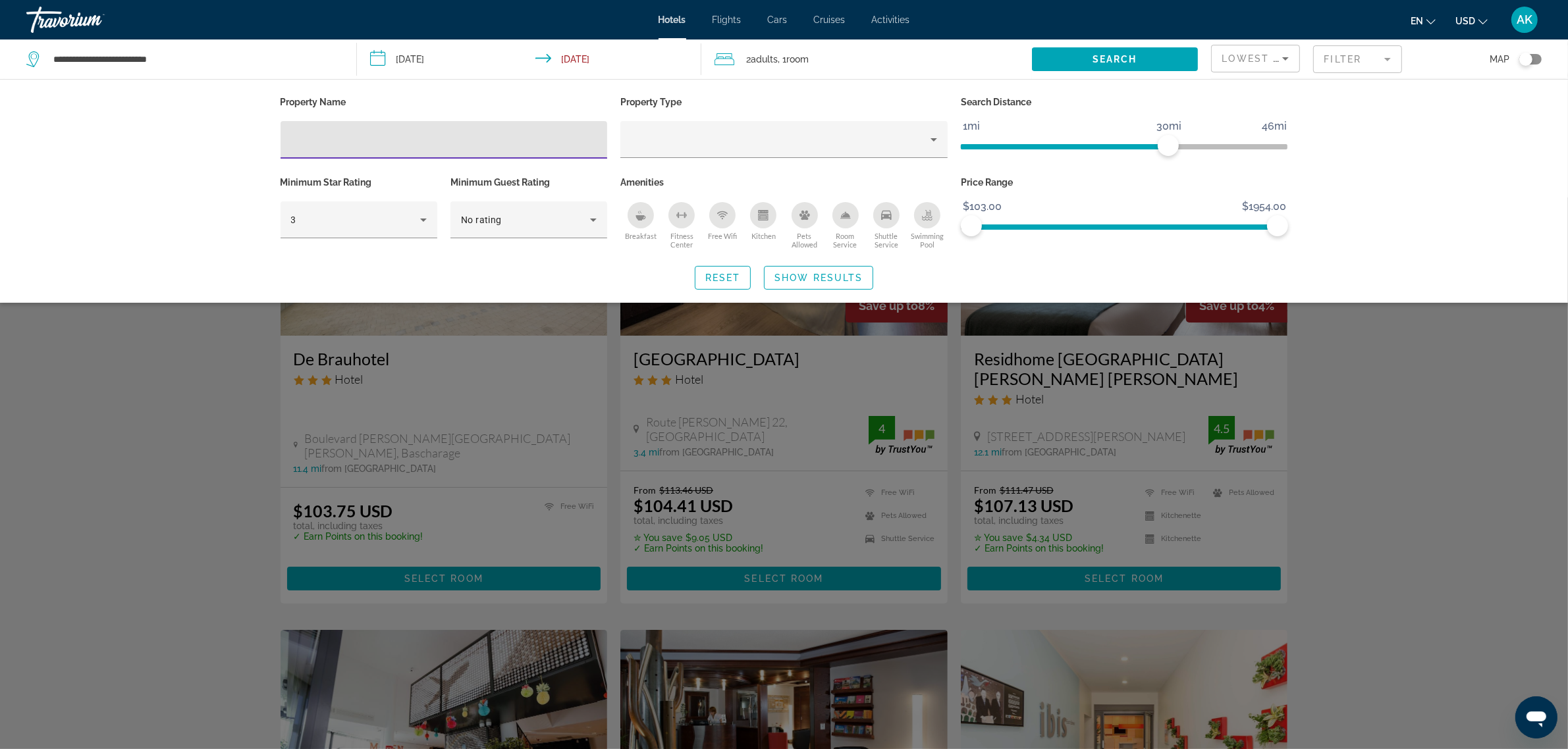
click at [637, 215] on icon "Breakfast" at bounding box center [641, 217] width 10 height 5
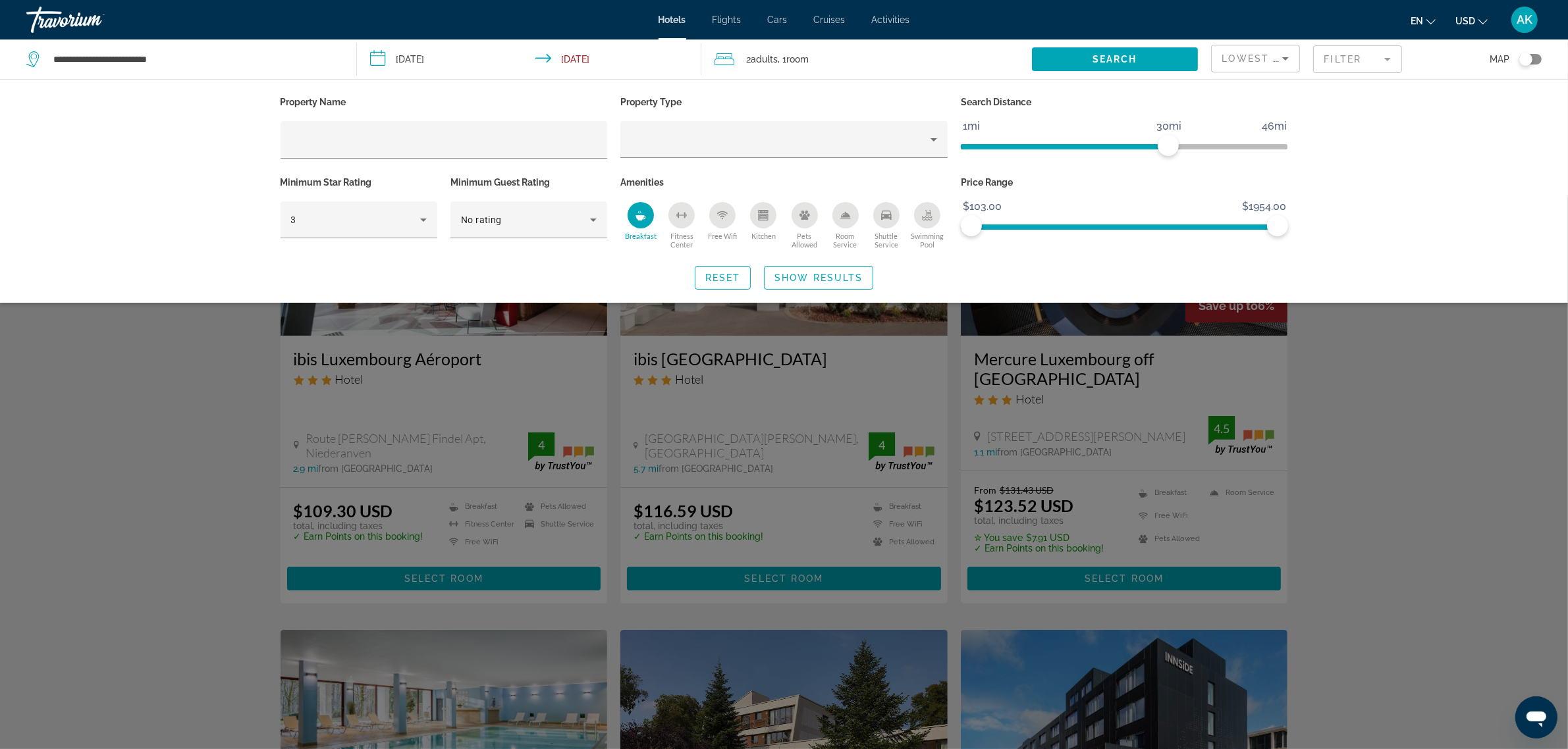
click at [1401, 531] on div "Search widget" at bounding box center [784, 473] width 1568 height 552
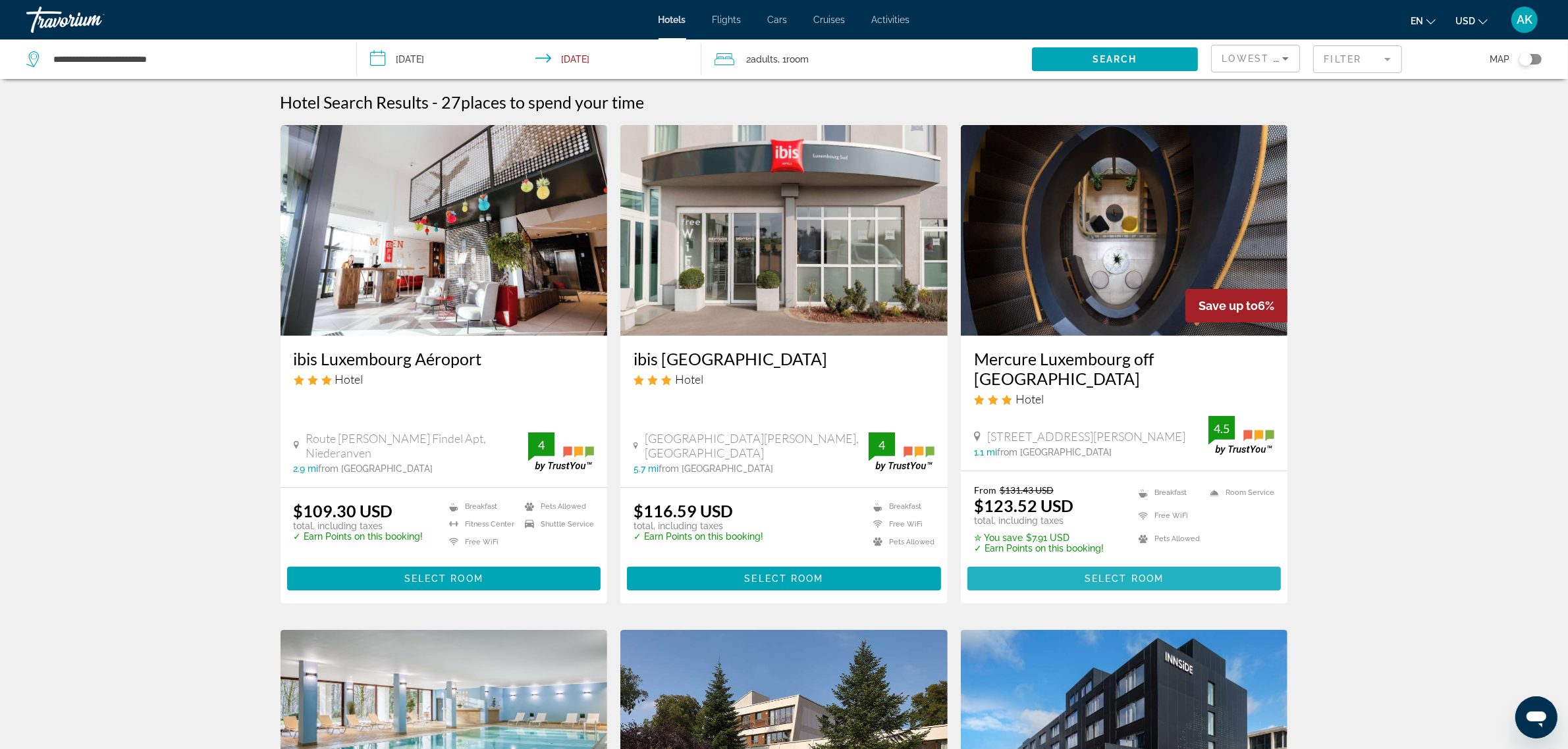
click at [1040, 563] on span "Main content" at bounding box center [1124, 579] width 314 height 32
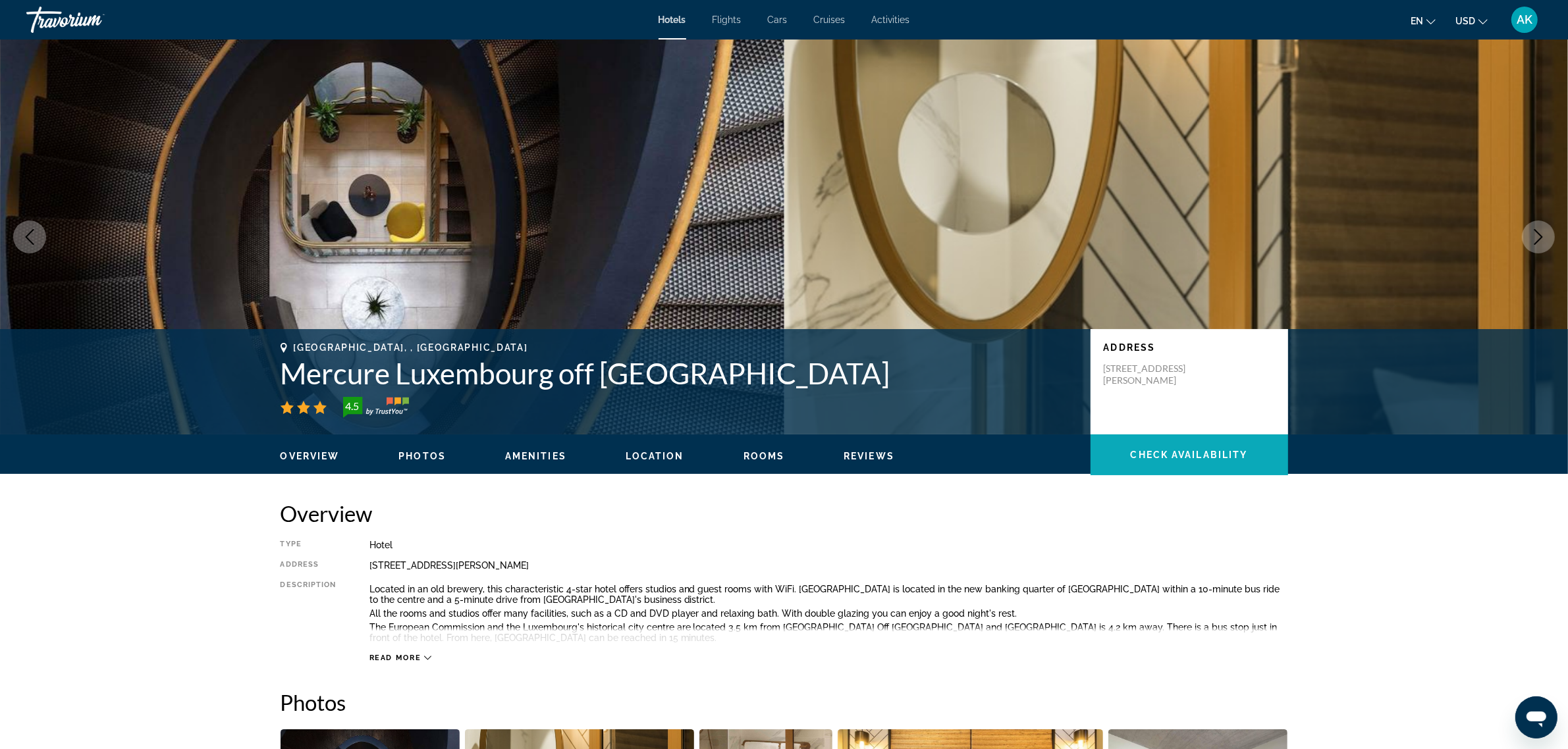
click at [1186, 456] on span "Check Availability" at bounding box center [1189, 454] width 117 height 11
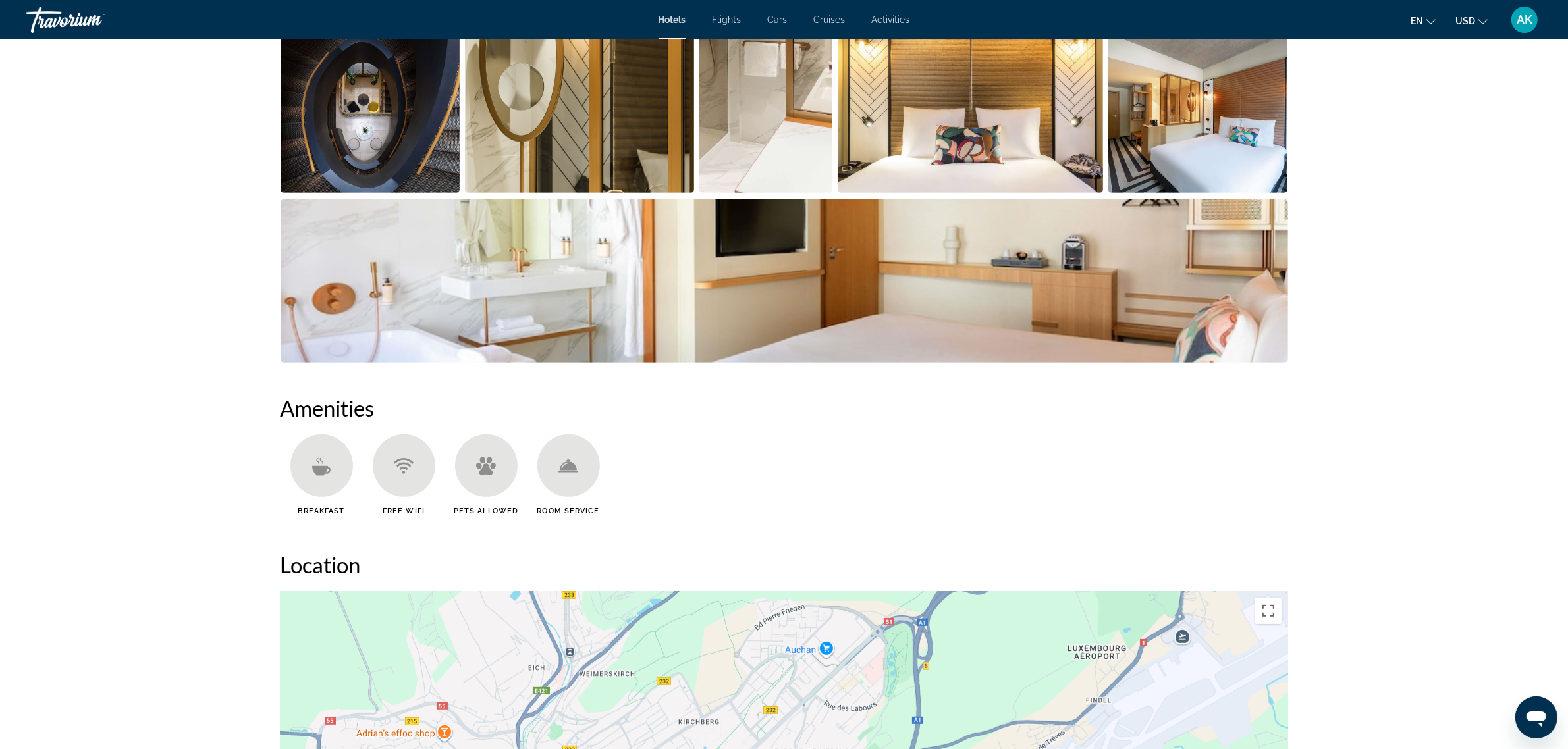
scroll to position [683, 0]
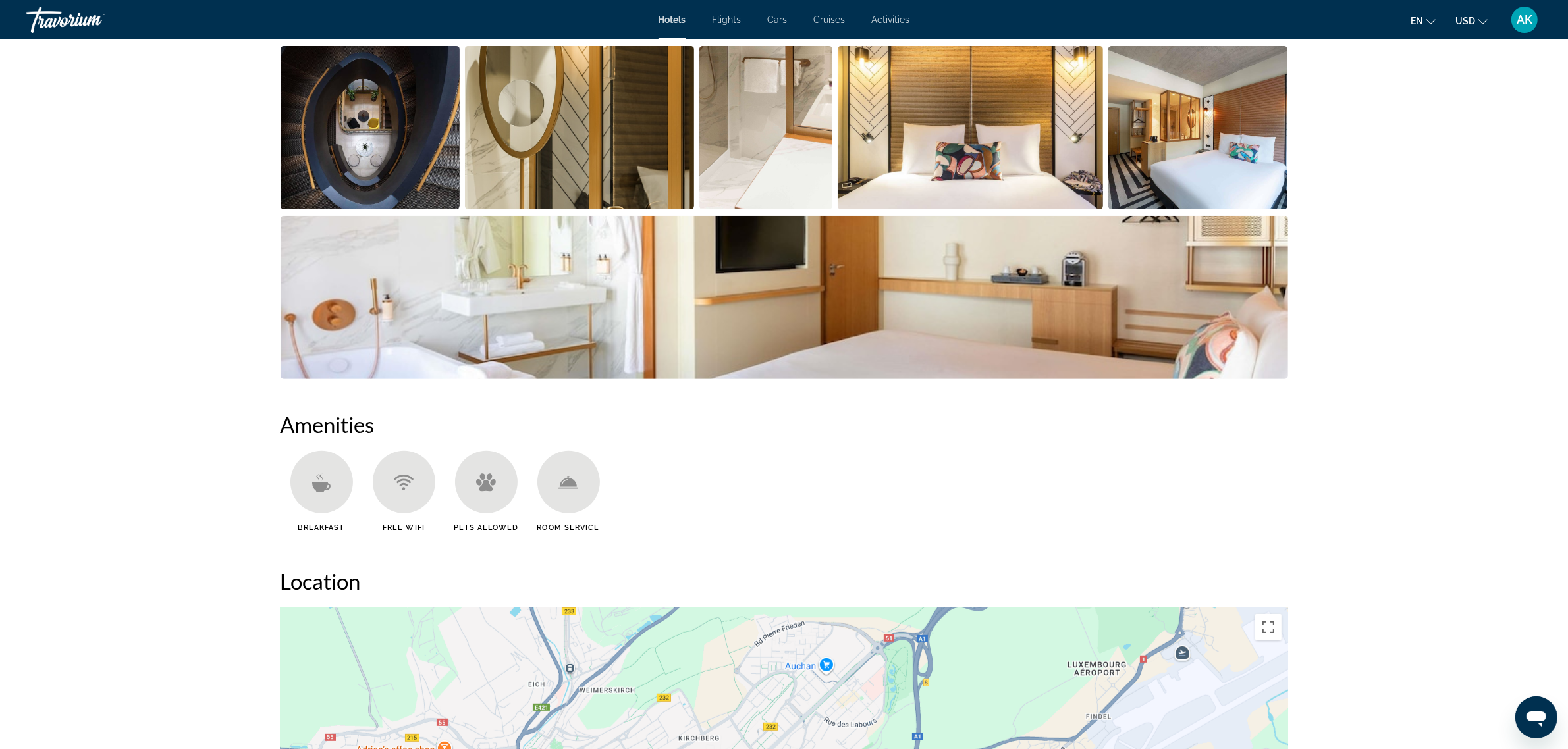
click at [403, 171] on img "Open full-screen image slider" at bounding box center [370, 127] width 180 height 163
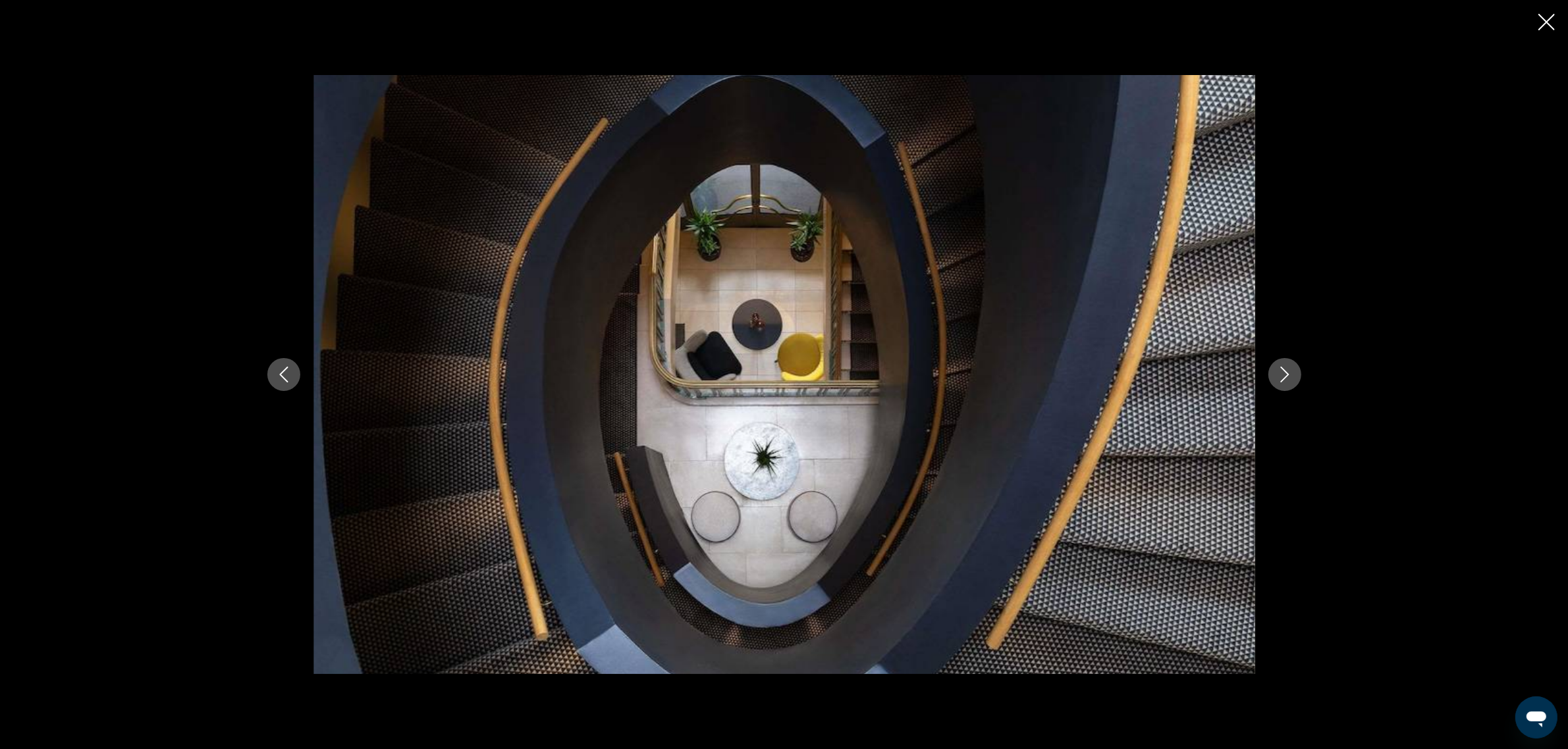
click at [1286, 382] on icon "Next image" at bounding box center [1285, 374] width 16 height 16
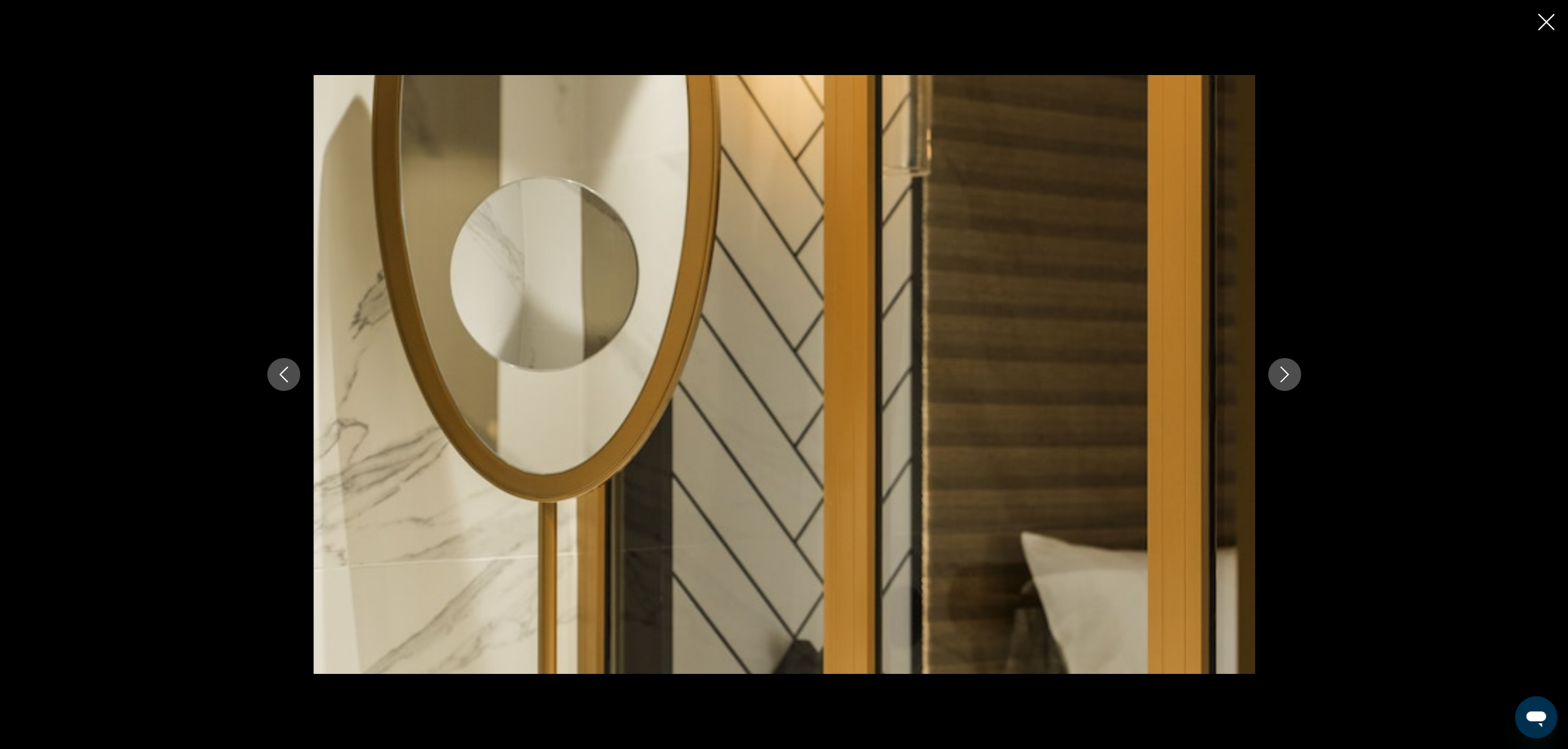
click at [1286, 382] on icon "Next image" at bounding box center [1285, 374] width 16 height 16
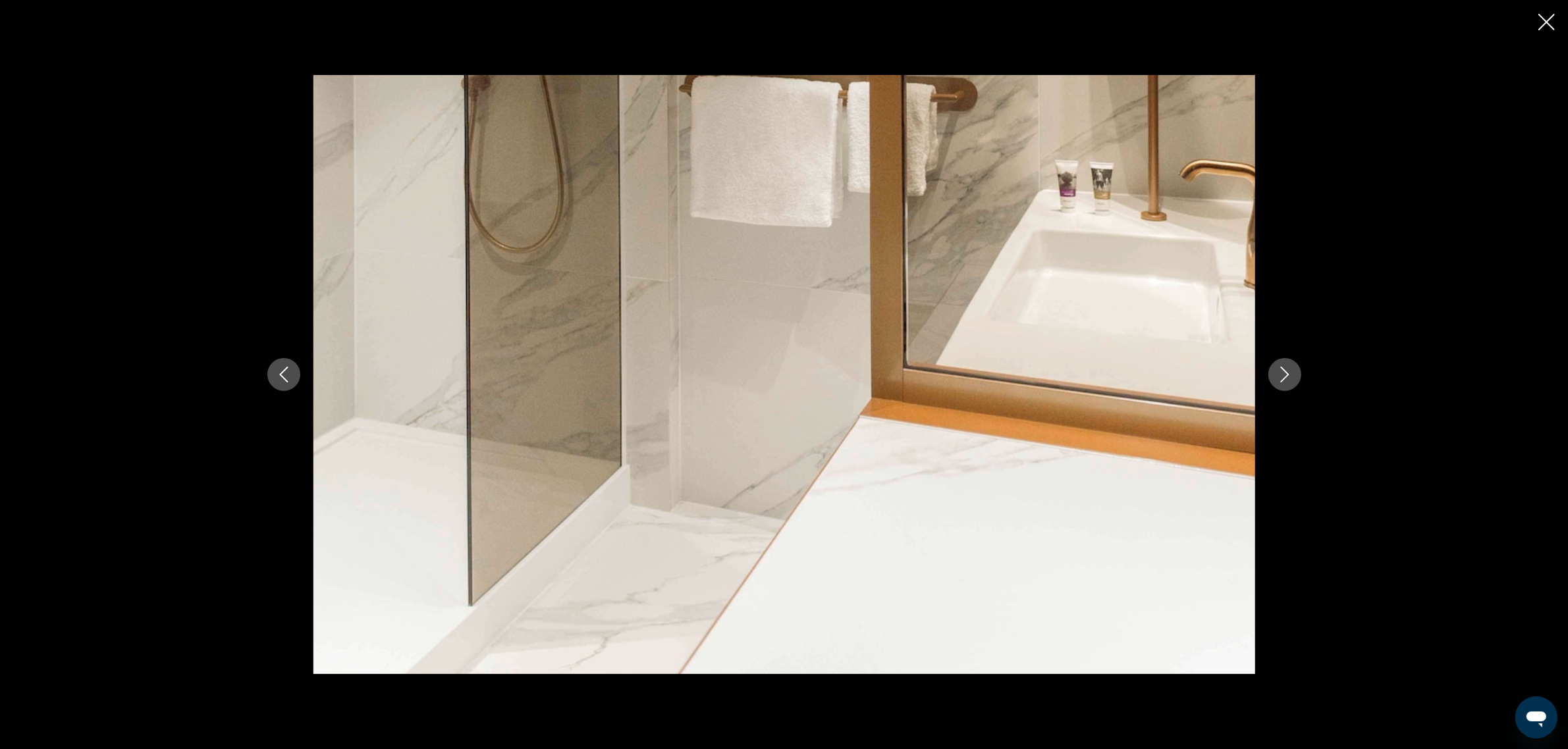
click at [1286, 382] on icon "Next image" at bounding box center [1285, 374] width 16 height 16
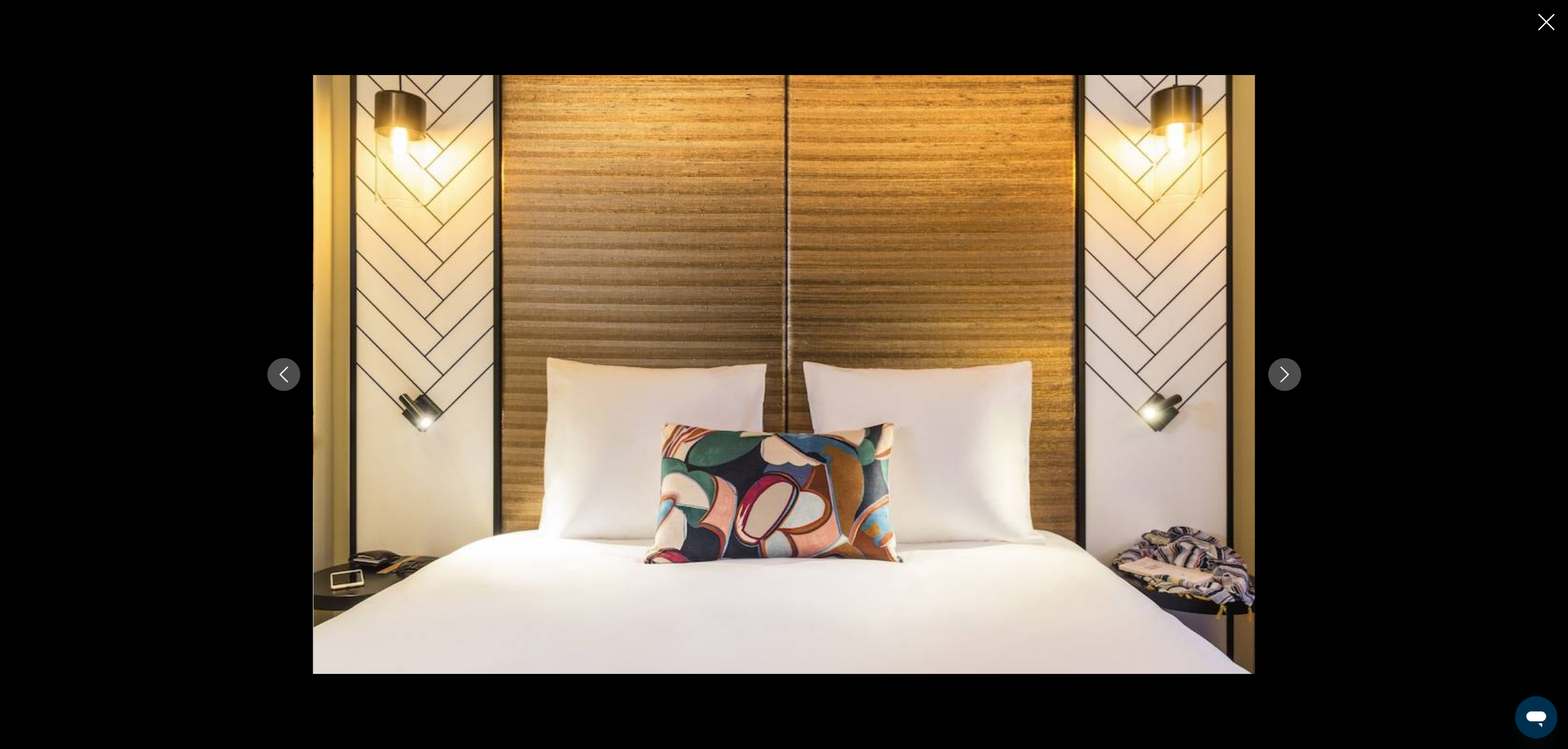
click at [1286, 382] on icon "Next image" at bounding box center [1285, 374] width 16 height 16
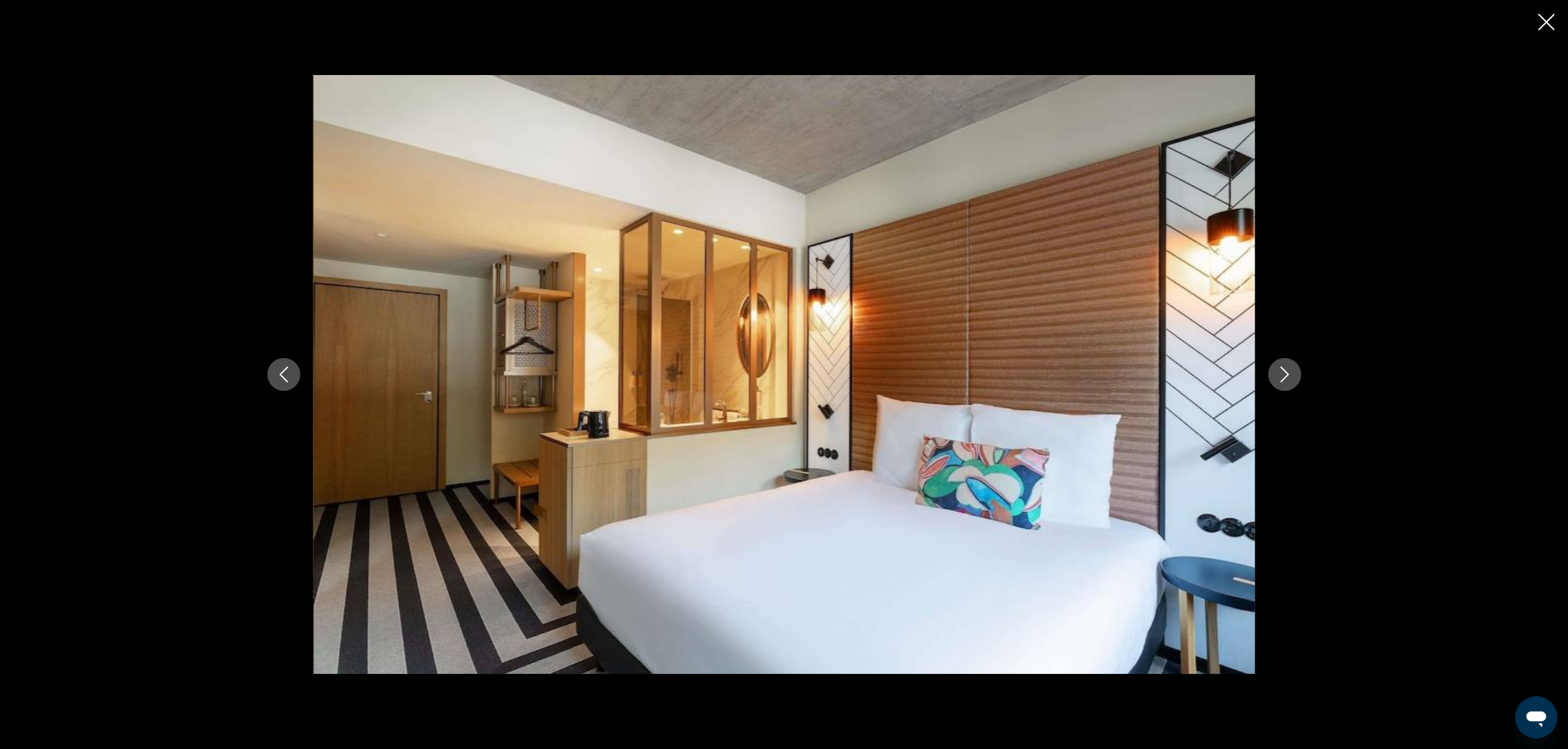
click at [1286, 382] on icon "Next image" at bounding box center [1285, 374] width 16 height 16
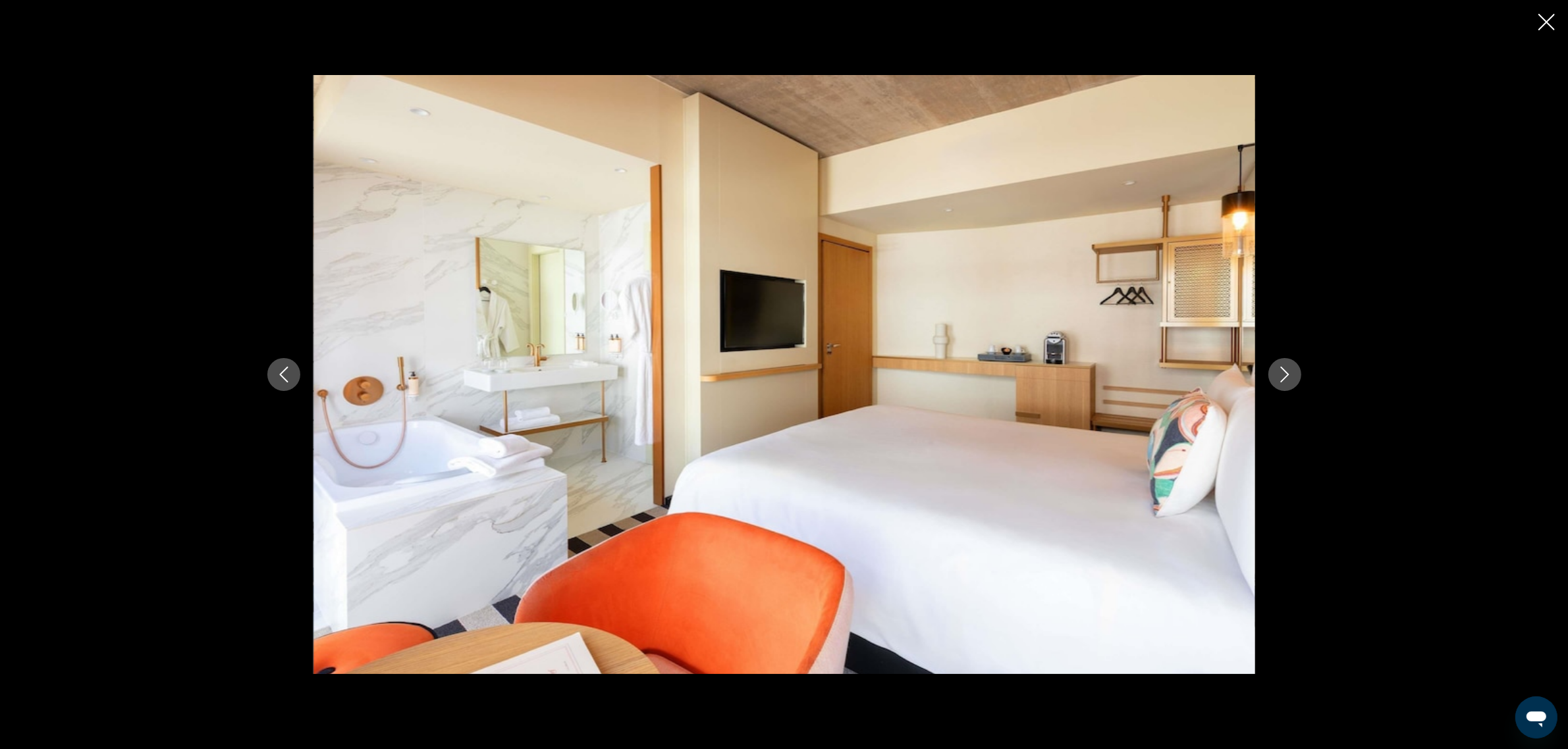
click at [1286, 382] on icon "Next image" at bounding box center [1285, 374] width 16 height 16
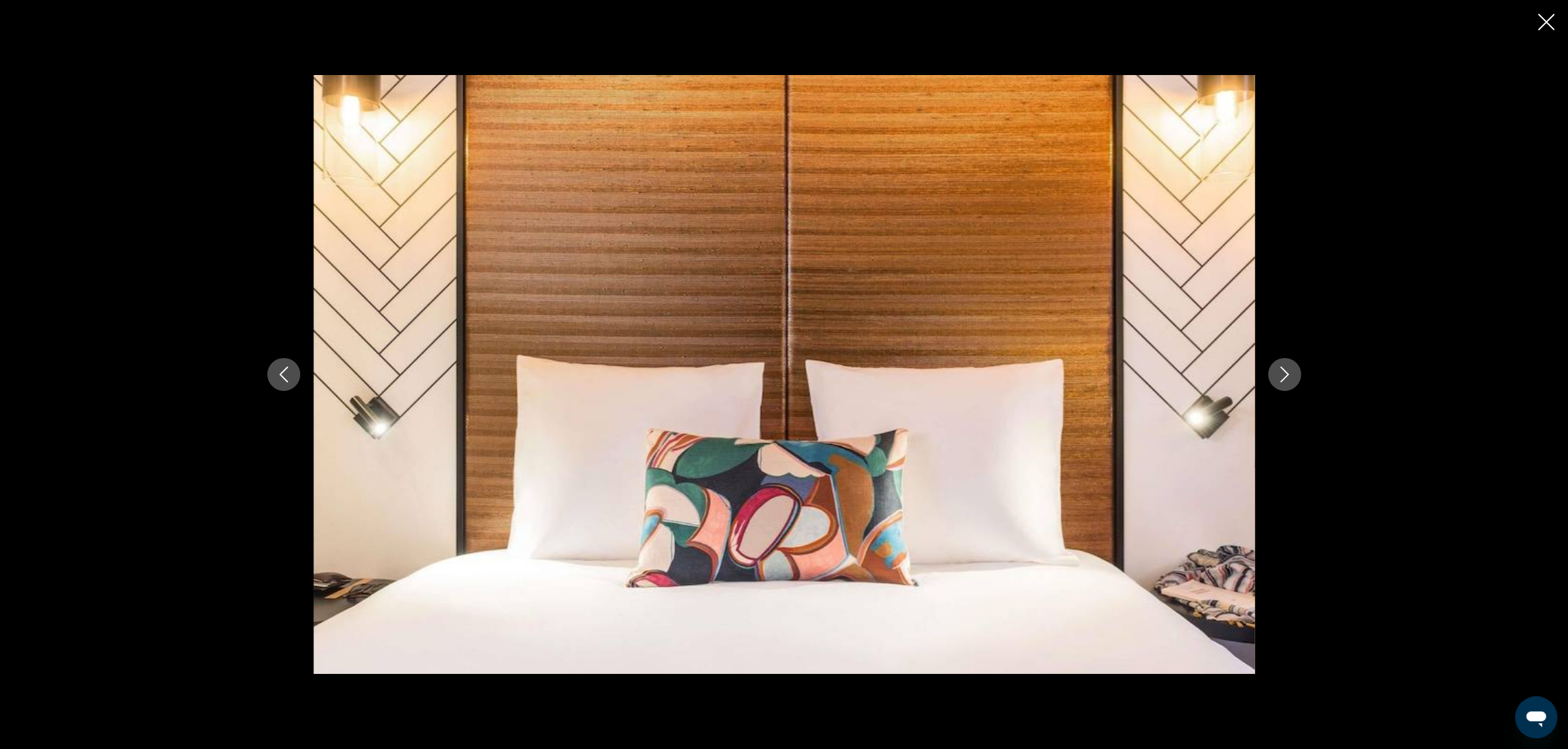
click at [1286, 382] on icon "Next image" at bounding box center [1285, 374] width 16 height 16
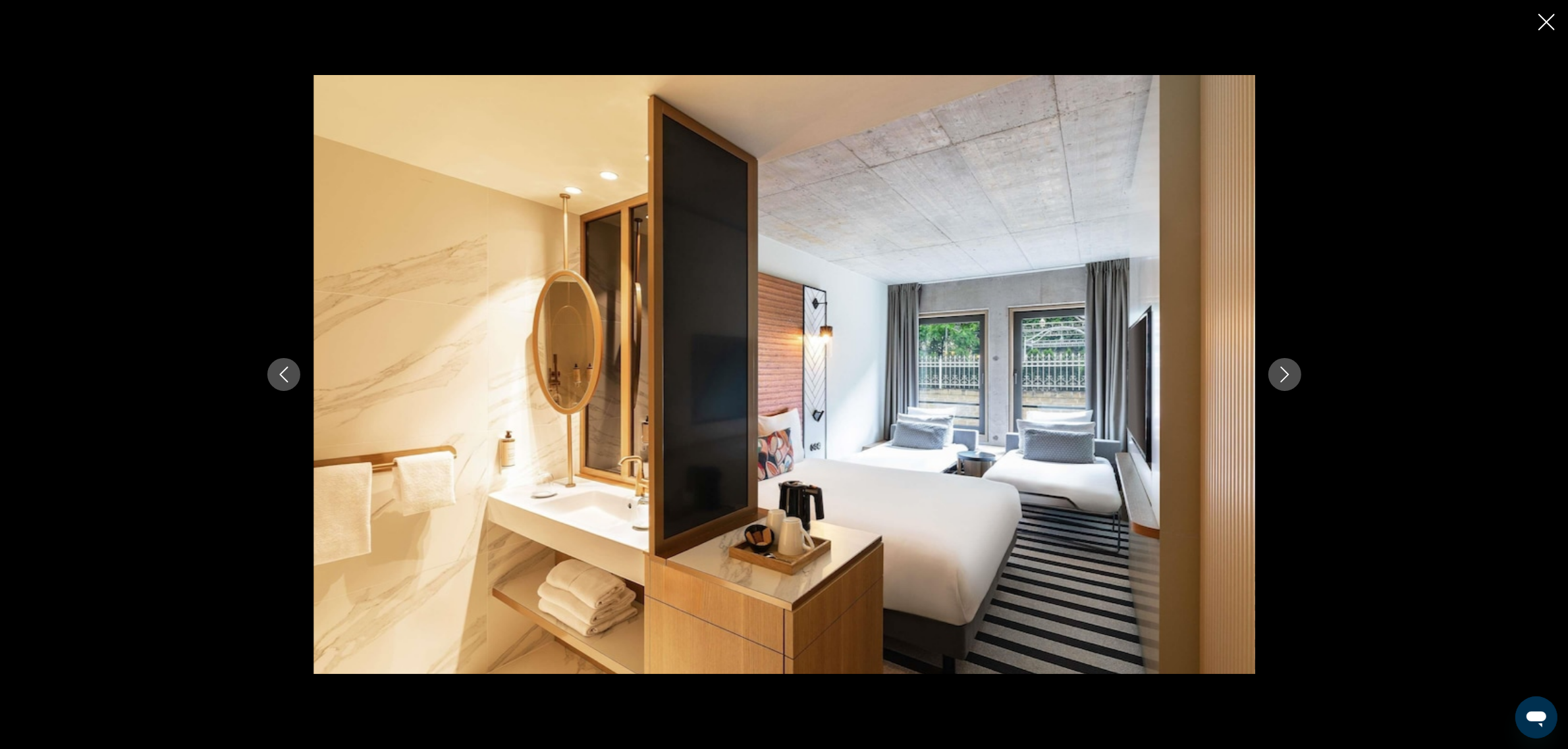
click at [1545, 21] on icon "Close slideshow" at bounding box center [1546, 22] width 17 height 17
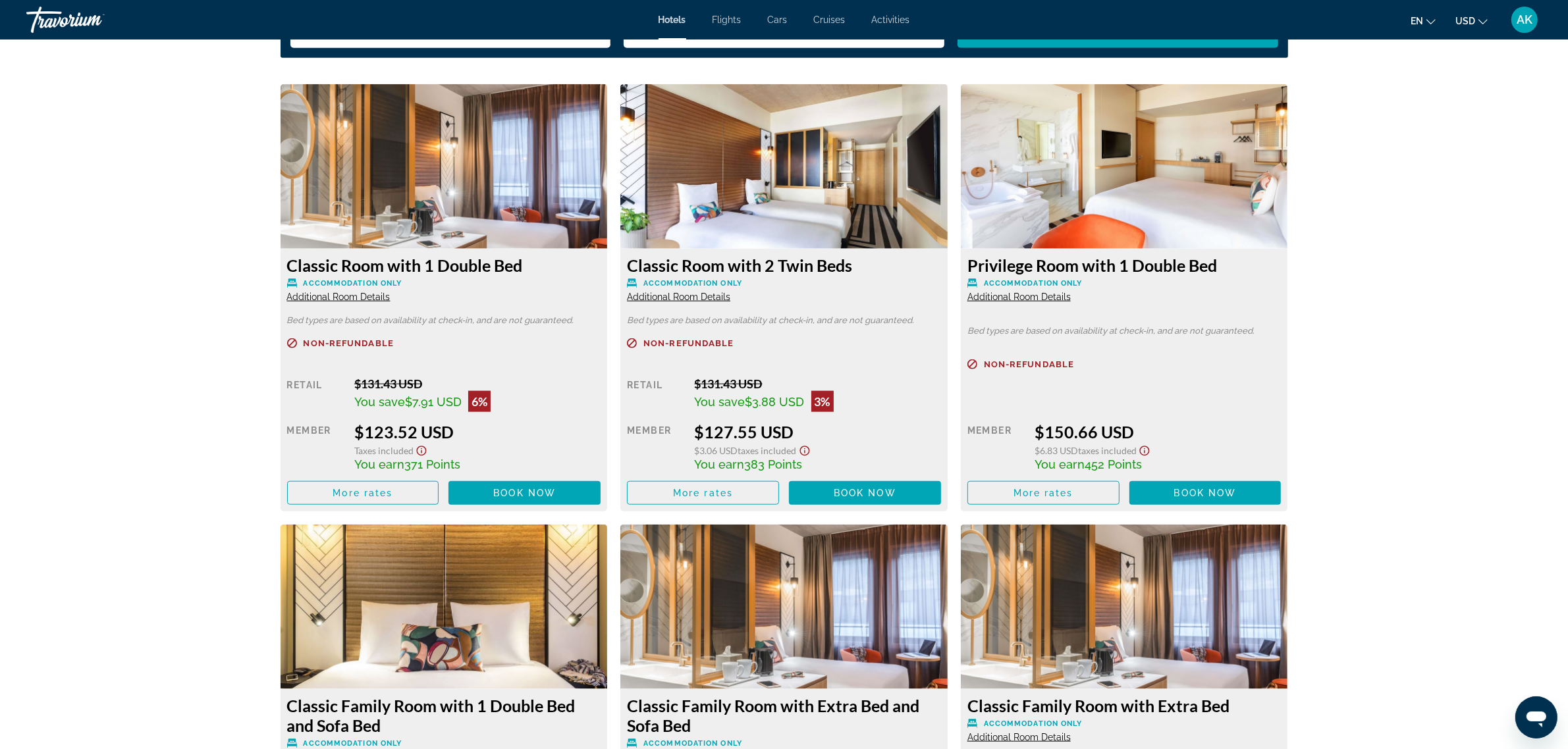
scroll to position [1754, 0]
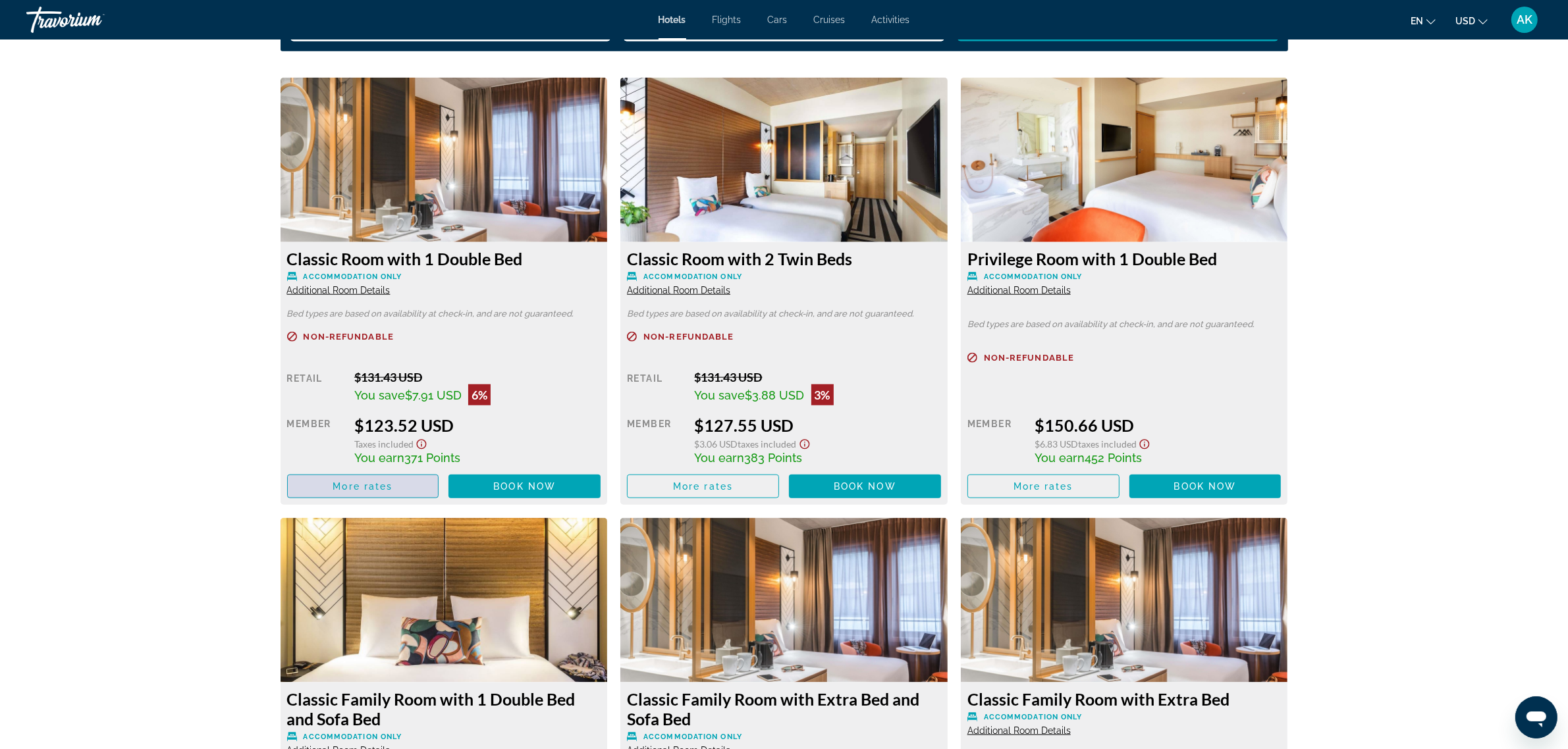
click at [321, 481] on span "Main content" at bounding box center [363, 487] width 151 height 32
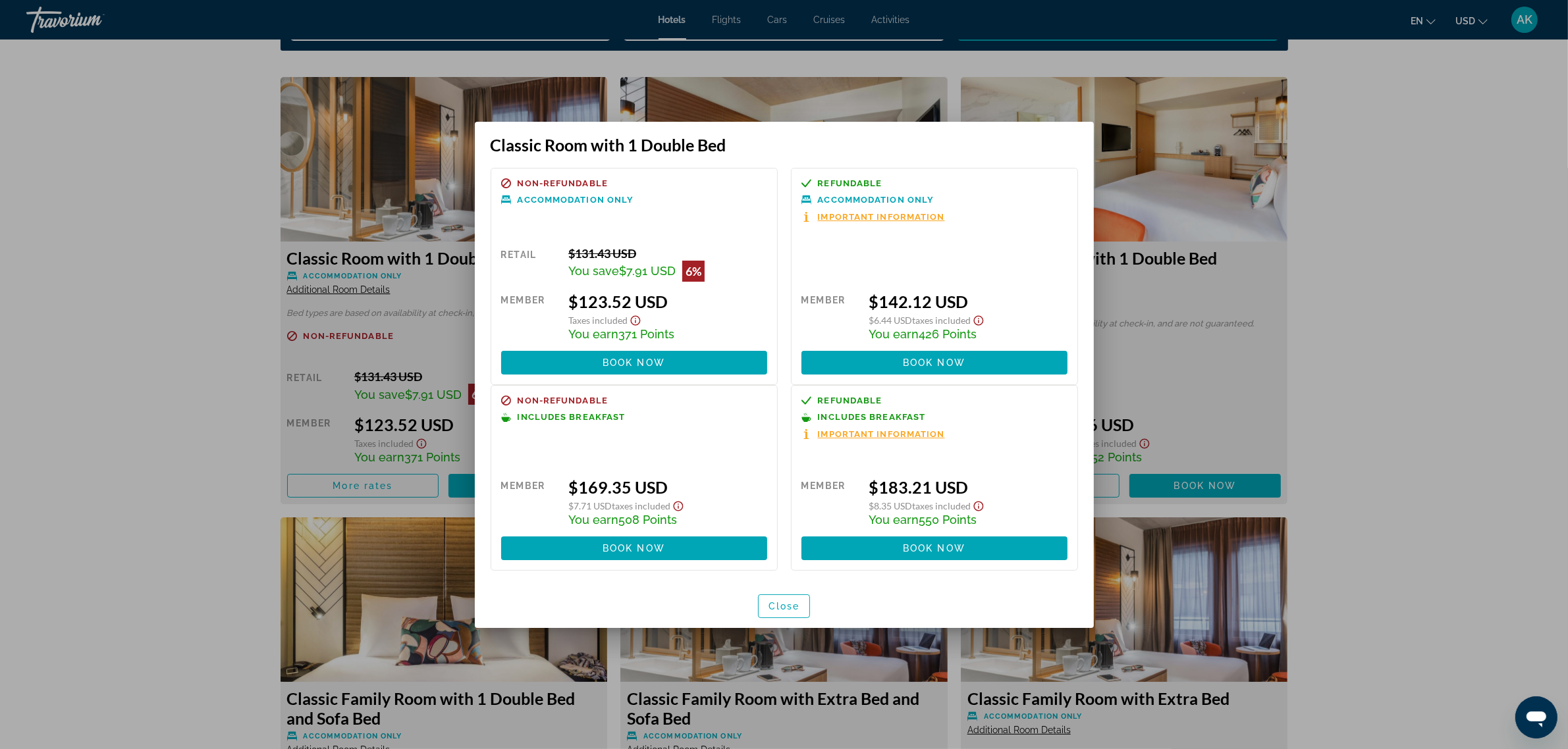
click at [1486, 419] on div at bounding box center [784, 374] width 1568 height 749
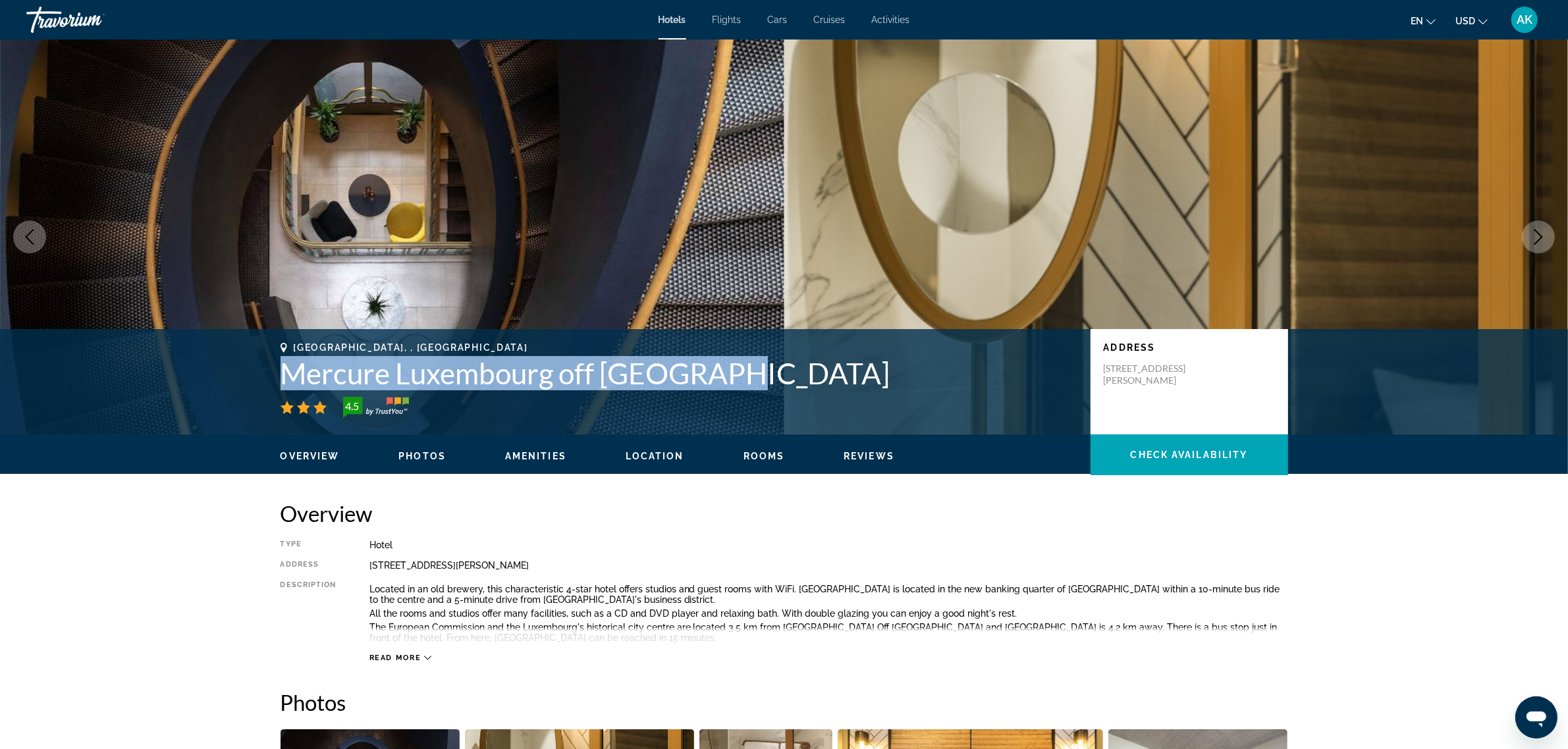
drag, startPoint x: 282, startPoint y: 365, endPoint x: 723, endPoint y: 373, distance: 441.1
click at [723, 373] on h1 "Mercure Luxembourg off Kirchberg" at bounding box center [678, 374] width 797 height 35
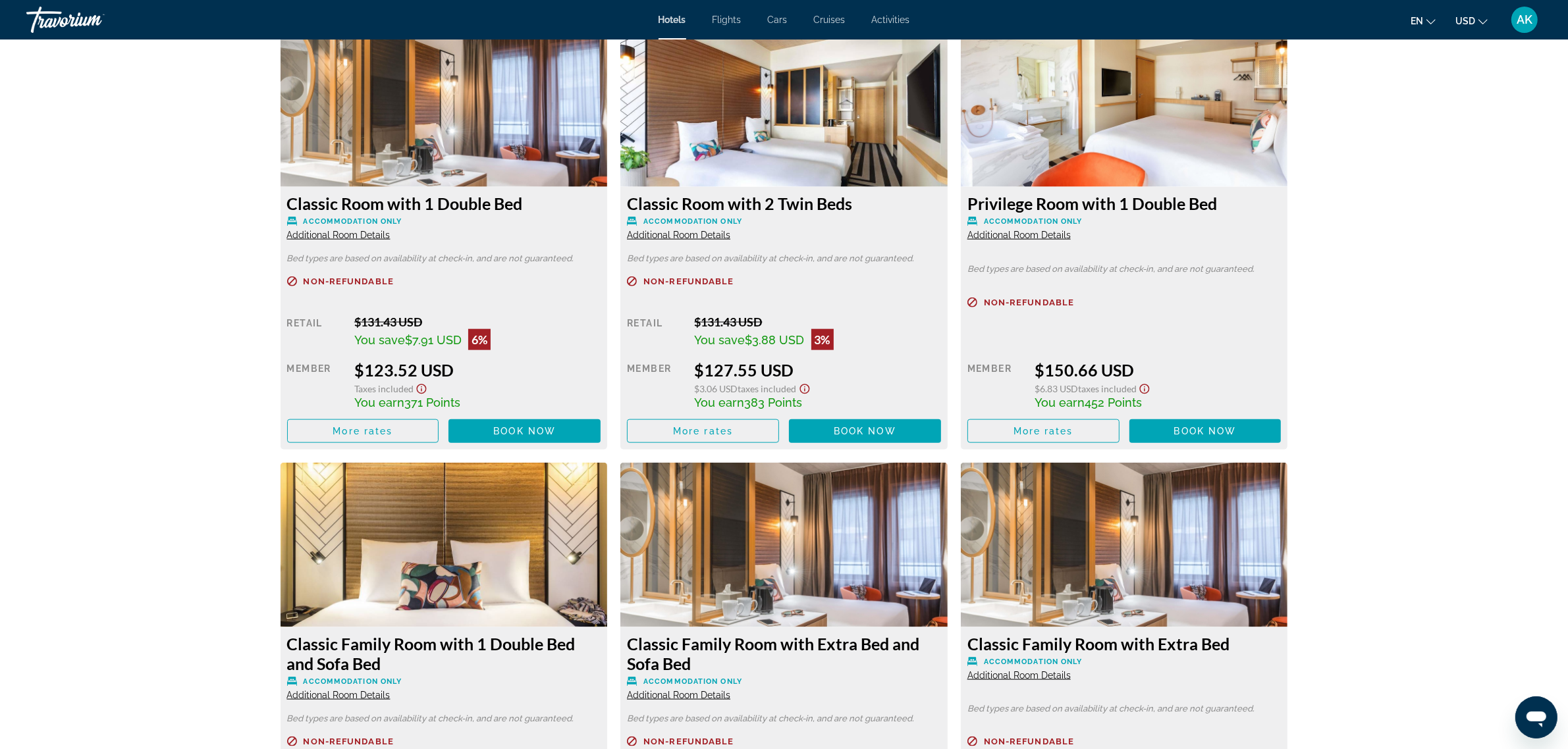
scroll to position [1811, 0]
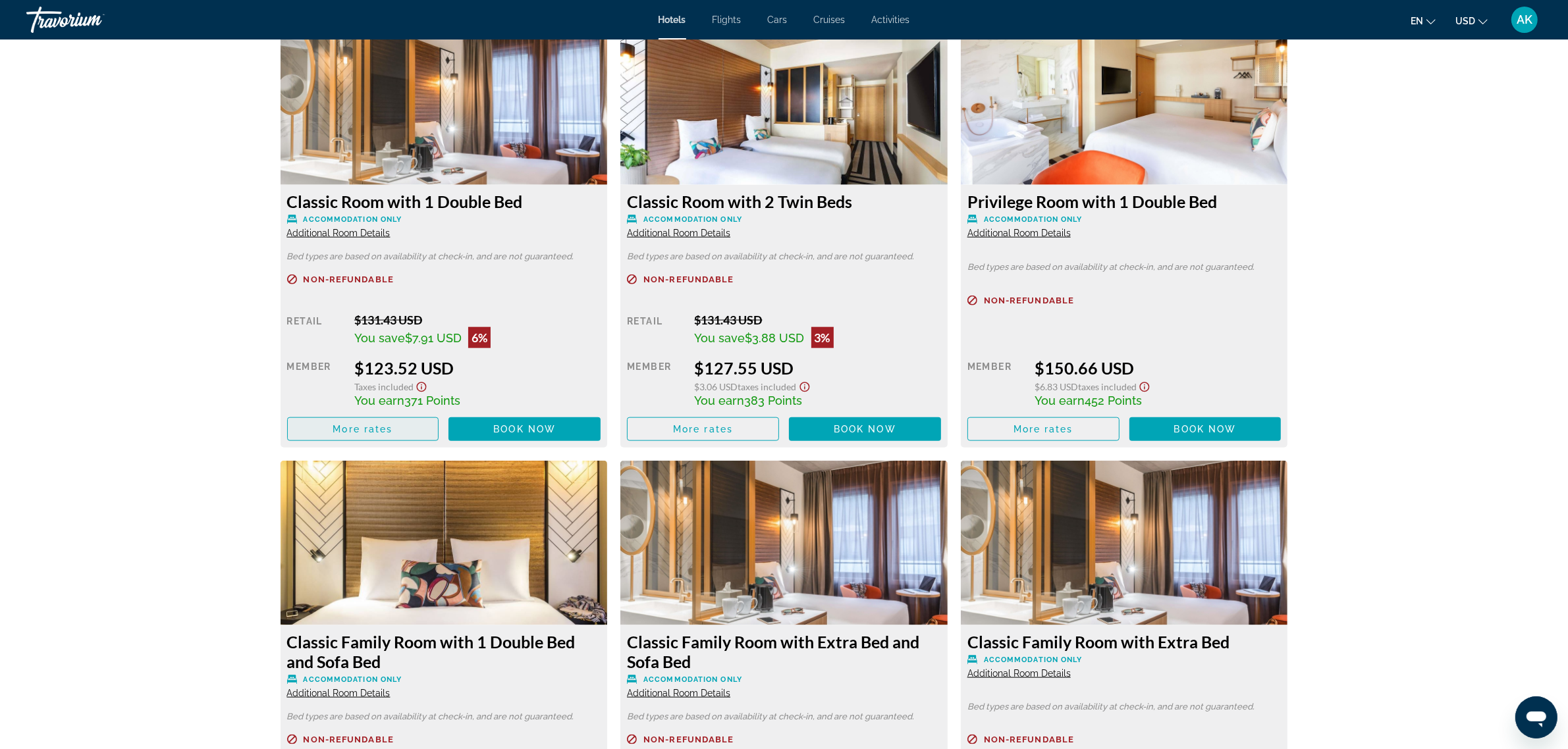
click at [362, 431] on span "More rates" at bounding box center [362, 429] width 60 height 11
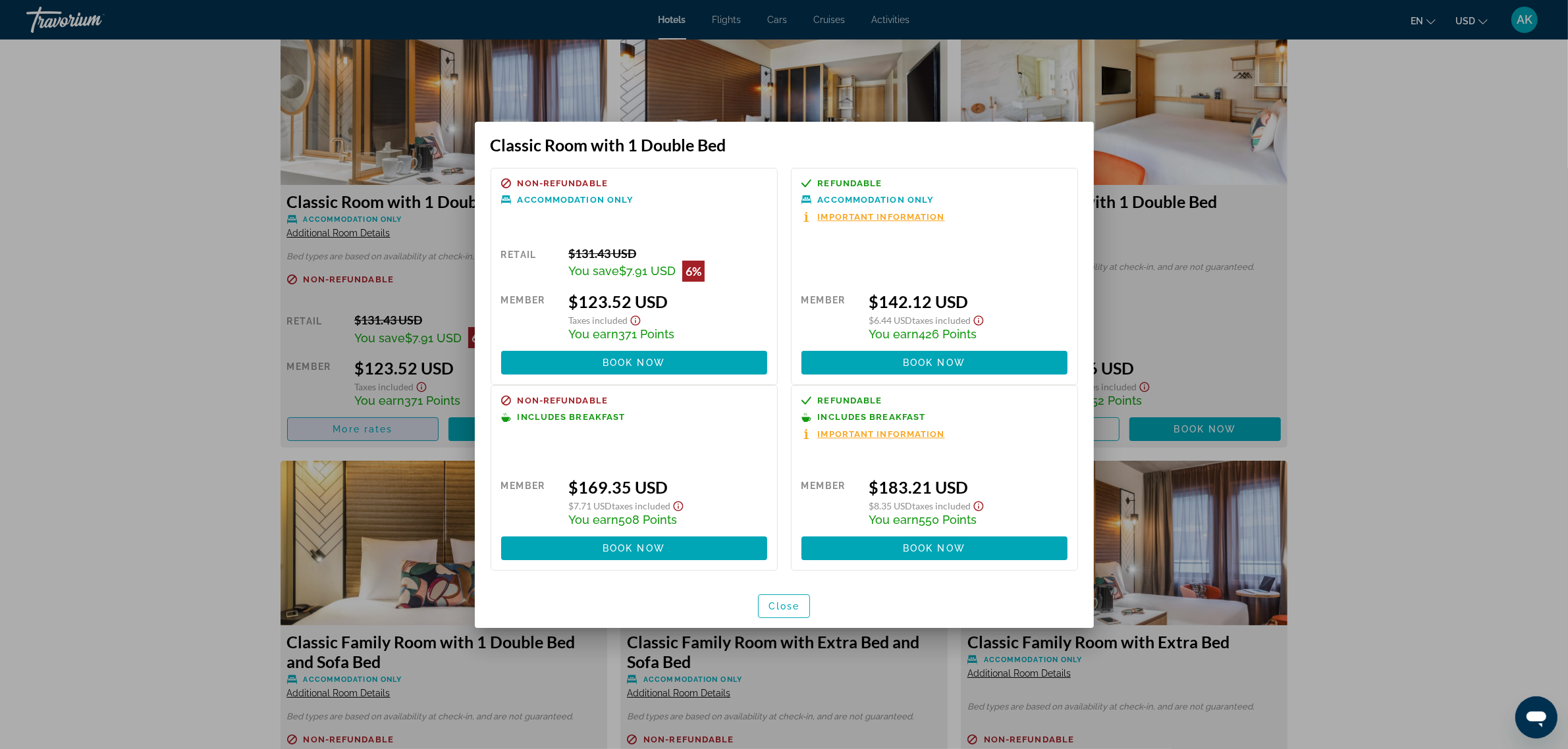
scroll to position [0, 0]
click at [162, 441] on div at bounding box center [784, 374] width 1568 height 749
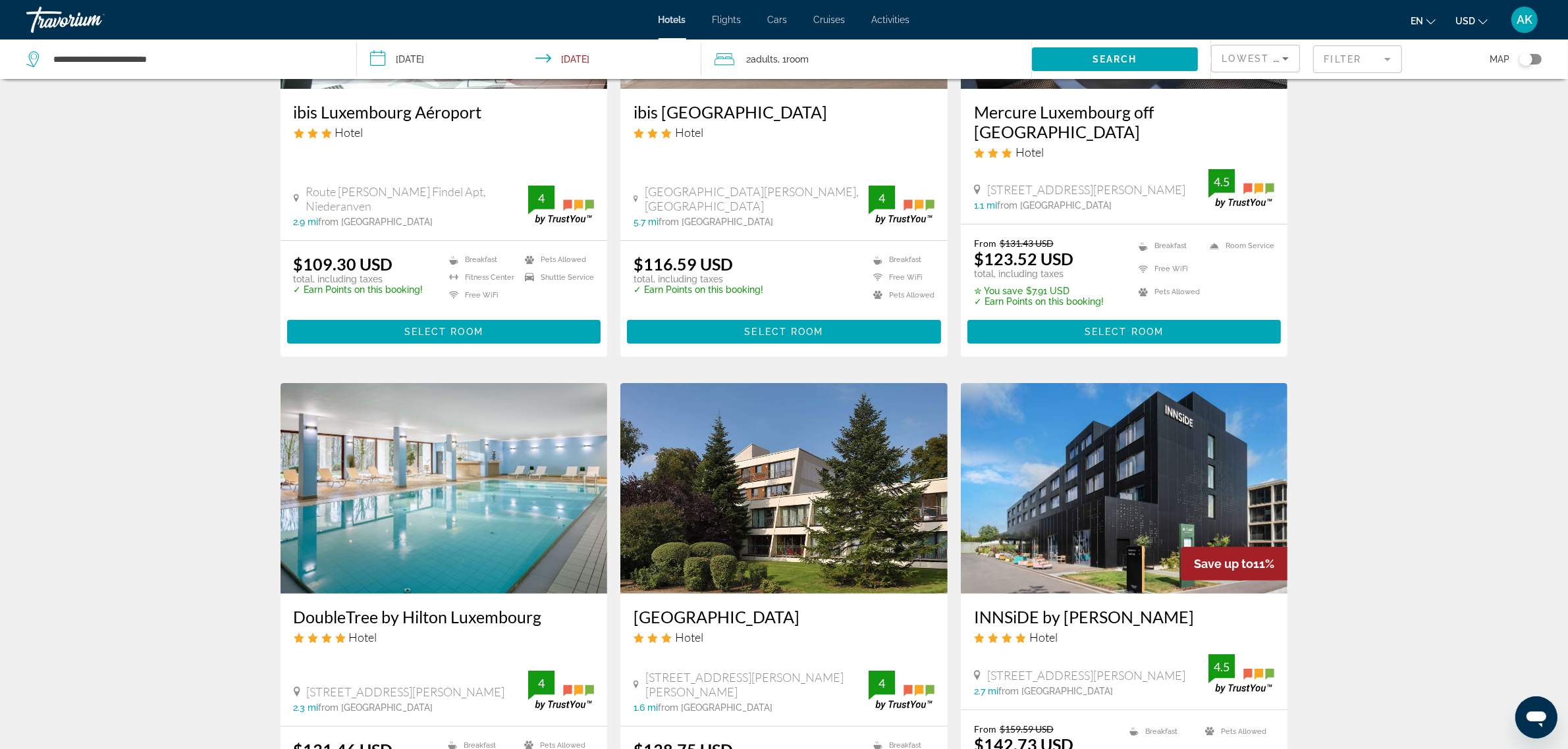
scroll to position [411, 0]
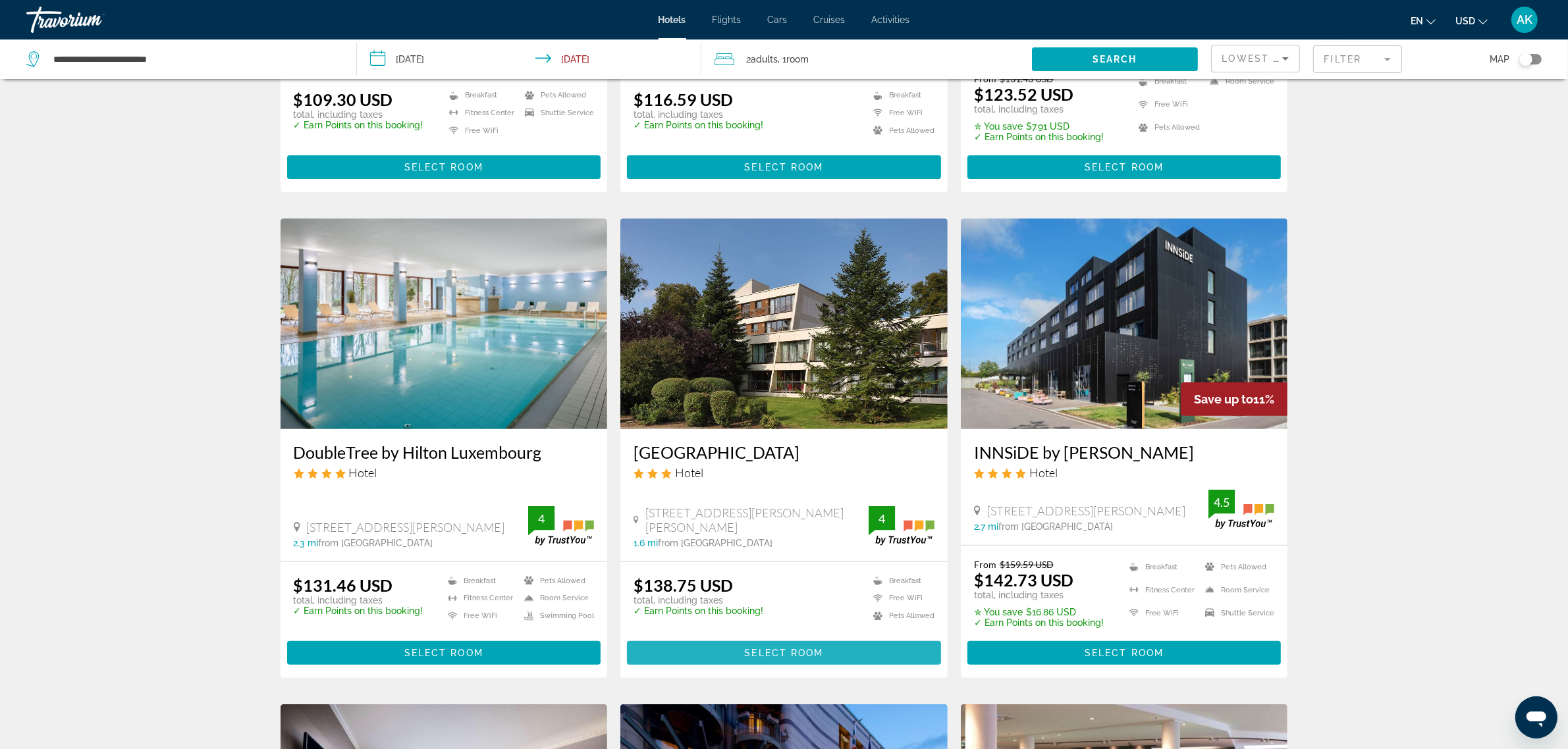
click at [784, 648] on span "Select Room" at bounding box center [784, 653] width 79 height 11
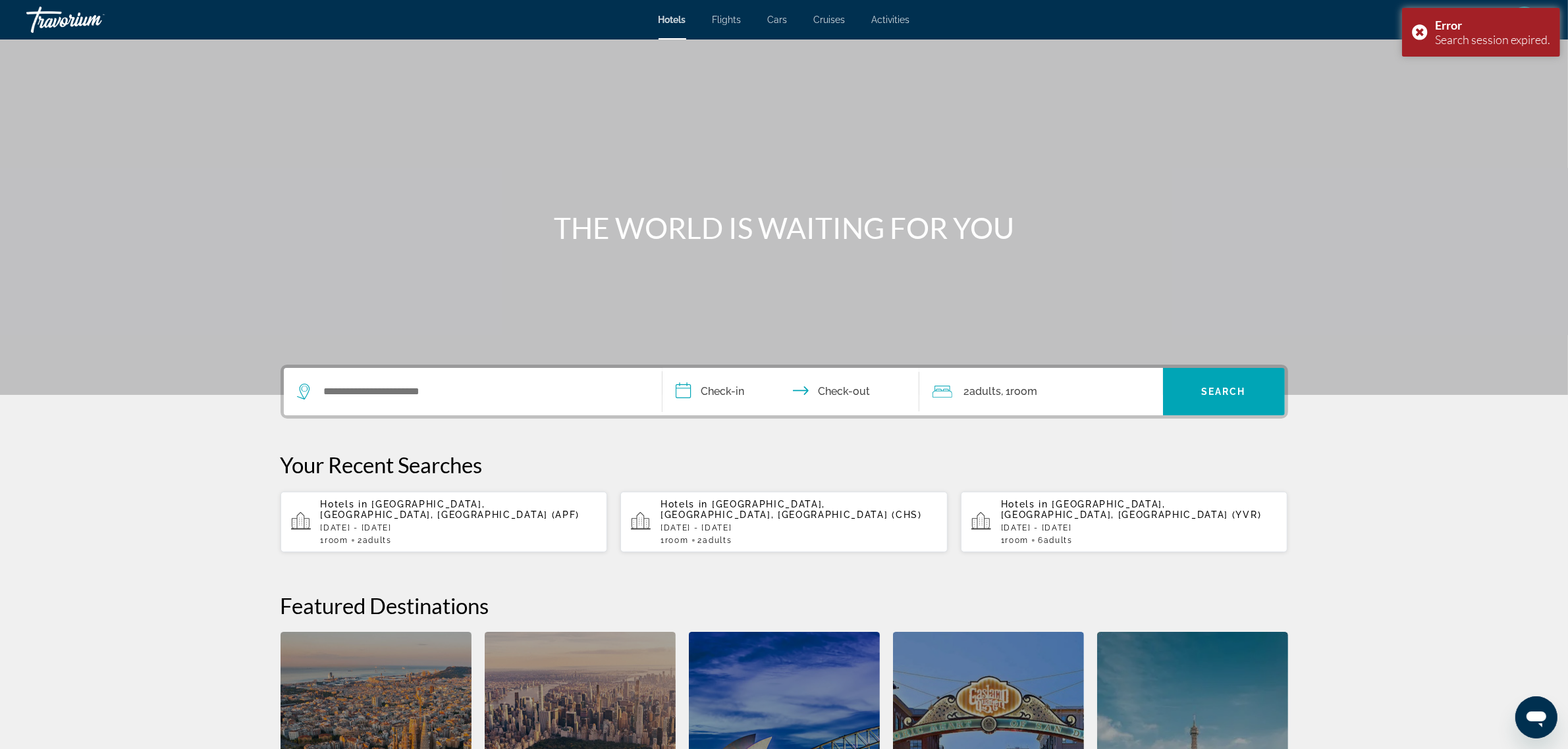
click at [413, 402] on div "Search widget" at bounding box center [472, 392] width 351 height 48
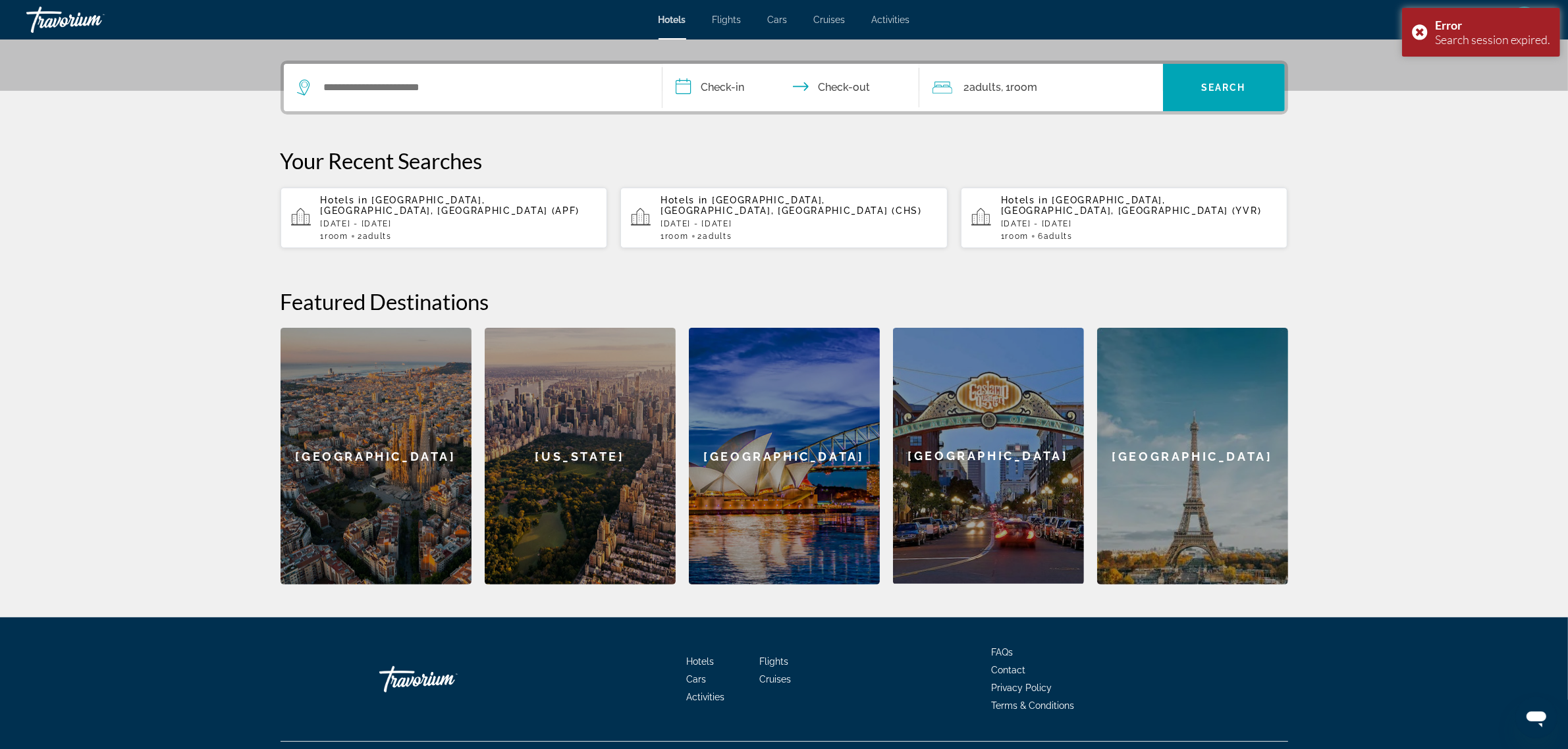
scroll to position [321, 0]
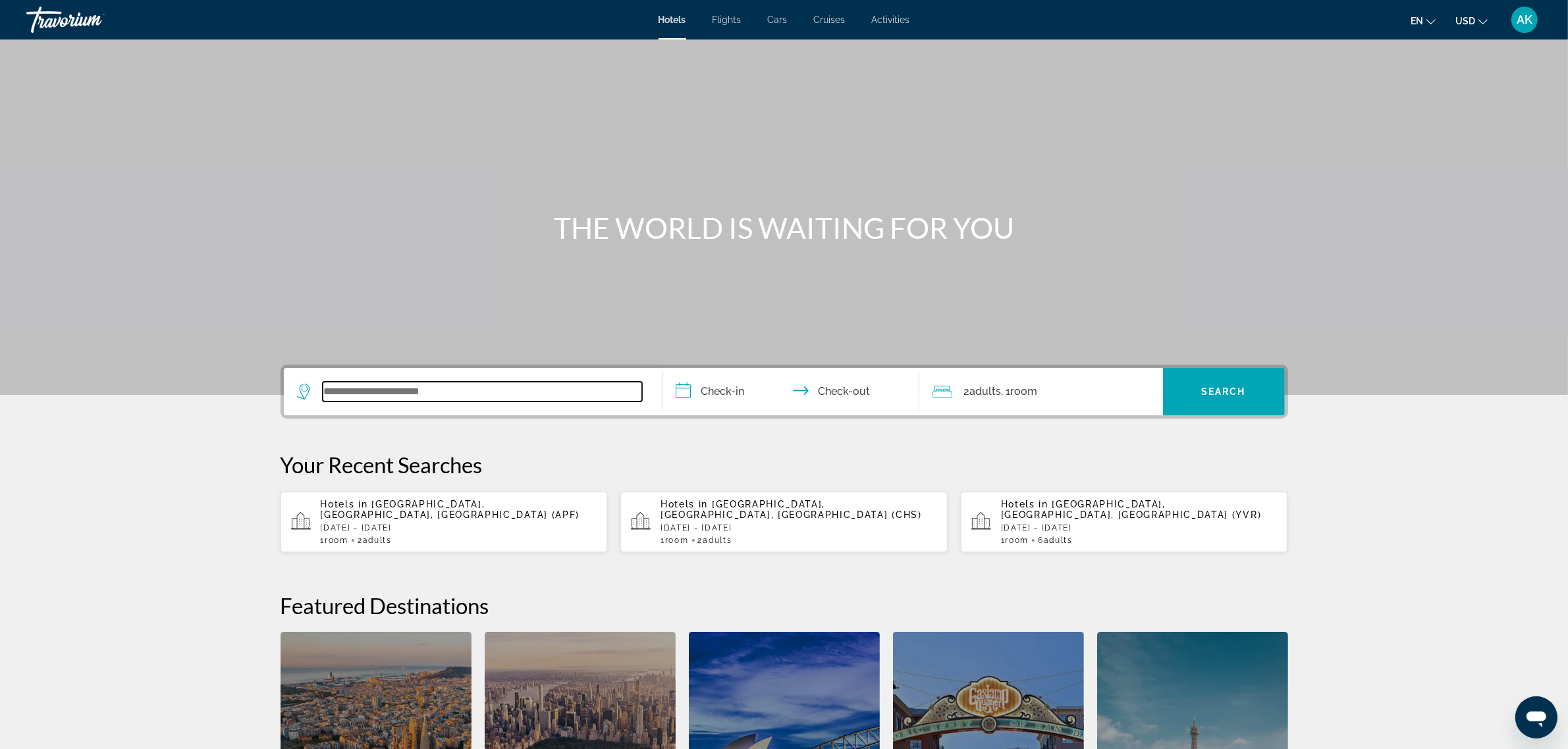
click at [475, 398] on input "Search widget" at bounding box center [482, 391] width 319 height 19
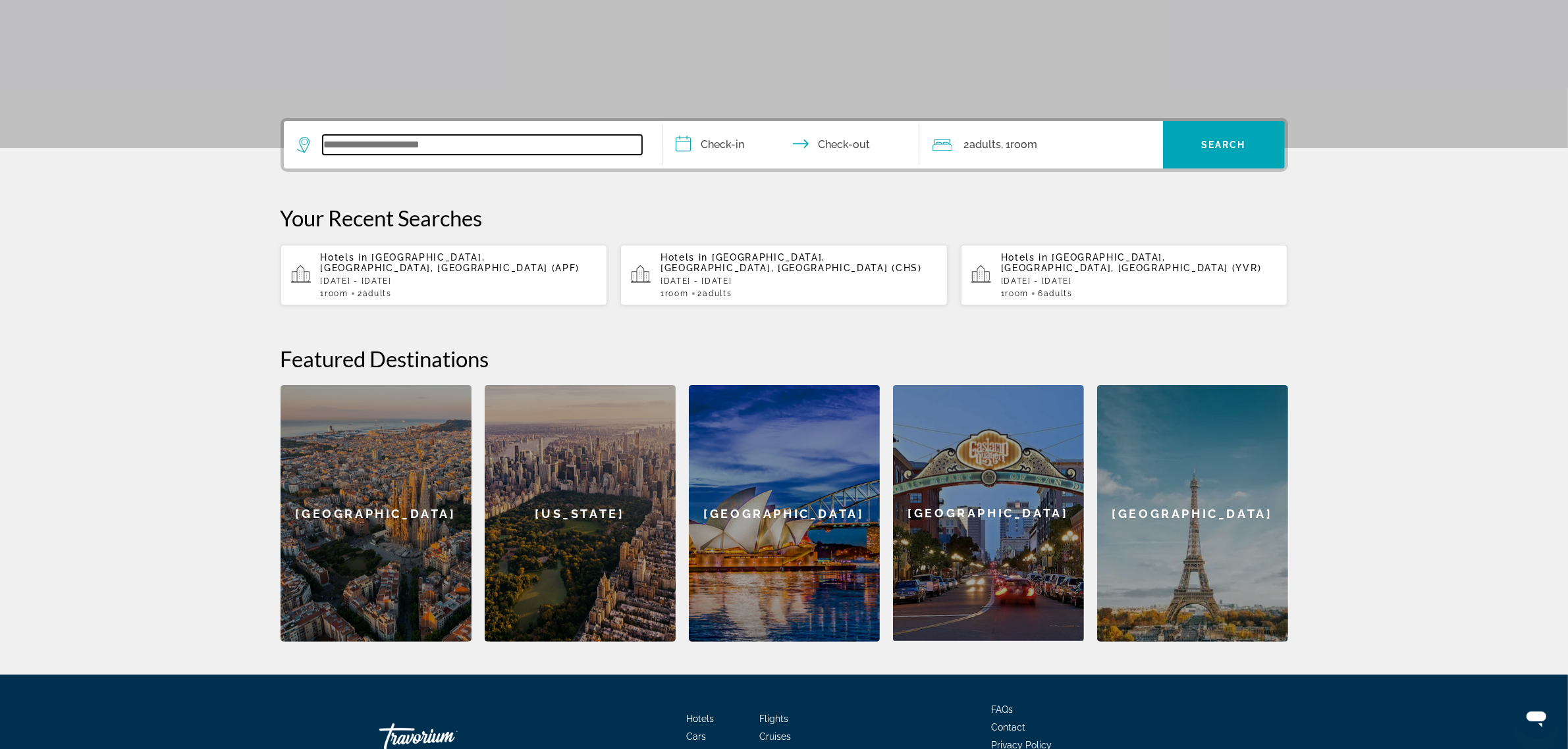
scroll to position [321, 0]
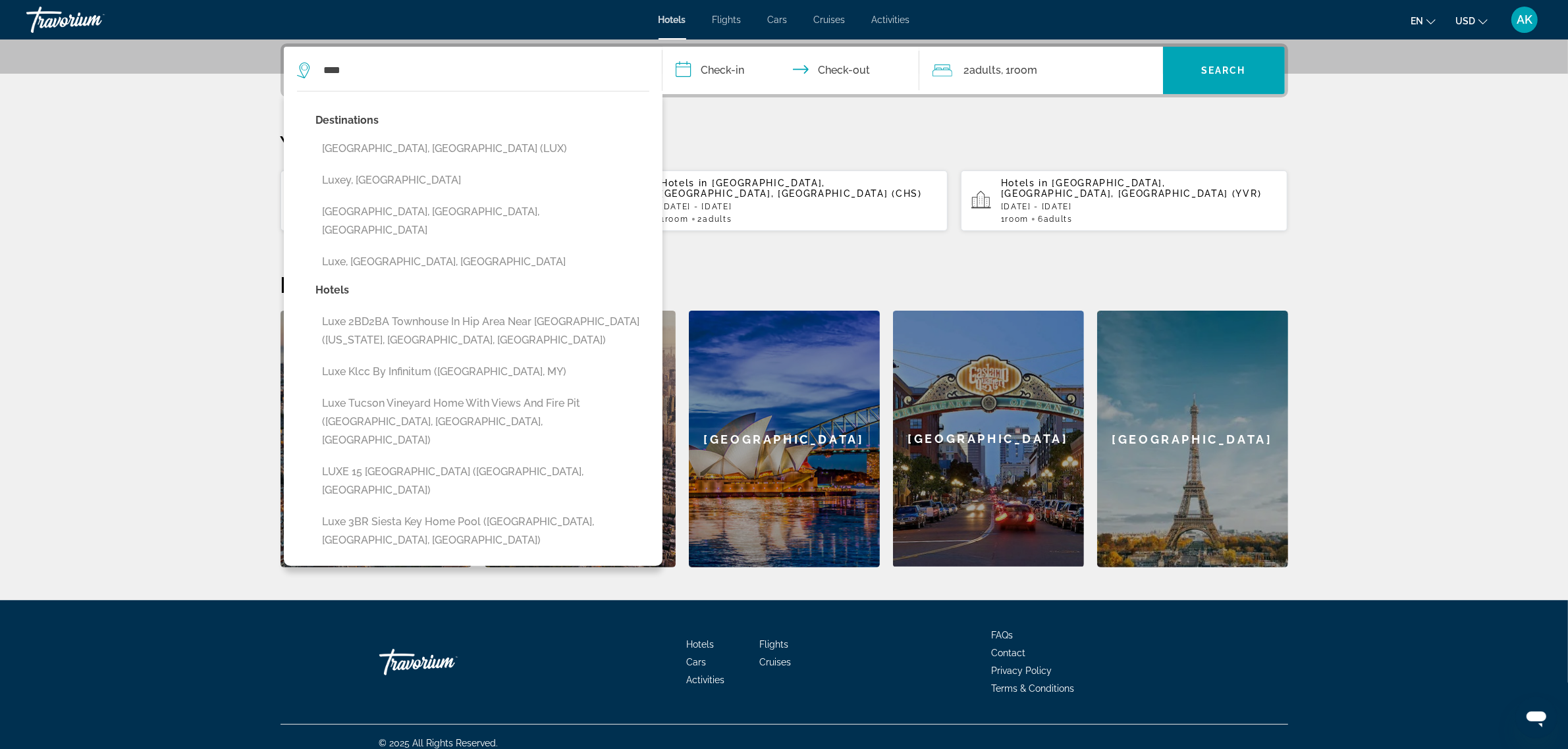
click at [421, 146] on button "[GEOGRAPHIC_DATA], [GEOGRAPHIC_DATA] (LUX)" at bounding box center [483, 148] width 333 height 25
type input "**********"
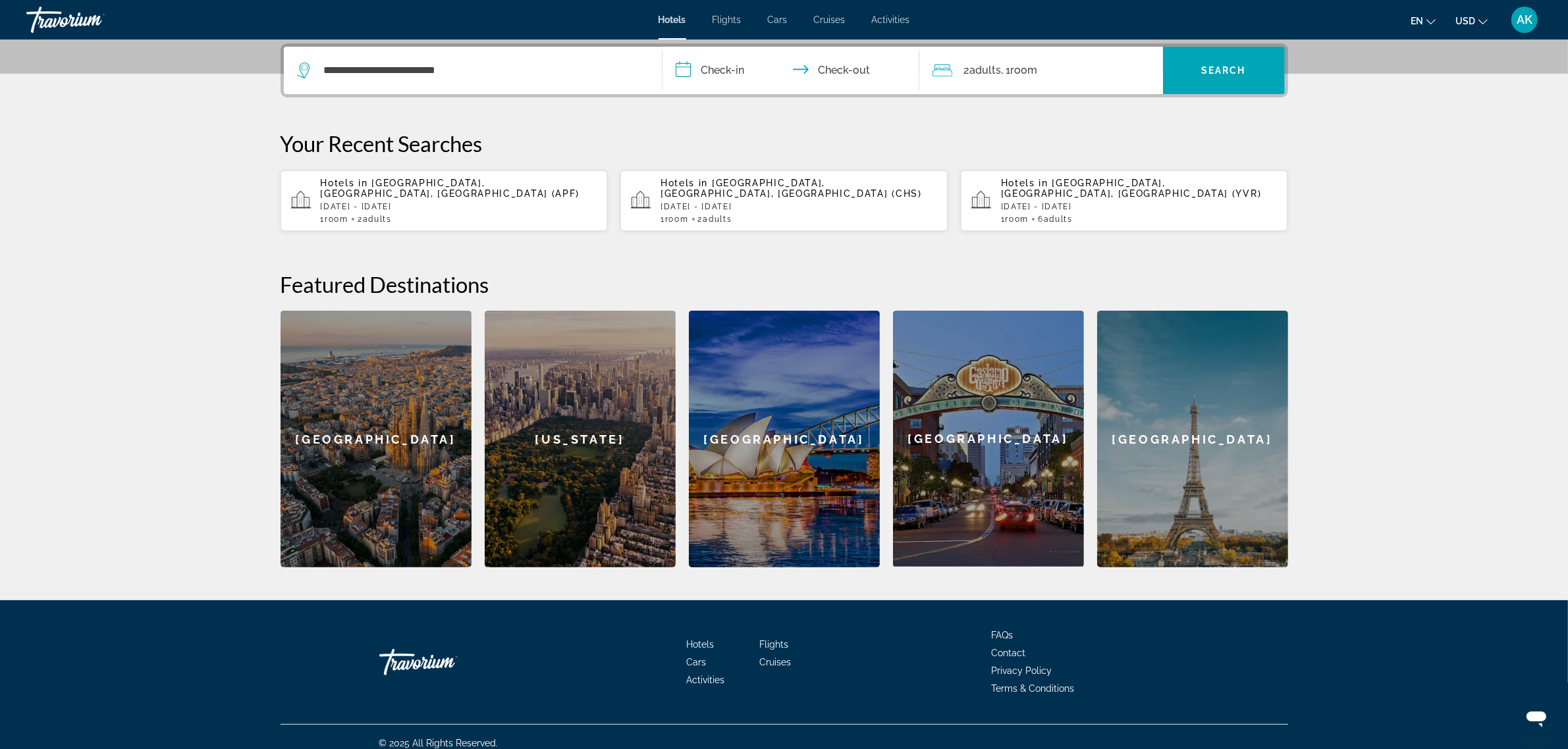
click at [733, 65] on input "**********" at bounding box center [794, 72] width 262 height 51
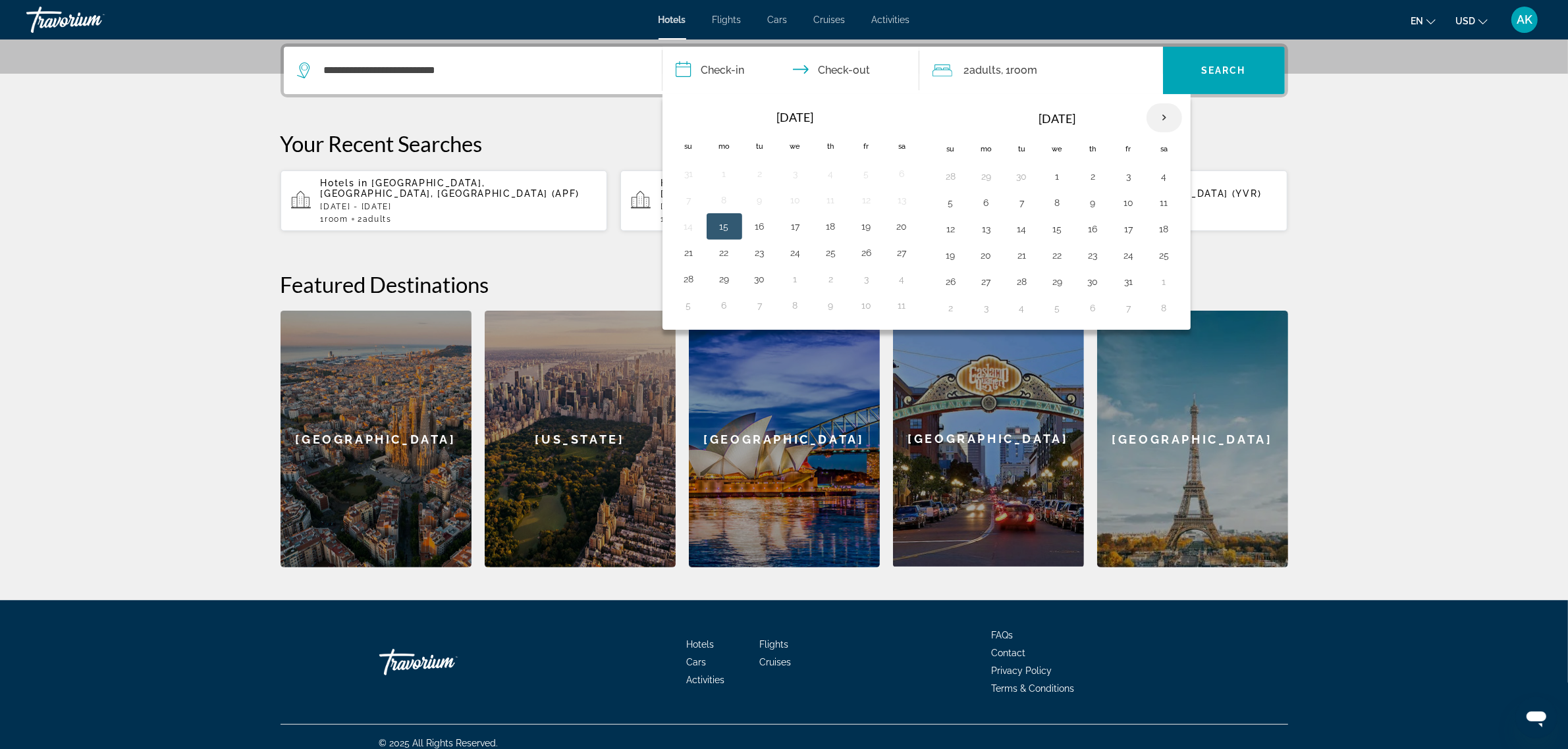
click at [1163, 120] on th "Next month" at bounding box center [1164, 118] width 35 height 29
click at [1159, 257] on button "27" at bounding box center [1164, 256] width 21 height 19
click at [910, 288] on button "29" at bounding box center [902, 282] width 21 height 19
type input "**********"
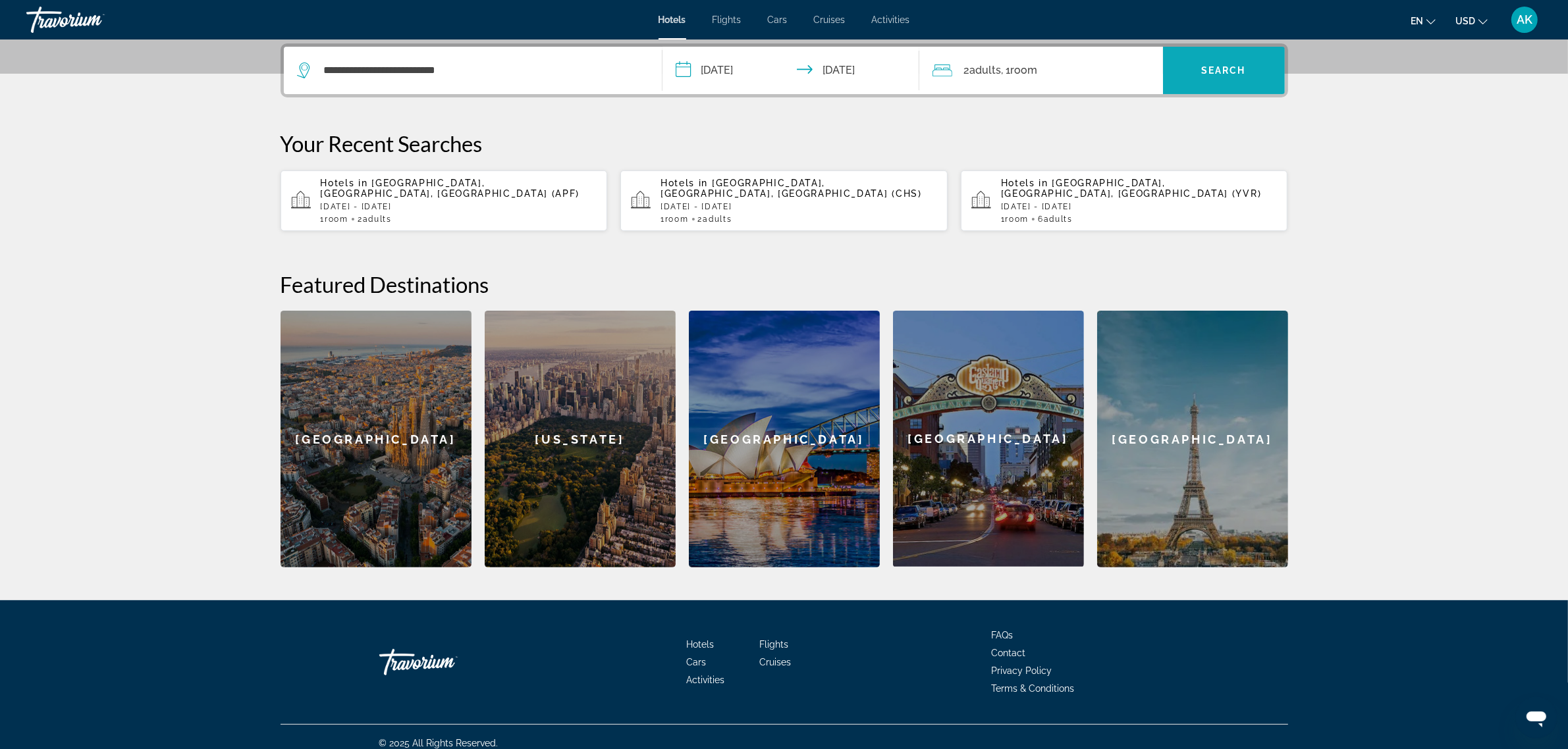
click at [1230, 78] on span "Search widget" at bounding box center [1223, 71] width 122 height 32
